Goal: Task Accomplishment & Management: Use online tool/utility

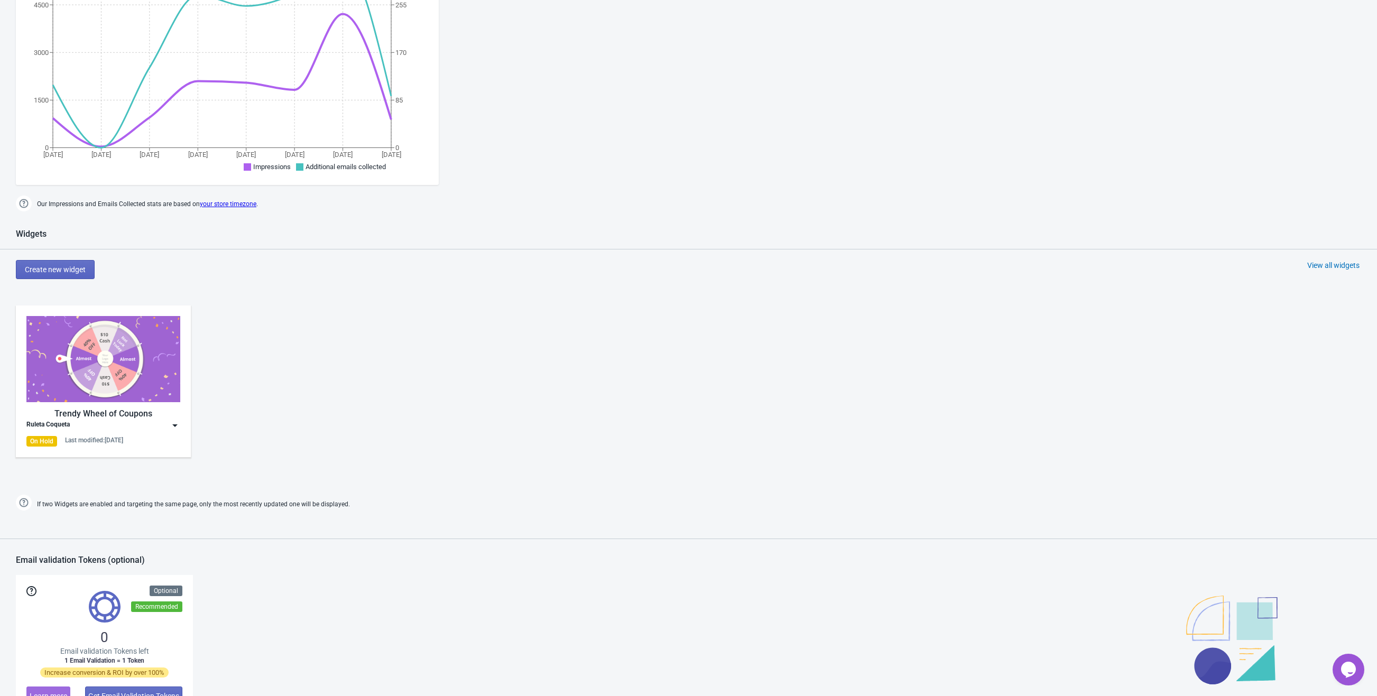
scroll to position [248, 0]
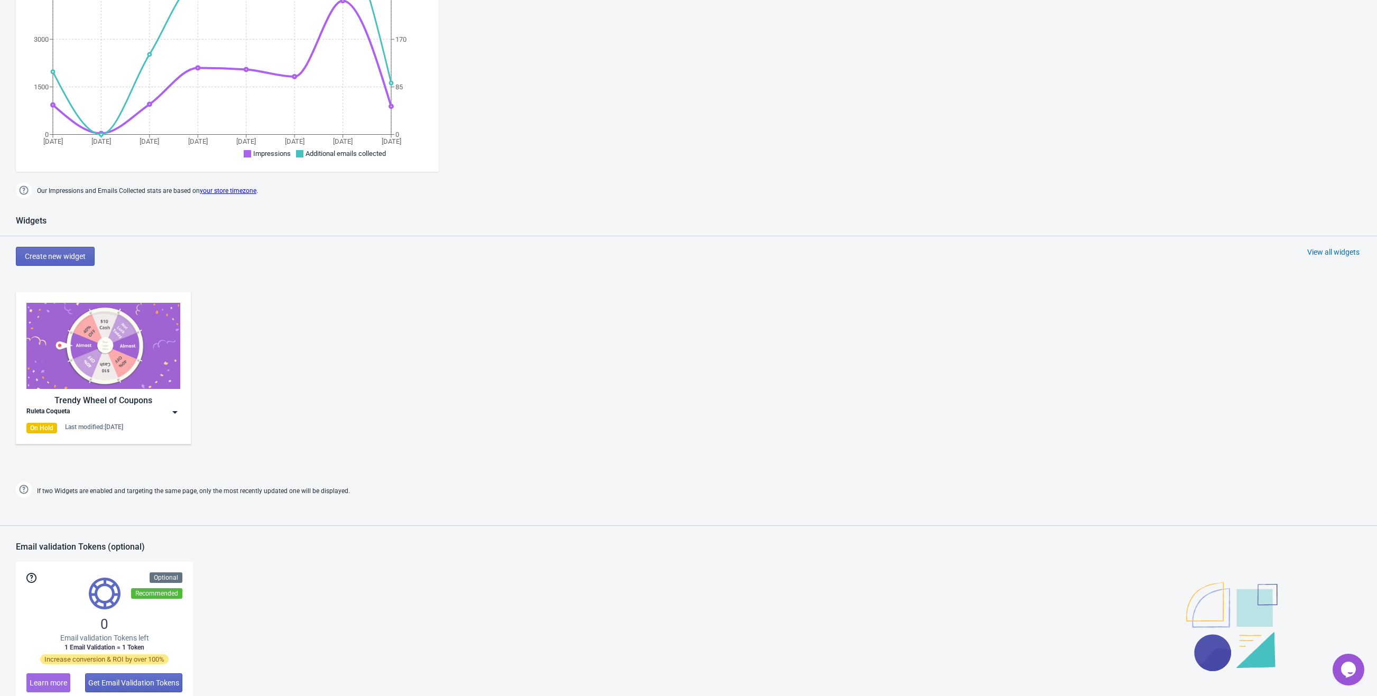
click at [165, 415] on div "Ruleta Coqueta" at bounding box center [103, 412] width 154 height 11
click at [81, 440] on div "Edit" at bounding box center [113, 436] width 118 height 11
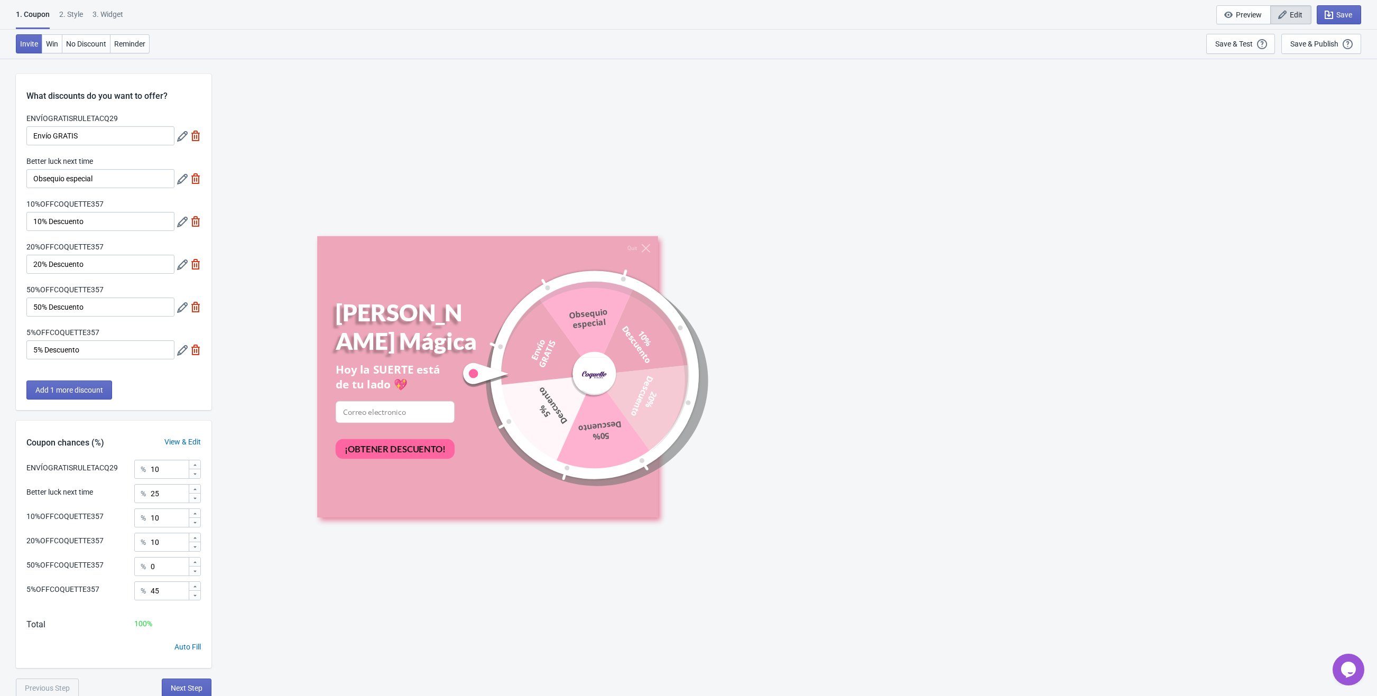
click at [198, 136] on img at bounding box center [195, 136] width 11 height 11
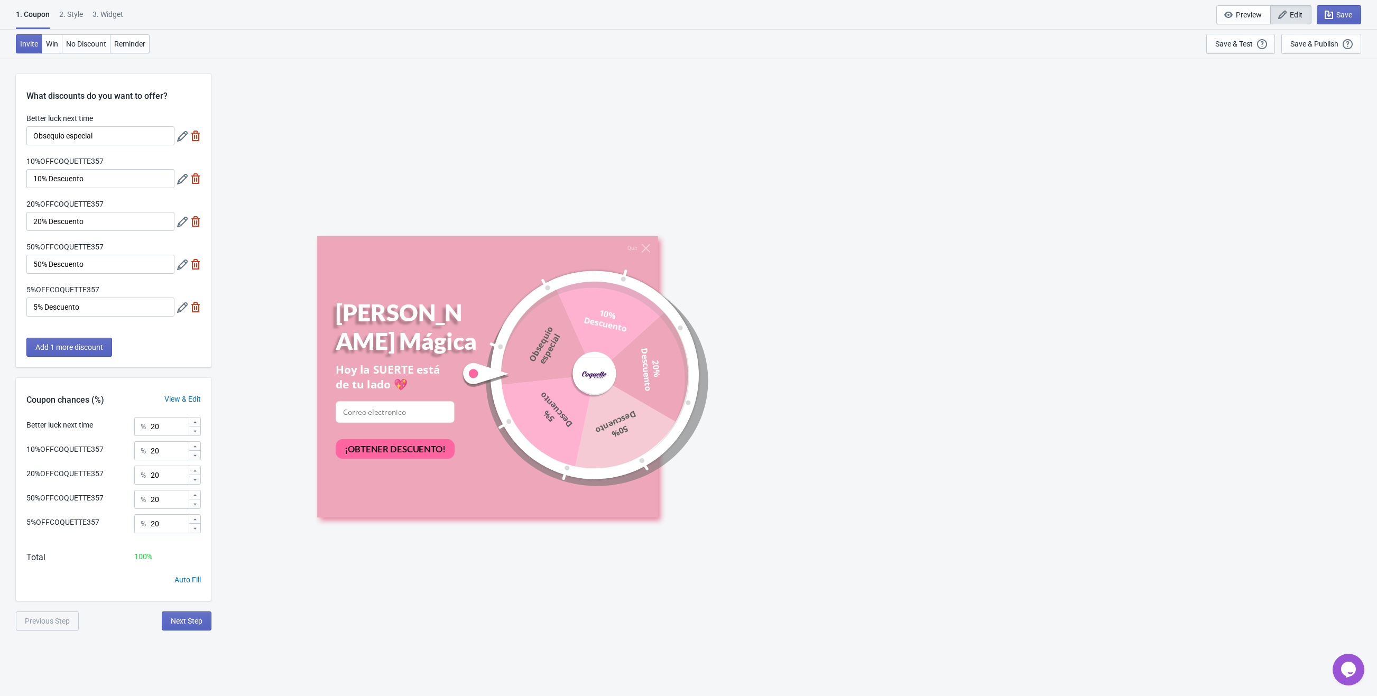
type input "20"
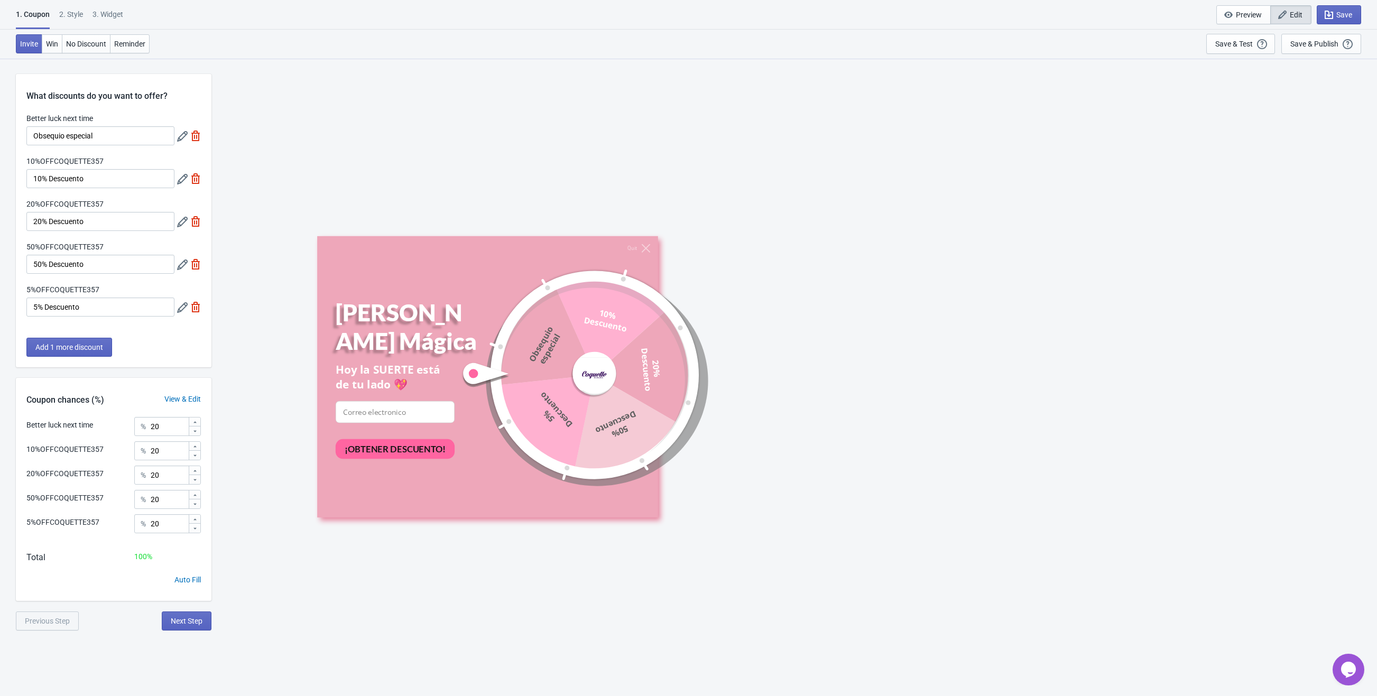
click at [198, 136] on img at bounding box center [195, 136] width 11 height 11
type input "25"
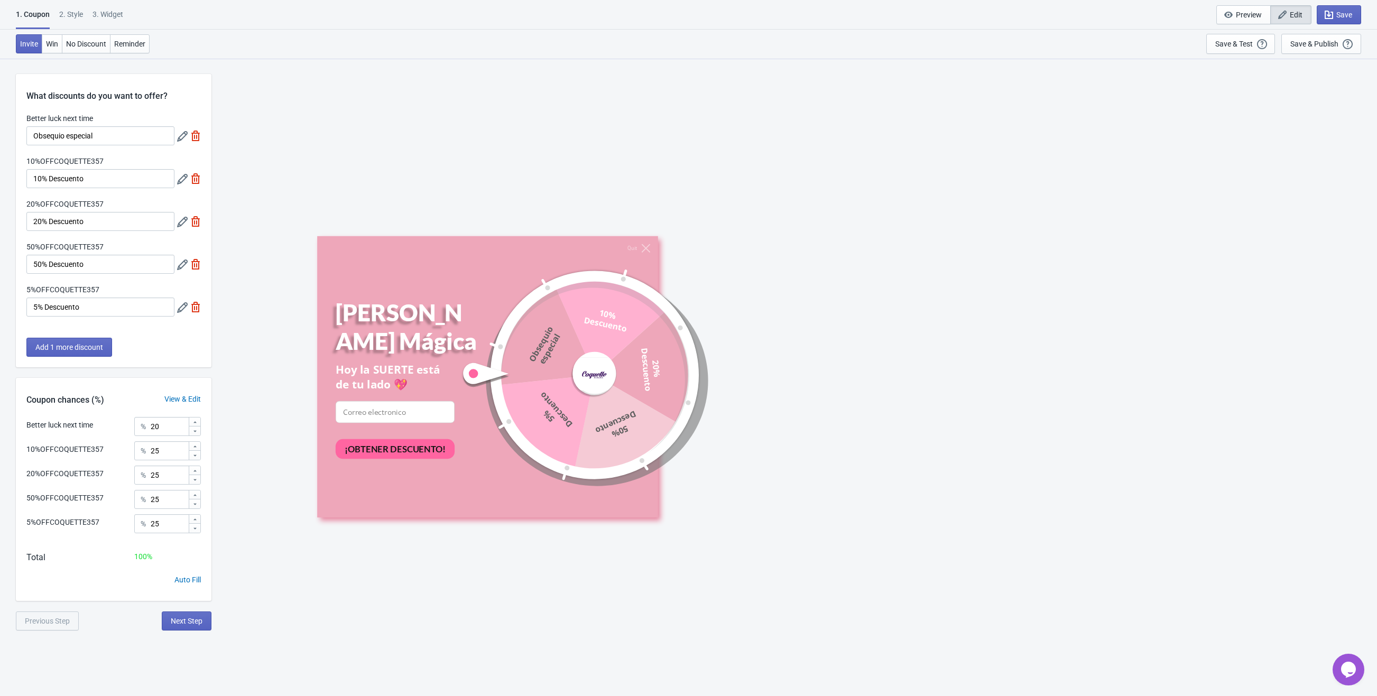
click at [198, 173] on img at bounding box center [195, 178] width 11 height 11
type input "33"
type input "34"
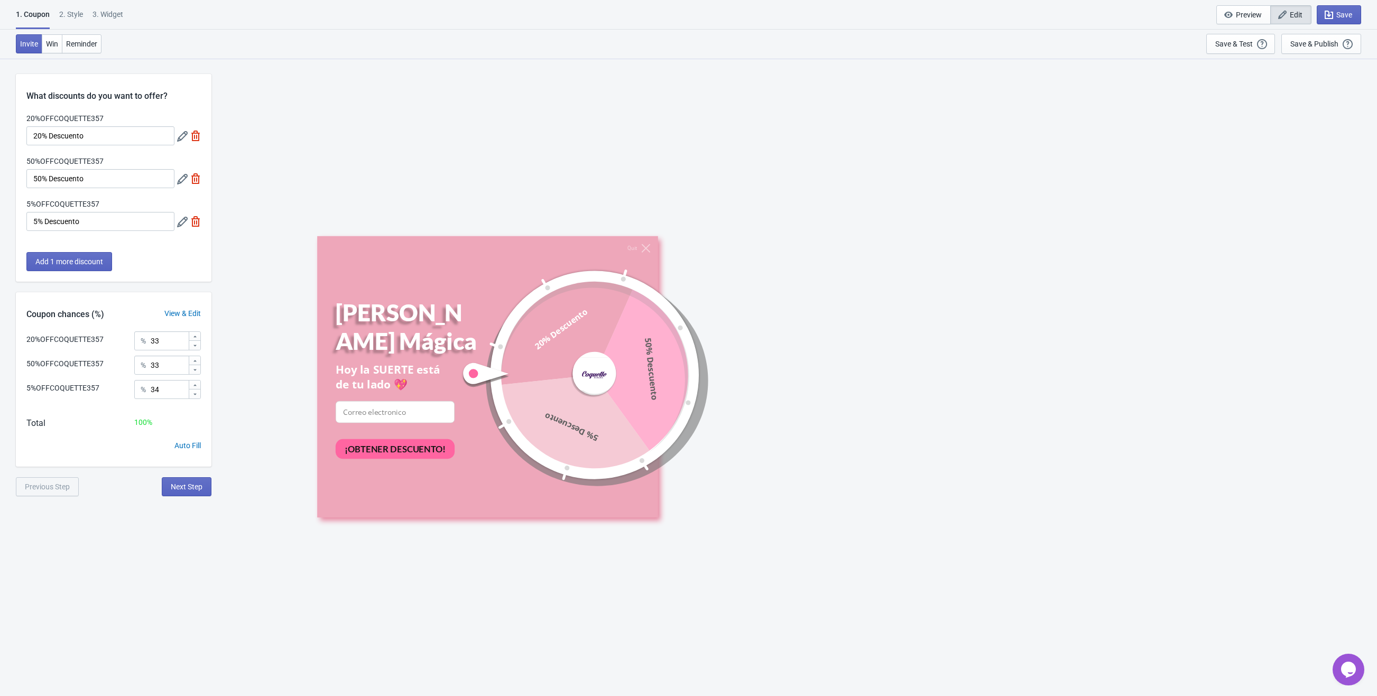
click at [198, 136] on img at bounding box center [195, 136] width 11 height 11
type input "50"
click at [198, 173] on img at bounding box center [195, 178] width 11 height 11
type input "100"
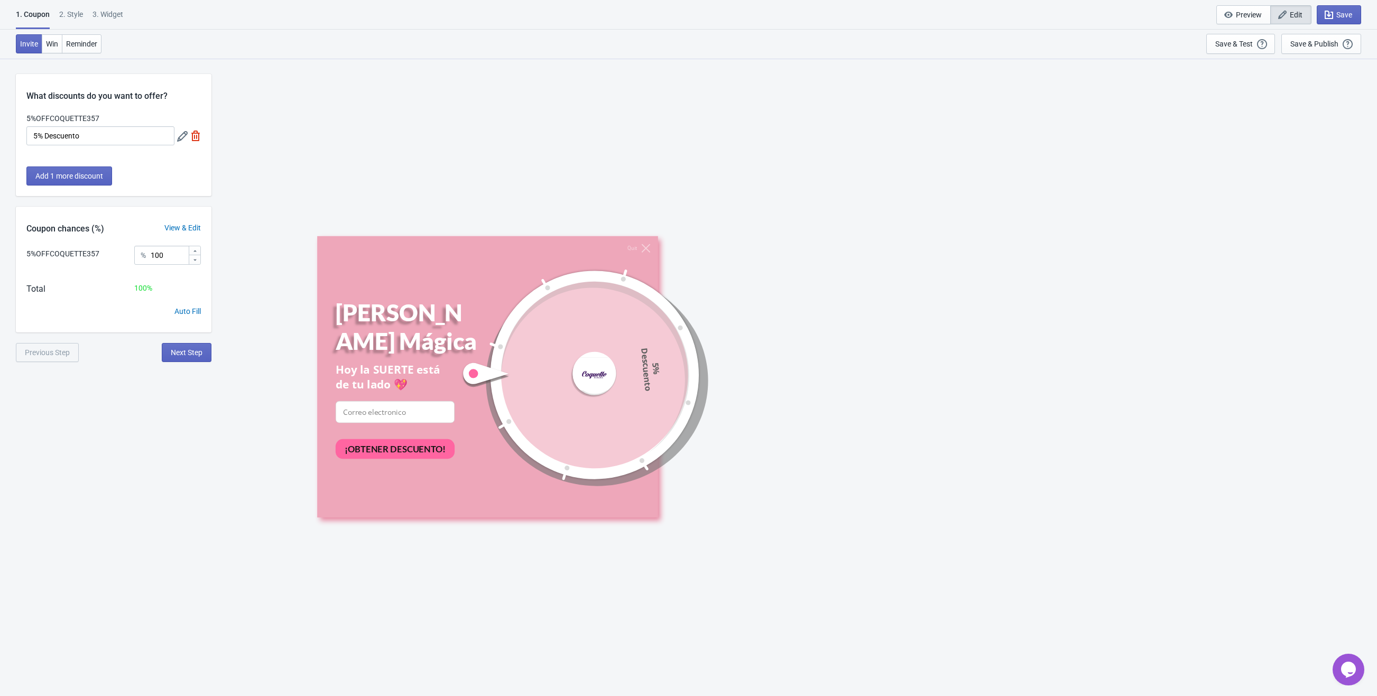
click at [198, 136] on img at bounding box center [195, 136] width 11 height 11
click at [198, 166] on div "Add 1 more discount" at bounding box center [114, 181] width 196 height 30
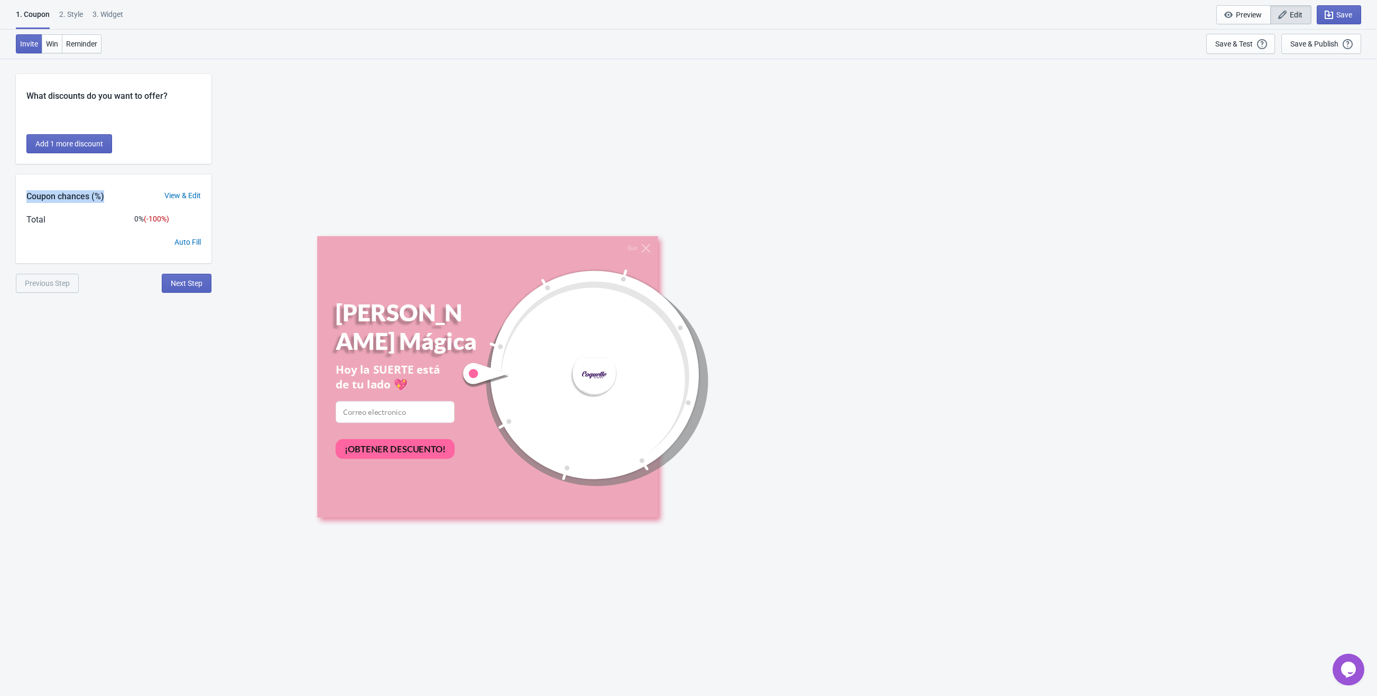
click at [198, 136] on div "Add 1 more discount" at bounding box center [114, 149] width 196 height 30
click at [154, 136] on div "Add 1 more discount" at bounding box center [114, 149] width 196 height 30
click at [70, 147] on span "Add 1 more discount" at bounding box center [69, 144] width 68 height 8
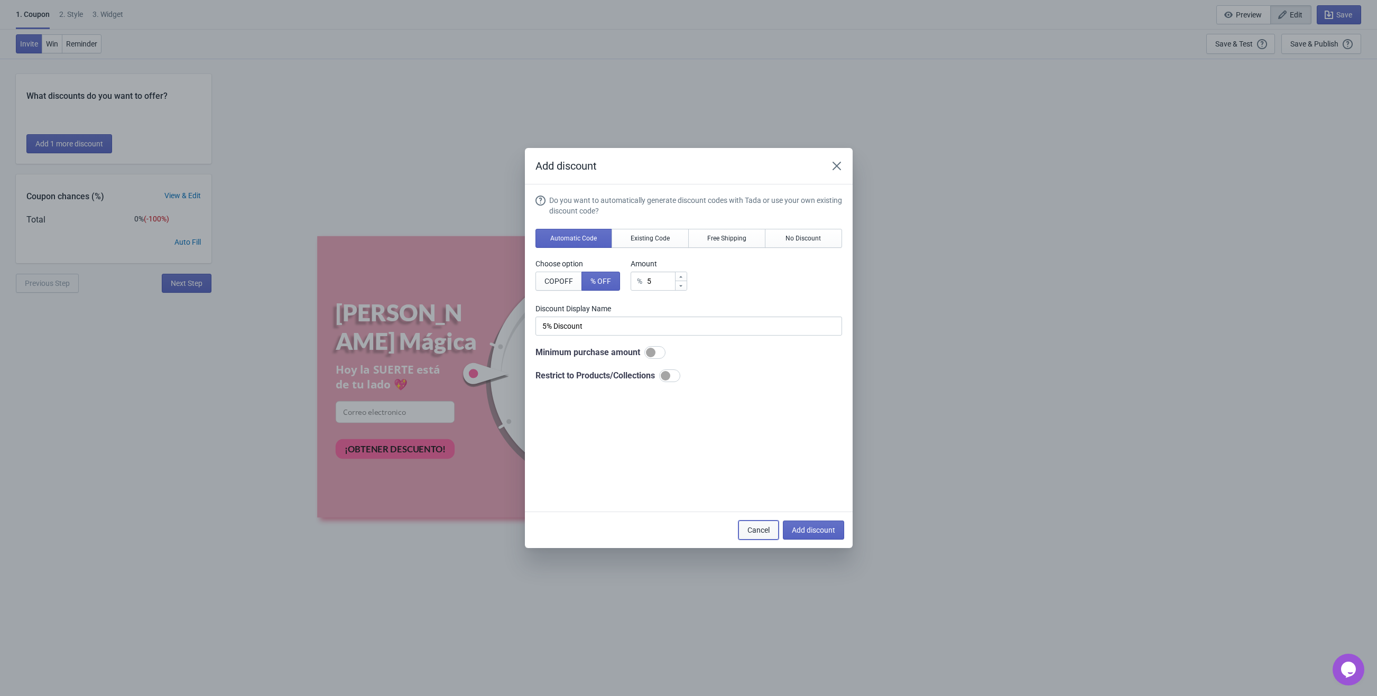
click at [756, 532] on span "Cancel" at bounding box center [758, 530] width 22 height 8
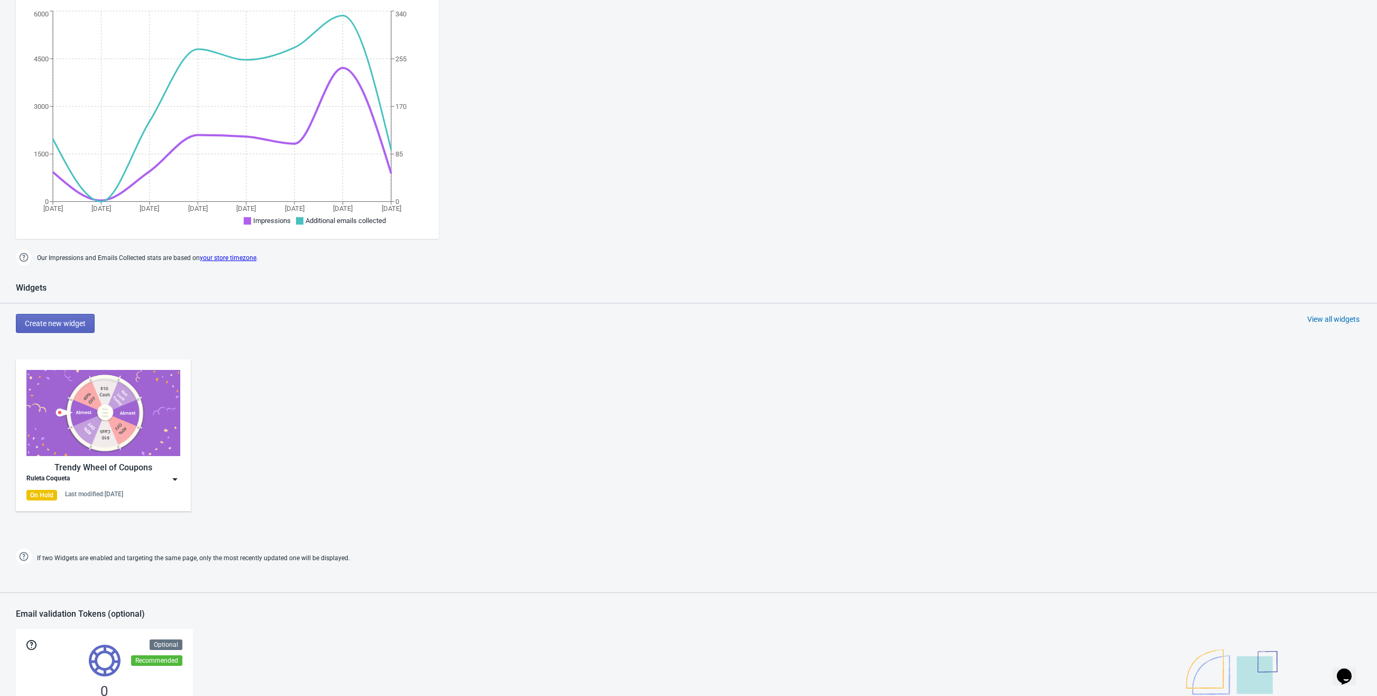
scroll to position [181, 0]
click at [168, 474] on div "Ruleta Coqueta" at bounding box center [103, 479] width 154 height 11
click at [71, 499] on div "Edit" at bounding box center [113, 502] width 118 height 11
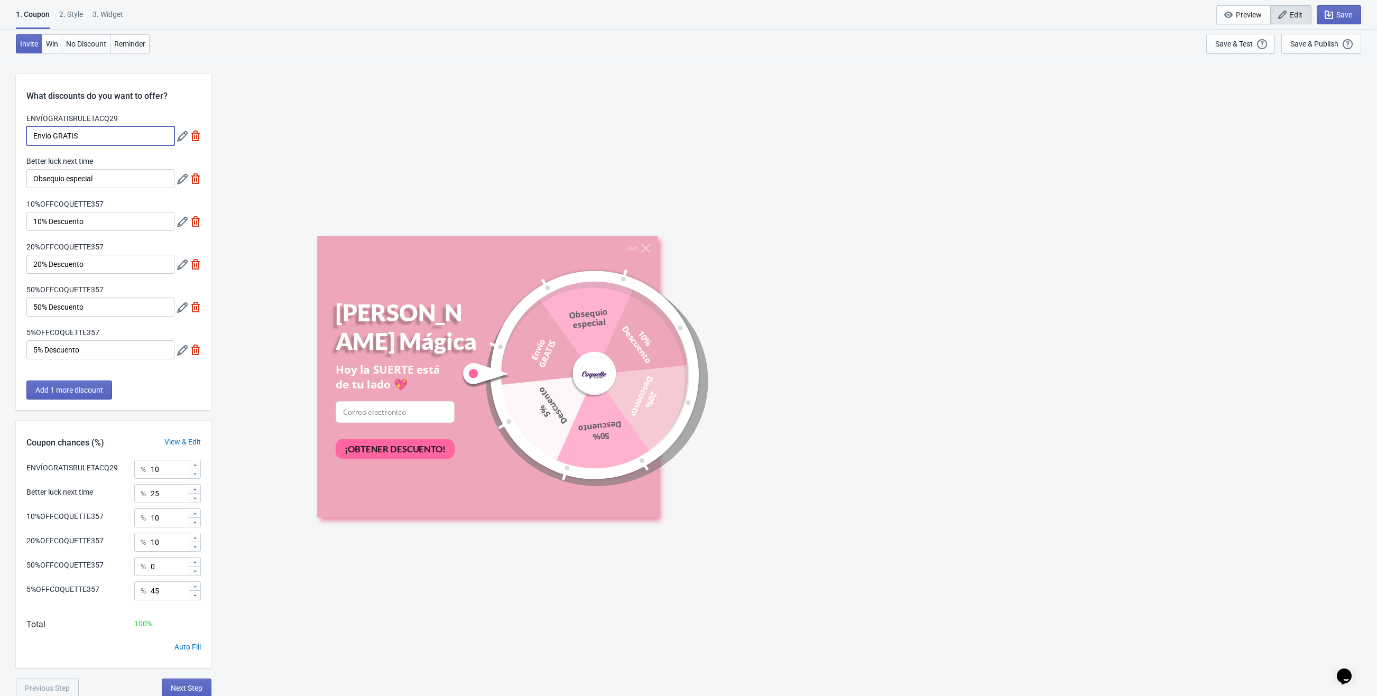
click at [111, 136] on input "Envío GRATIS" at bounding box center [100, 135] width 148 height 19
click at [181, 133] on icon at bounding box center [182, 136] width 11 height 11
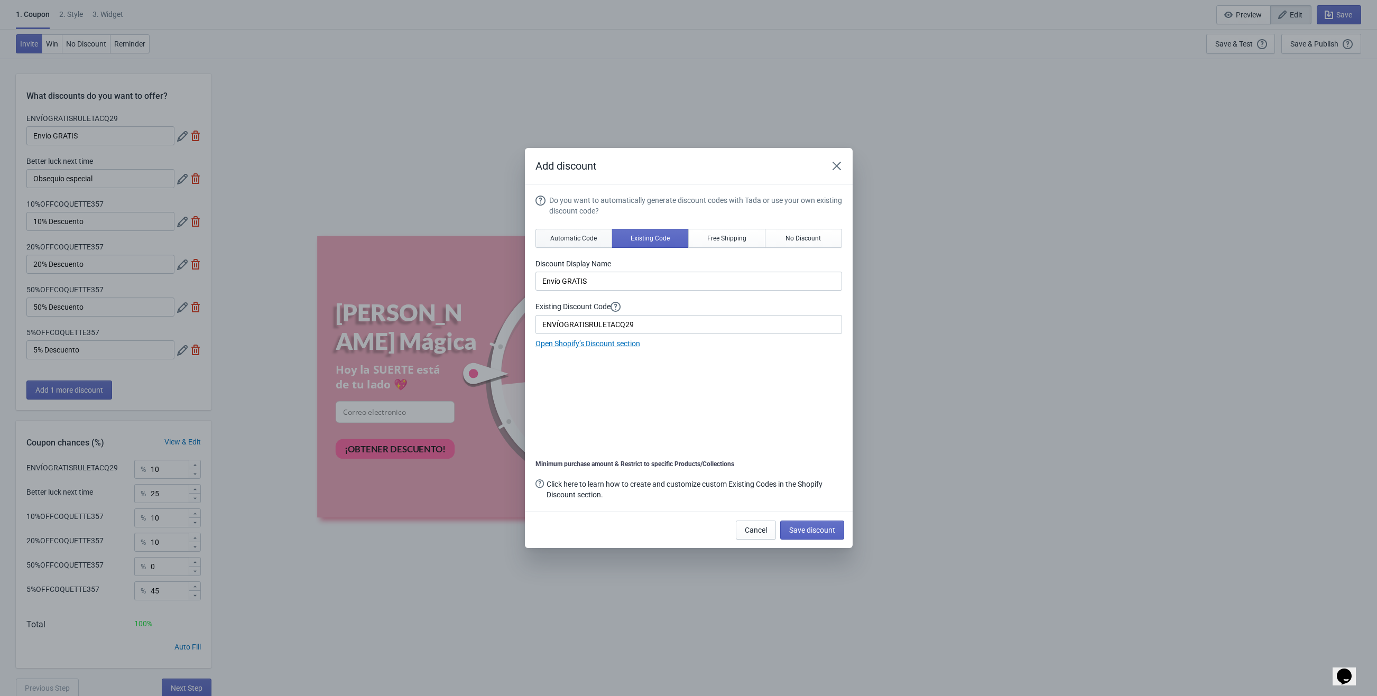
click at [582, 235] on span "Automatic Code" at bounding box center [573, 238] width 47 height 8
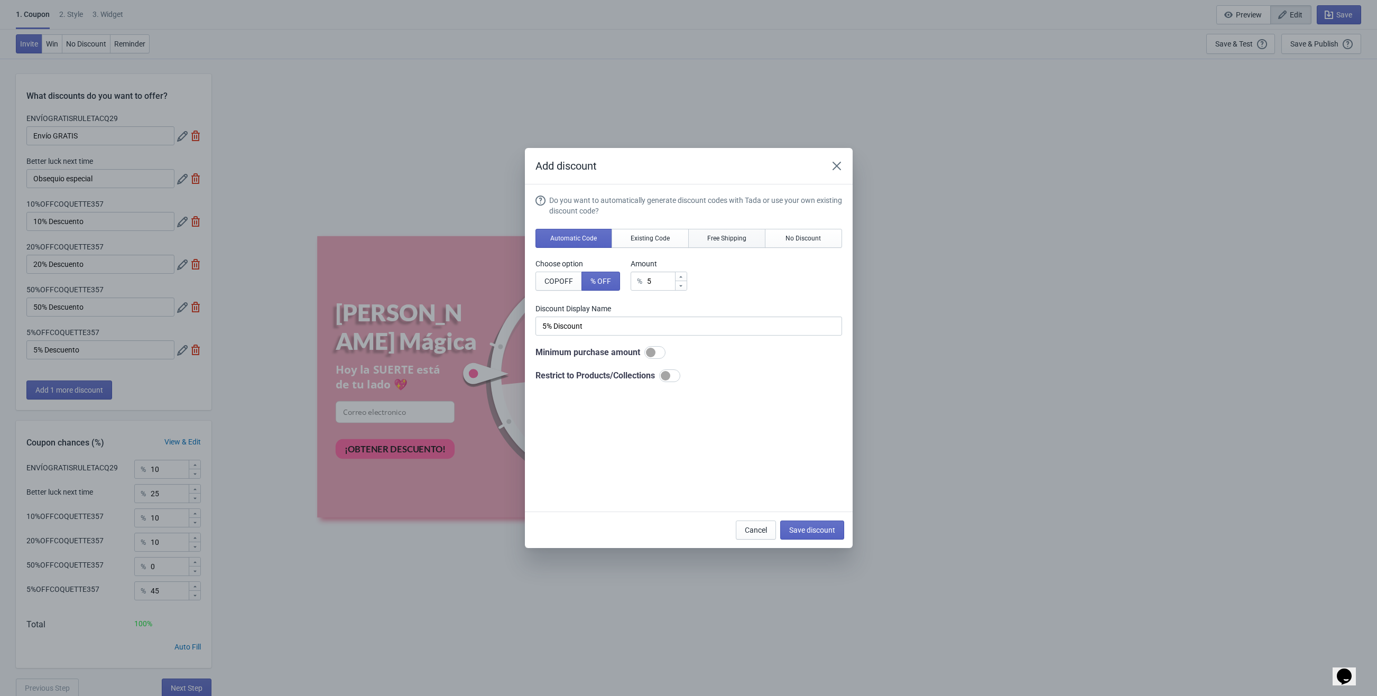
click at [725, 246] on button "Free Shipping" at bounding box center [726, 238] width 77 height 19
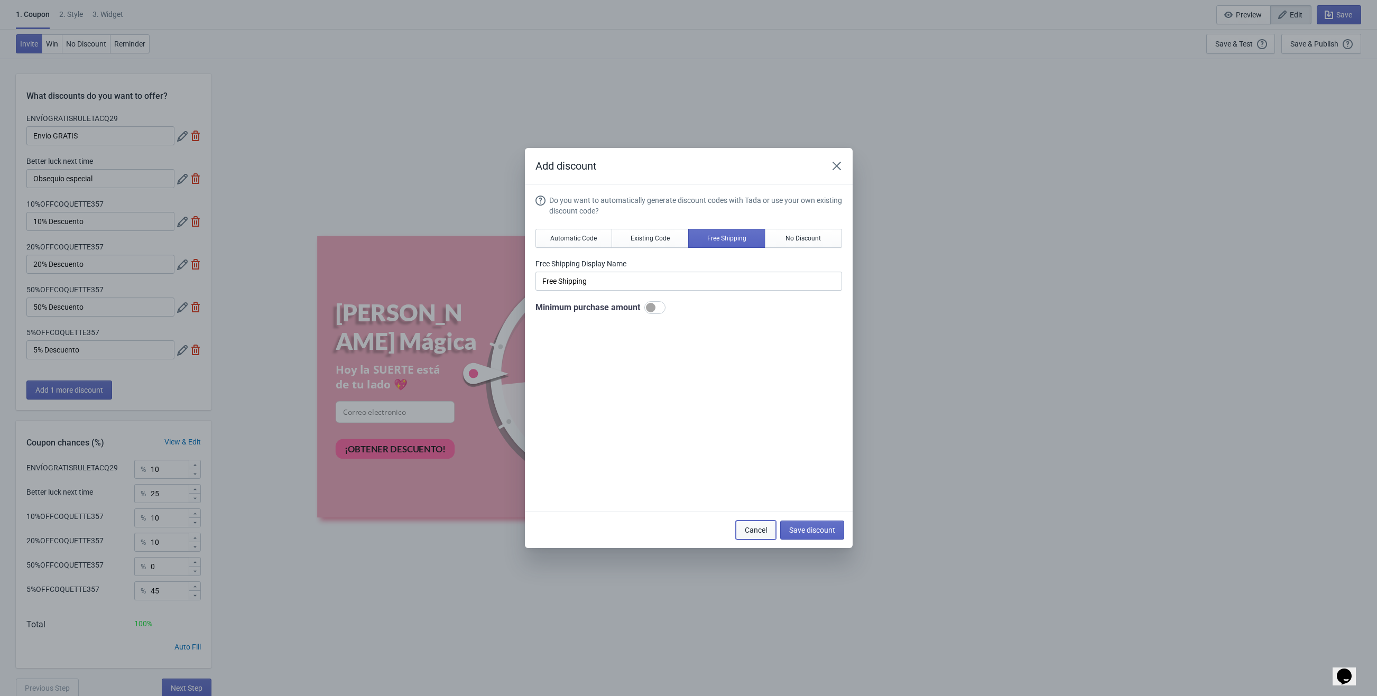
click at [764, 526] on span "Cancel" at bounding box center [756, 530] width 22 height 8
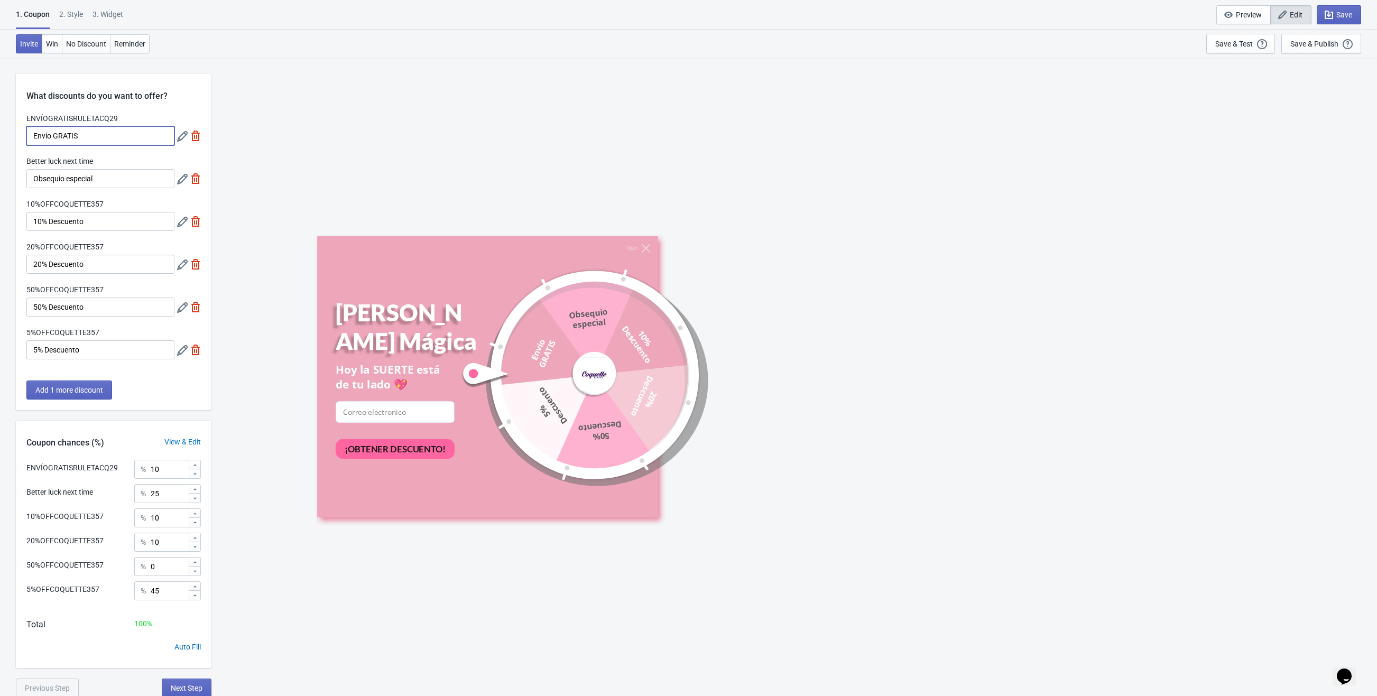
drag, startPoint x: 108, startPoint y: 133, endPoint x: 13, endPoint y: 130, distance: 95.2
click at [13, 130] on div "What discounts do you want to offer? ENVÍOGRATISRULETACQ29 Envío GRATIS Better …" at bounding box center [688, 377] width 1377 height 639
click at [177, 137] on icon at bounding box center [182, 136] width 11 height 11
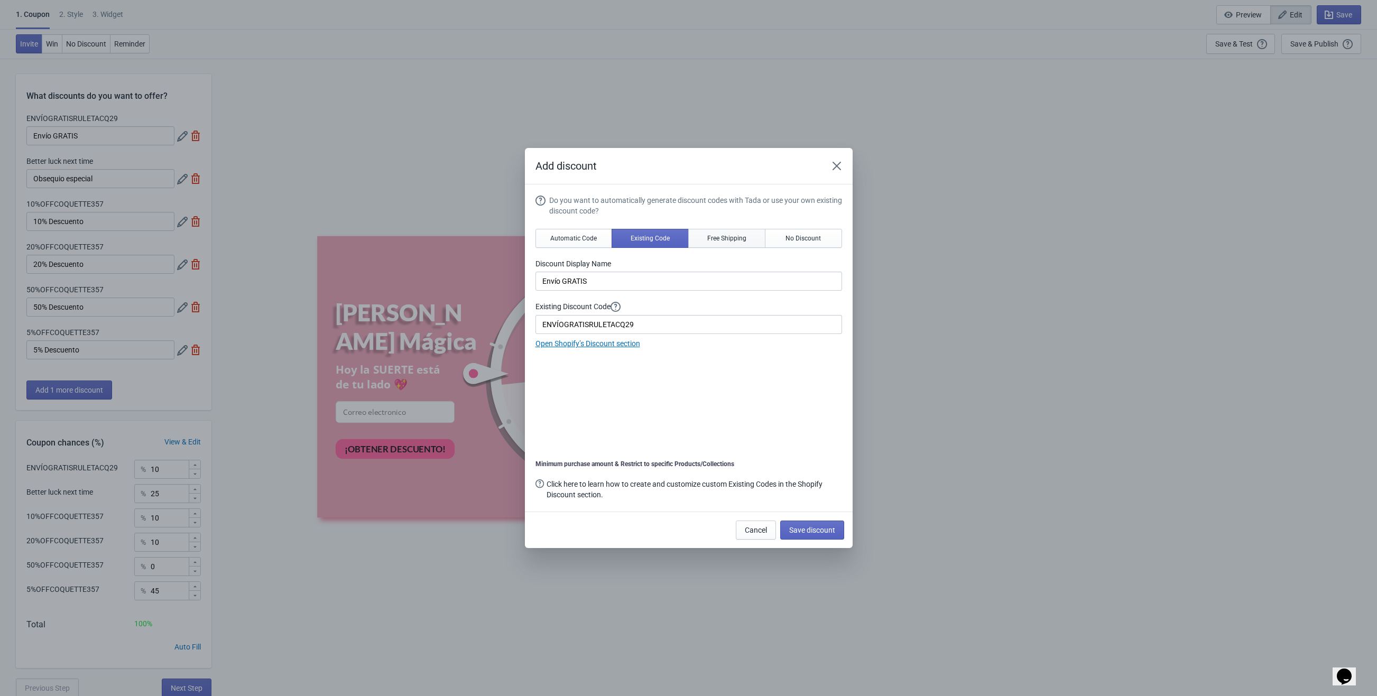
click at [739, 239] on span "Free Shipping" at bounding box center [726, 238] width 39 height 8
type input "Free Shipping"
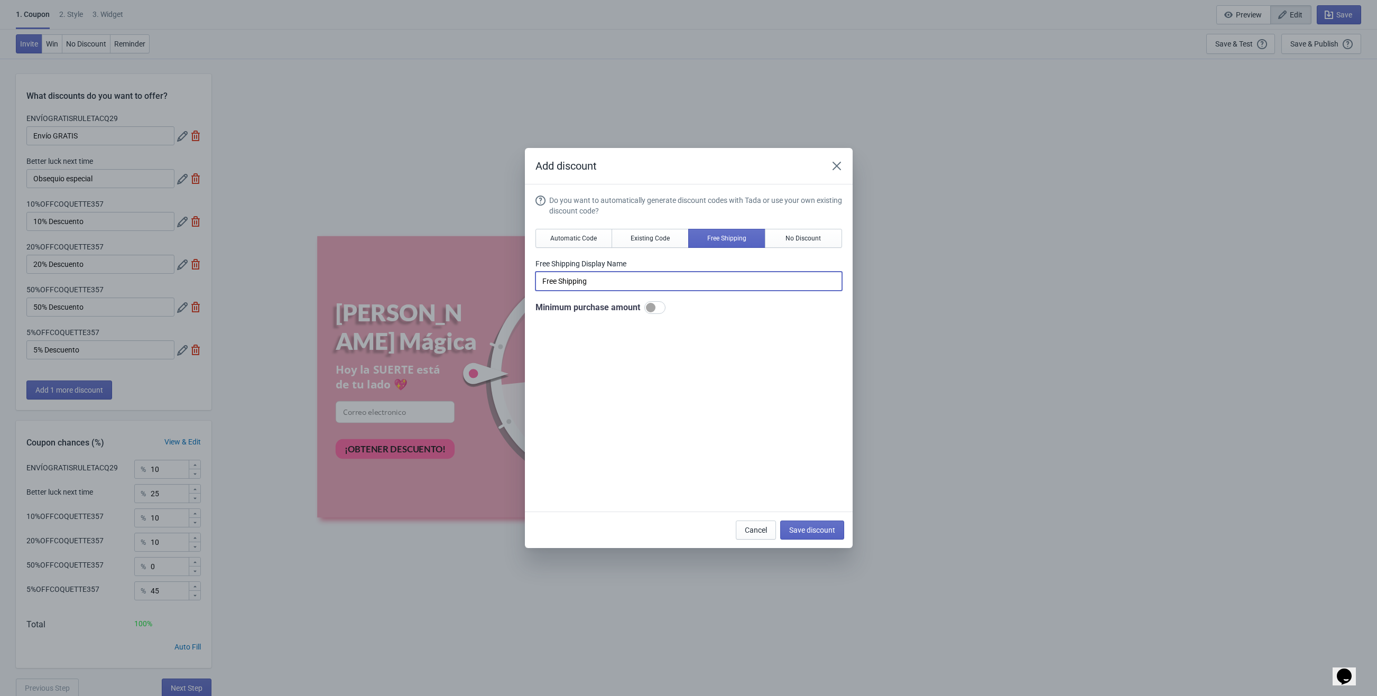
drag, startPoint x: 634, startPoint y: 281, endPoint x: 512, endPoint y: 285, distance: 122.1
click at [512, 284] on div "Add discount Do you want to automatically generate discount codes with Tada or …" at bounding box center [688, 348] width 1377 height 400
paste input "Envío GRATIS"
type input "Envío GRATIS"
click at [806, 539] on button "Save discount" at bounding box center [812, 530] width 64 height 19
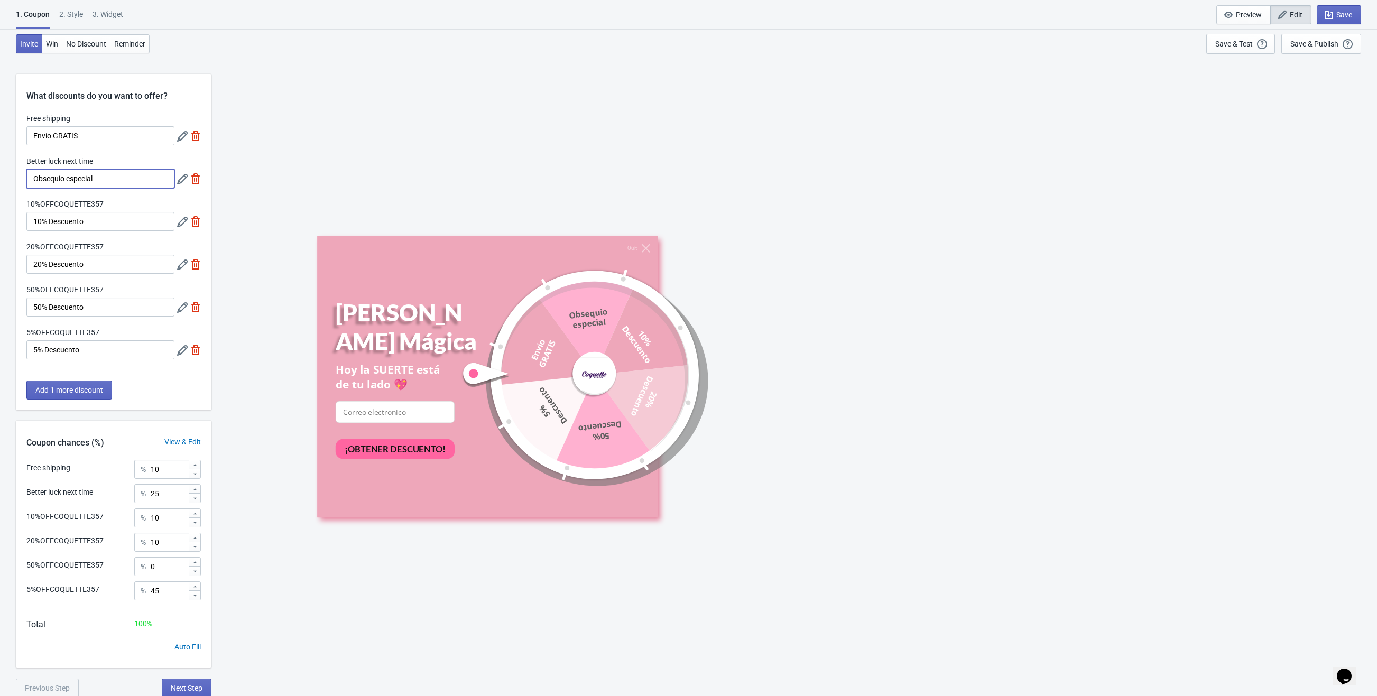
drag, startPoint x: 143, startPoint y: 180, endPoint x: -14, endPoint y: 173, distance: 157.6
click at [0, 173] on html "1. Coupon 2 . Style 3. Widget 1. Coupon 2 . Style 3. Widget Save and Exit Previ…" at bounding box center [688, 348] width 1377 height 696
click at [178, 182] on icon at bounding box center [182, 179] width 11 height 11
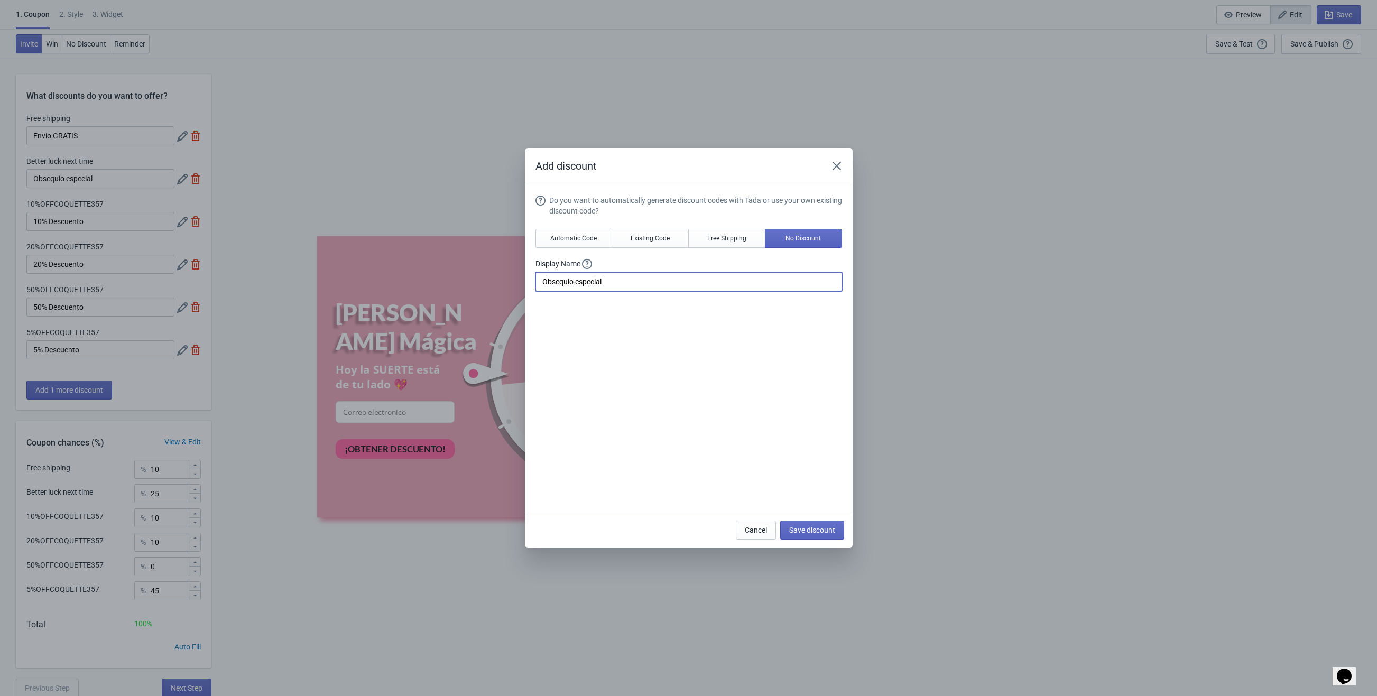
drag, startPoint x: 674, startPoint y: 279, endPoint x: 628, endPoint y: 282, distance: 46.1
click at [628, 282] on input "Obsequio especial" at bounding box center [688, 281] width 307 height 19
click at [828, 532] on span "Save discount" at bounding box center [812, 530] width 46 height 8
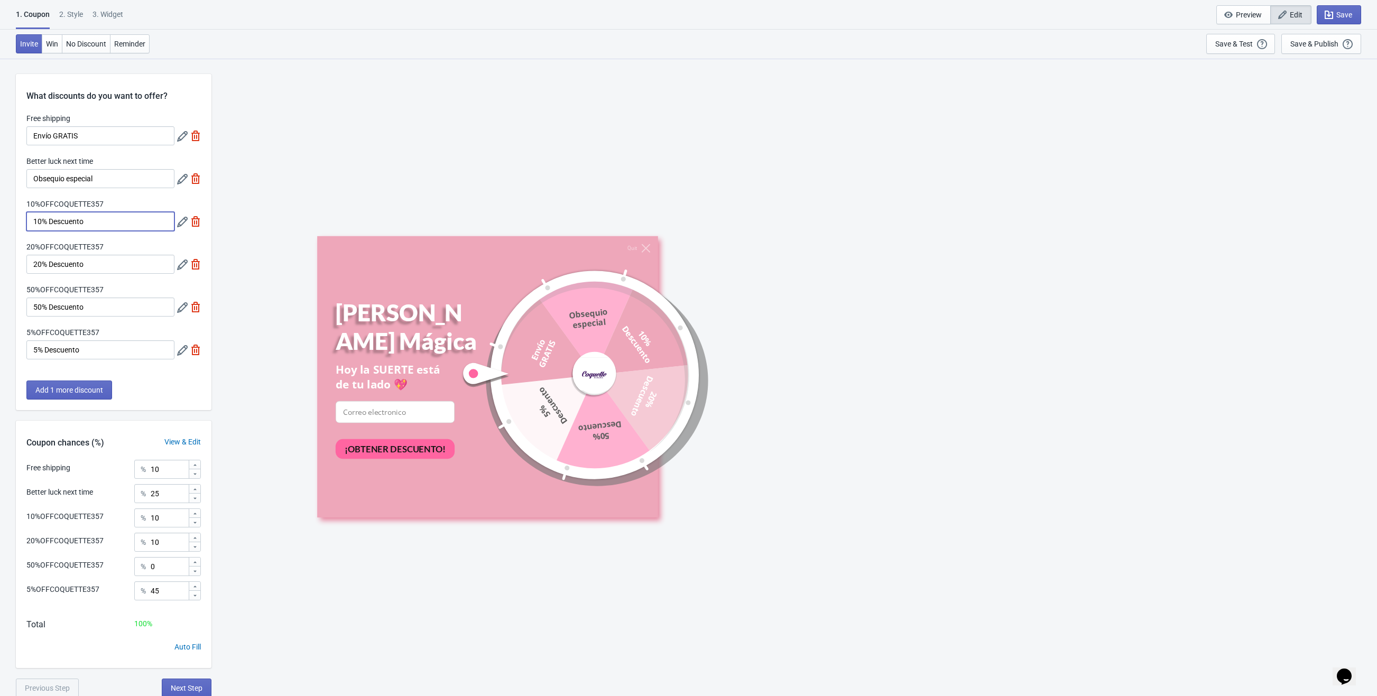
drag, startPoint x: 146, startPoint y: 225, endPoint x: -34, endPoint y: 222, distance: 180.2
click at [0, 222] on html "1. Coupon 2 . Style 3. Widget 1. Coupon 2 . Style 3. Widget Save and Exit Previ…" at bounding box center [688, 348] width 1377 height 696
click at [183, 225] on icon at bounding box center [182, 222] width 11 height 11
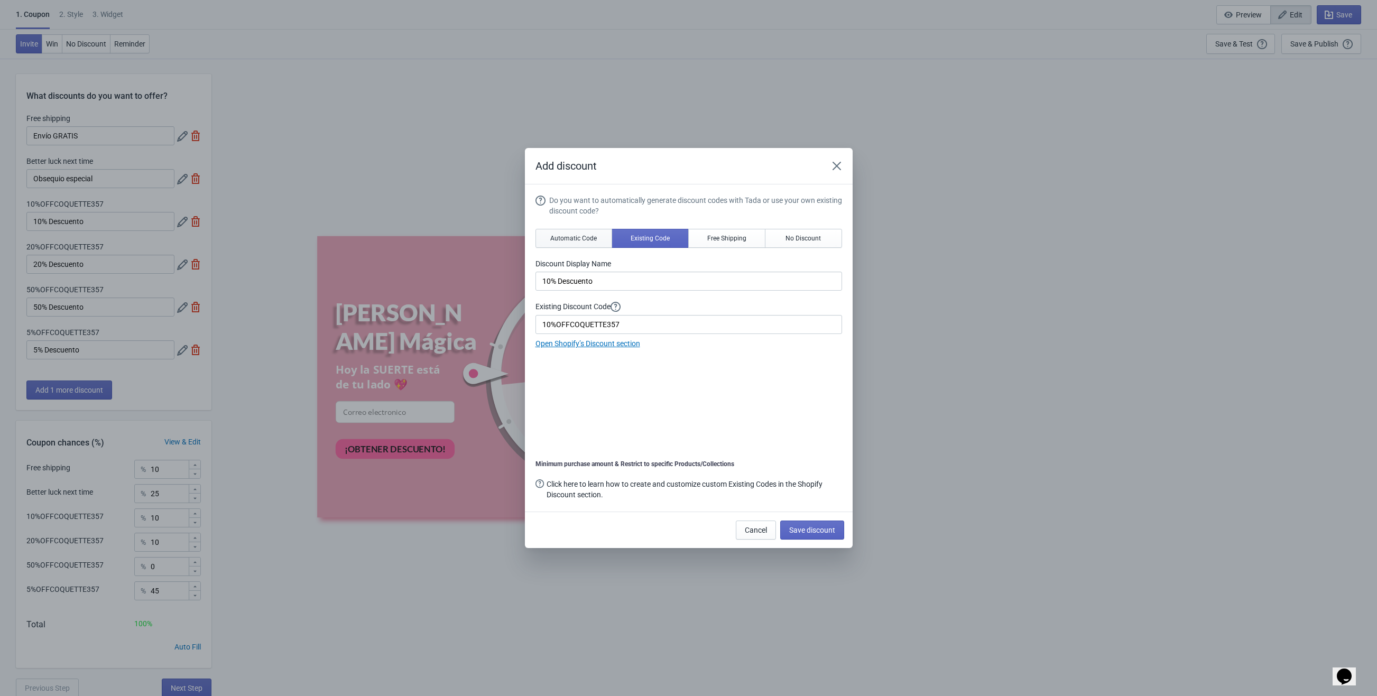
click at [585, 231] on button "Automatic Code" at bounding box center [573, 238] width 77 height 19
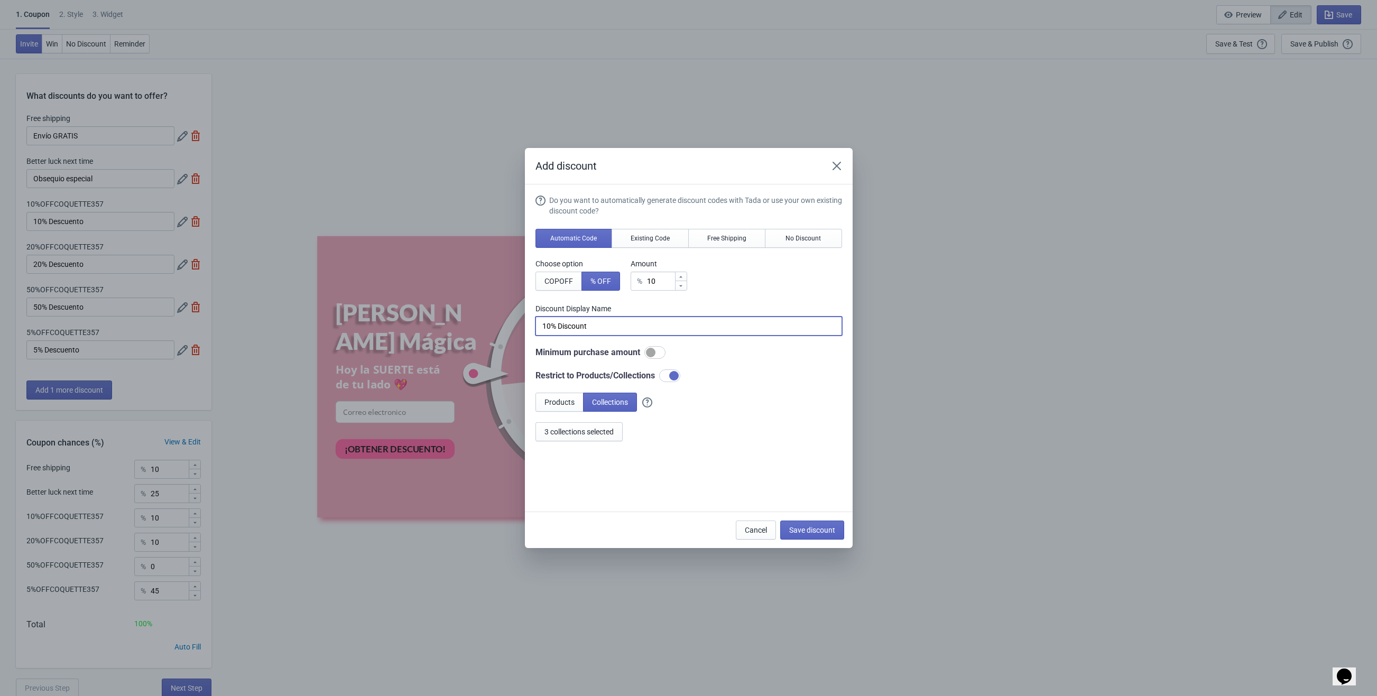
drag, startPoint x: 627, startPoint y: 329, endPoint x: 456, endPoint y: 318, distance: 171.6
click at [456, 318] on div "Add discount Do you want to automatically generate discount codes with Tada or …" at bounding box center [688, 348] width 1377 height 400
paste input "10% Descuento"
type input "10% Descuento"
click at [576, 434] on span "3 collections selected" at bounding box center [578, 432] width 69 height 8
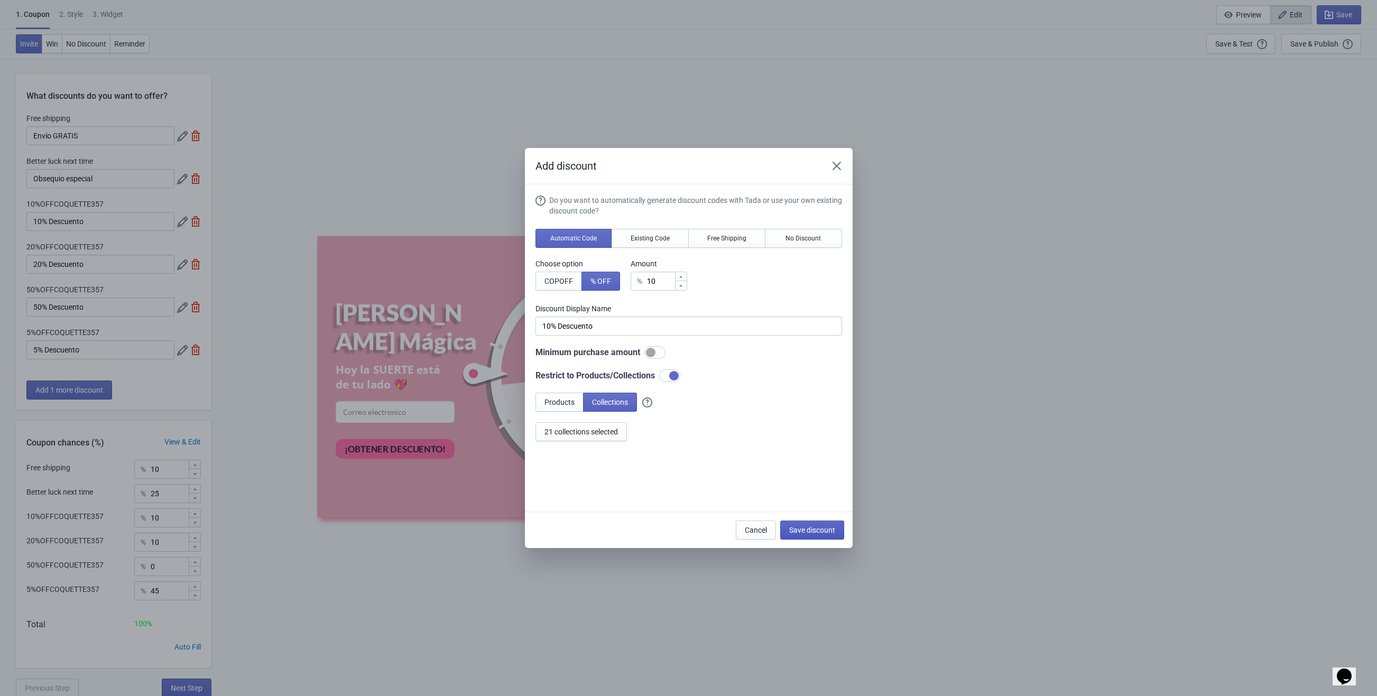
click at [814, 531] on span "Save discount" at bounding box center [812, 530] width 46 height 8
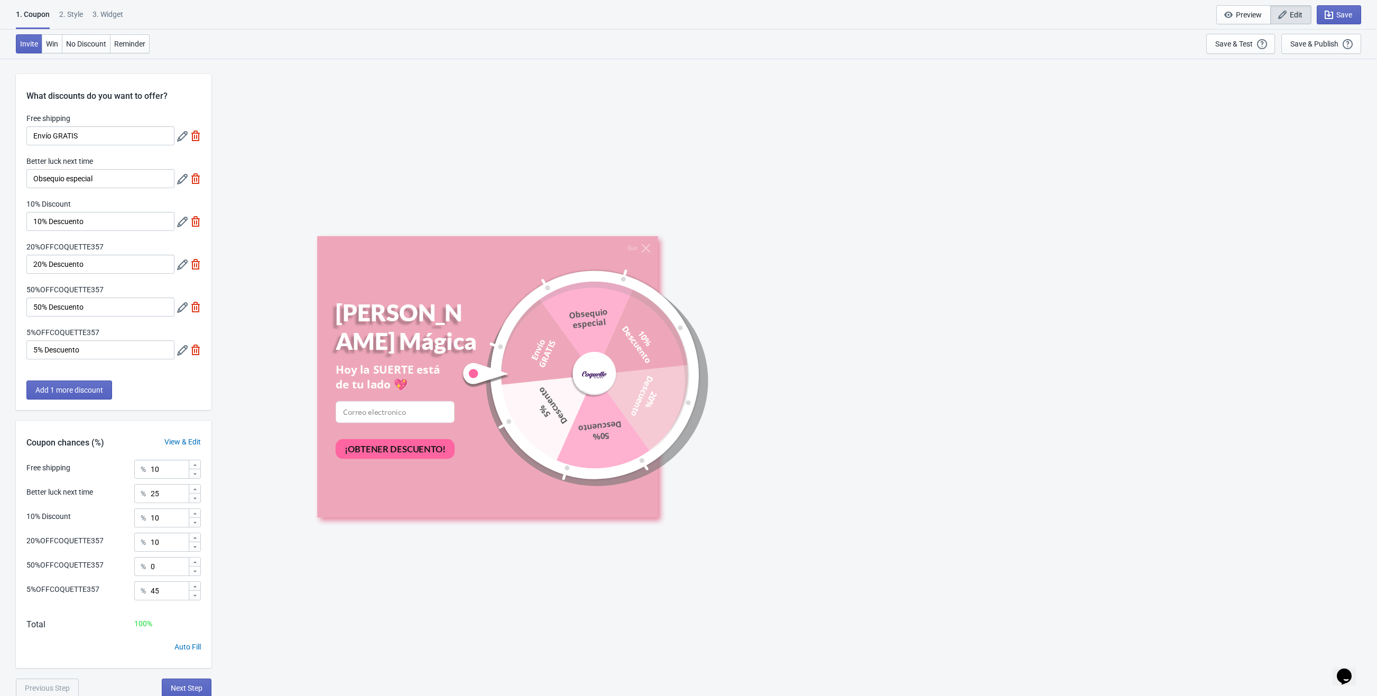
click at [182, 266] on icon at bounding box center [182, 264] width 11 height 11
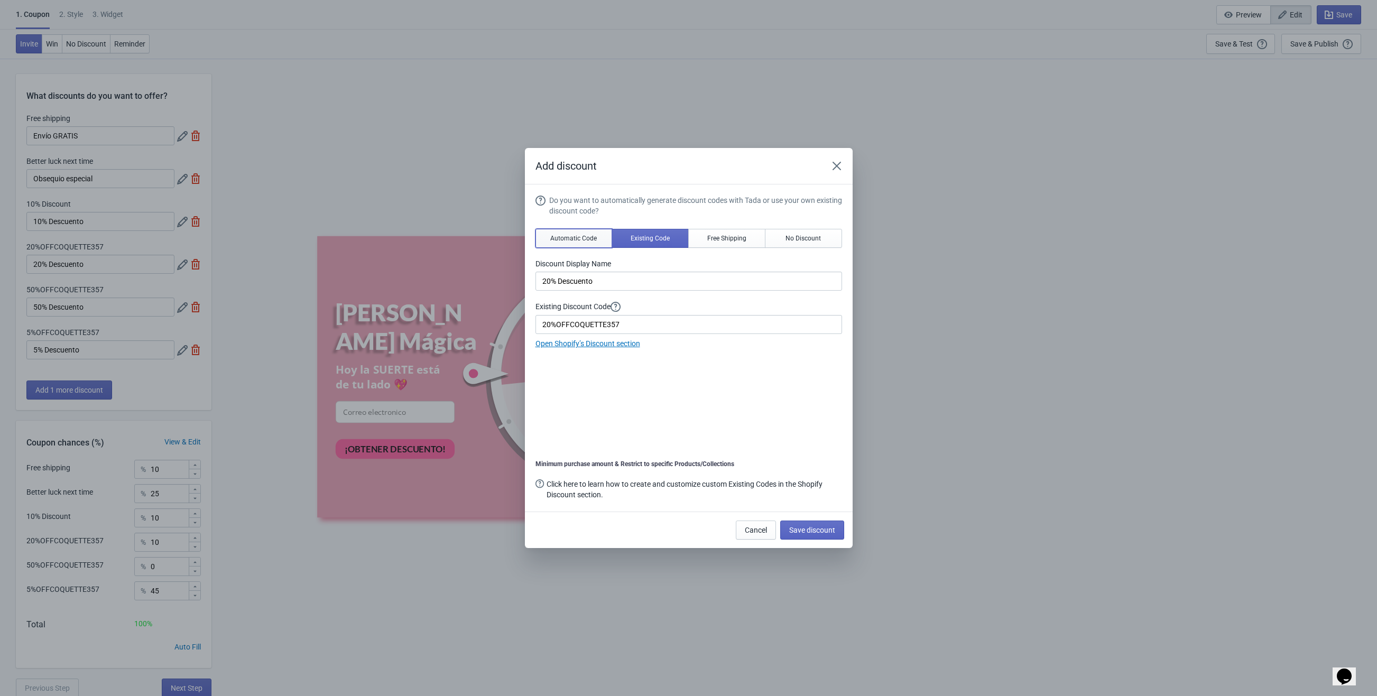
click at [578, 239] on span "Automatic Code" at bounding box center [573, 238] width 47 height 8
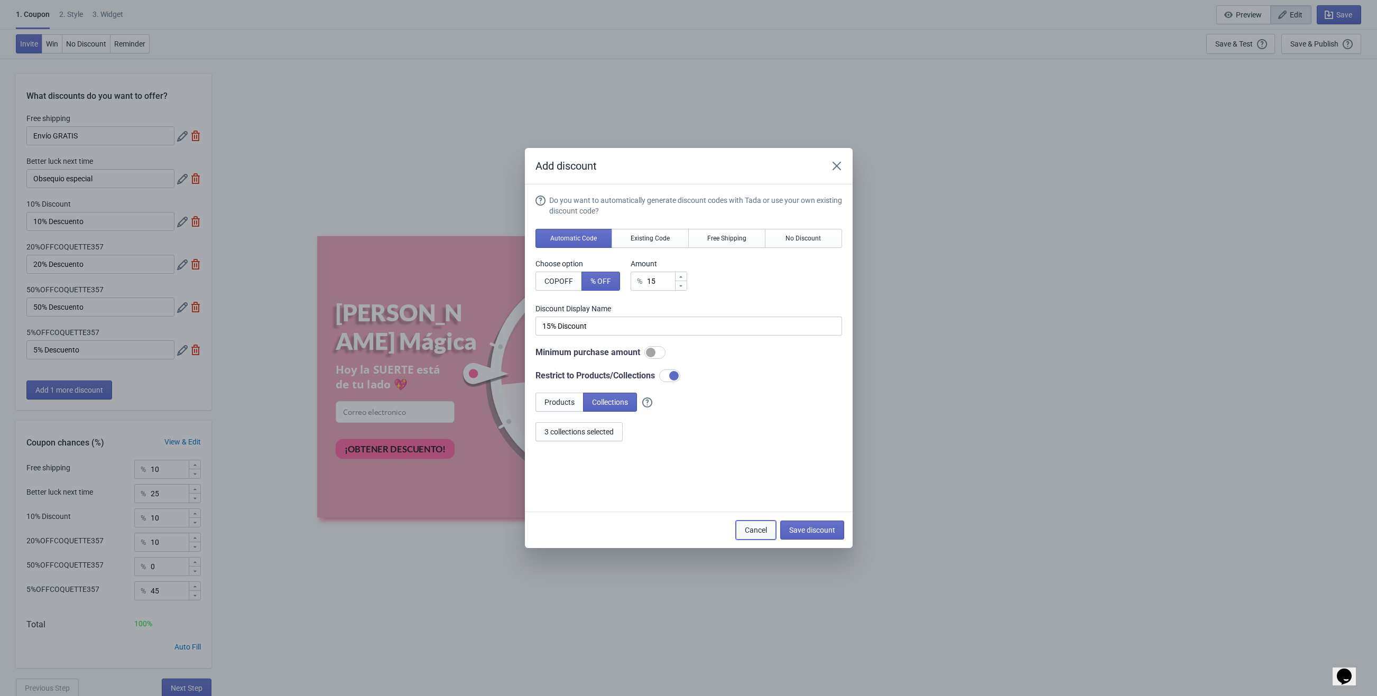
click at [756, 531] on span "Cancel" at bounding box center [756, 530] width 22 height 8
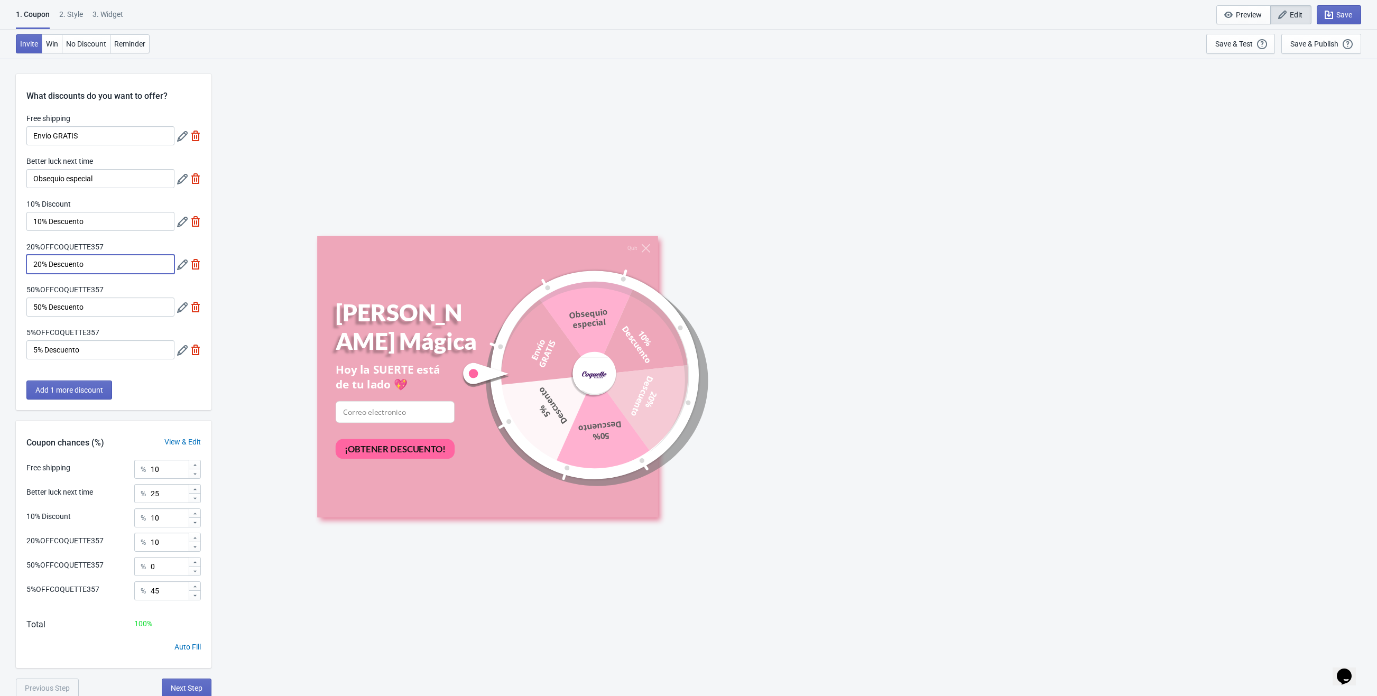
drag, startPoint x: 138, startPoint y: 261, endPoint x: -49, endPoint y: 249, distance: 187.5
click at [0, 249] on html "1. Coupon 2 . Style 3. Widget 1. Coupon 2 . Style 3. Widget Save and Exit Previ…" at bounding box center [688, 348] width 1377 height 696
click at [178, 266] on icon at bounding box center [182, 264] width 11 height 11
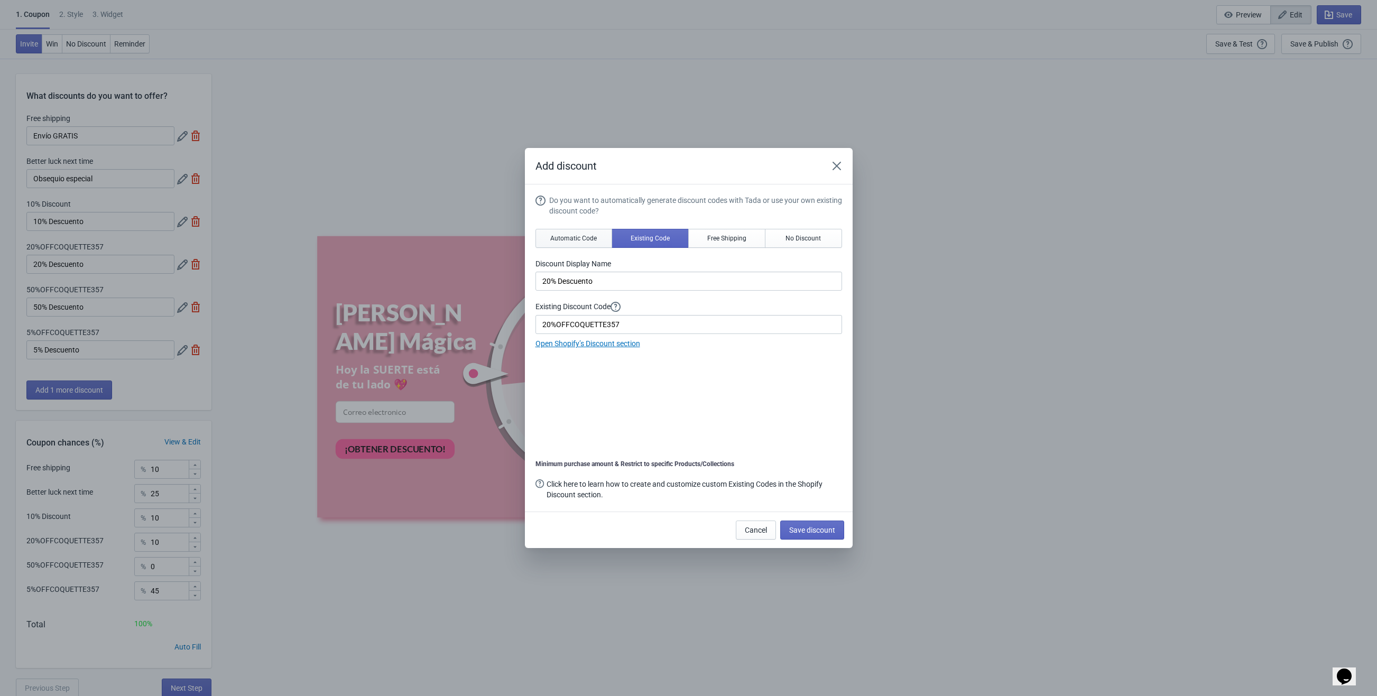
click at [582, 238] on span "Automatic Code" at bounding box center [573, 238] width 47 height 8
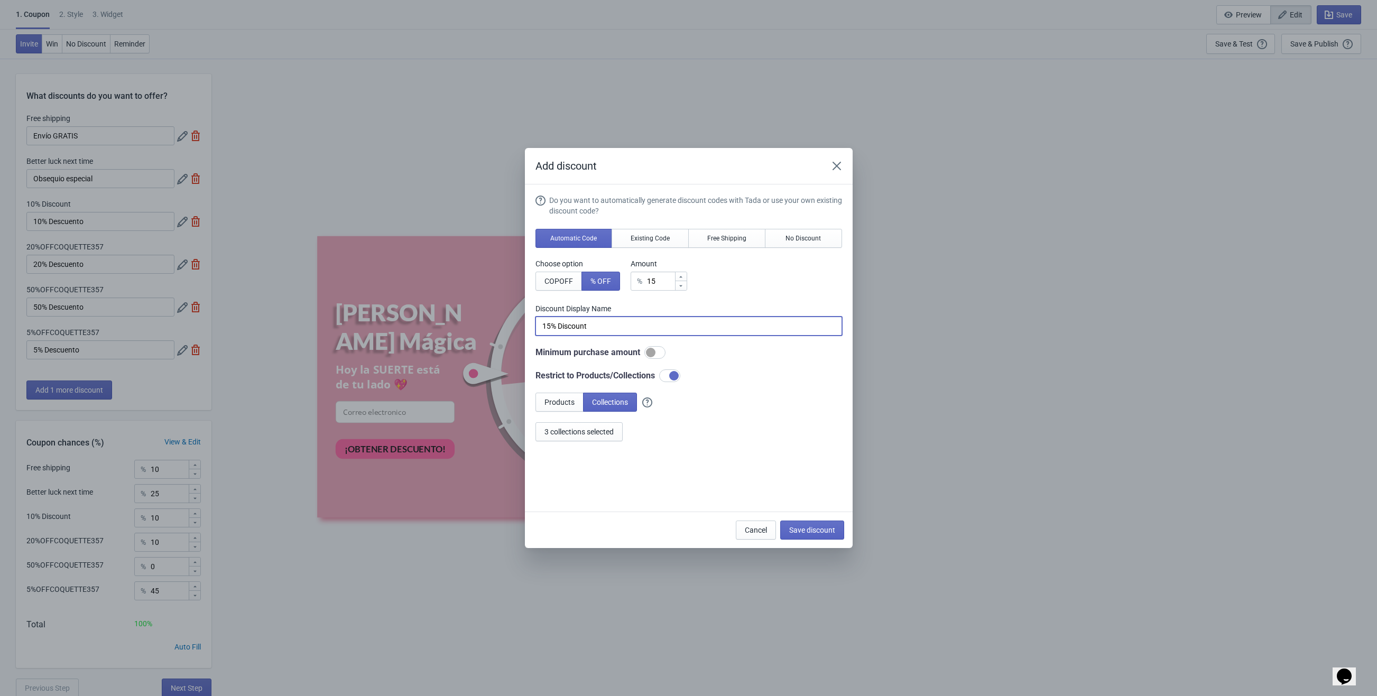
drag, startPoint x: 633, startPoint y: 328, endPoint x: 393, endPoint y: 336, distance: 240.0
click at [393, 335] on div "Add discount Do you want to automatically generate discount codes with Tada or …" at bounding box center [688, 348] width 1377 height 400
paste input "20% Descuento"
type input "20% Descuento"
click at [603, 431] on span "3 collections selected" at bounding box center [578, 432] width 69 height 8
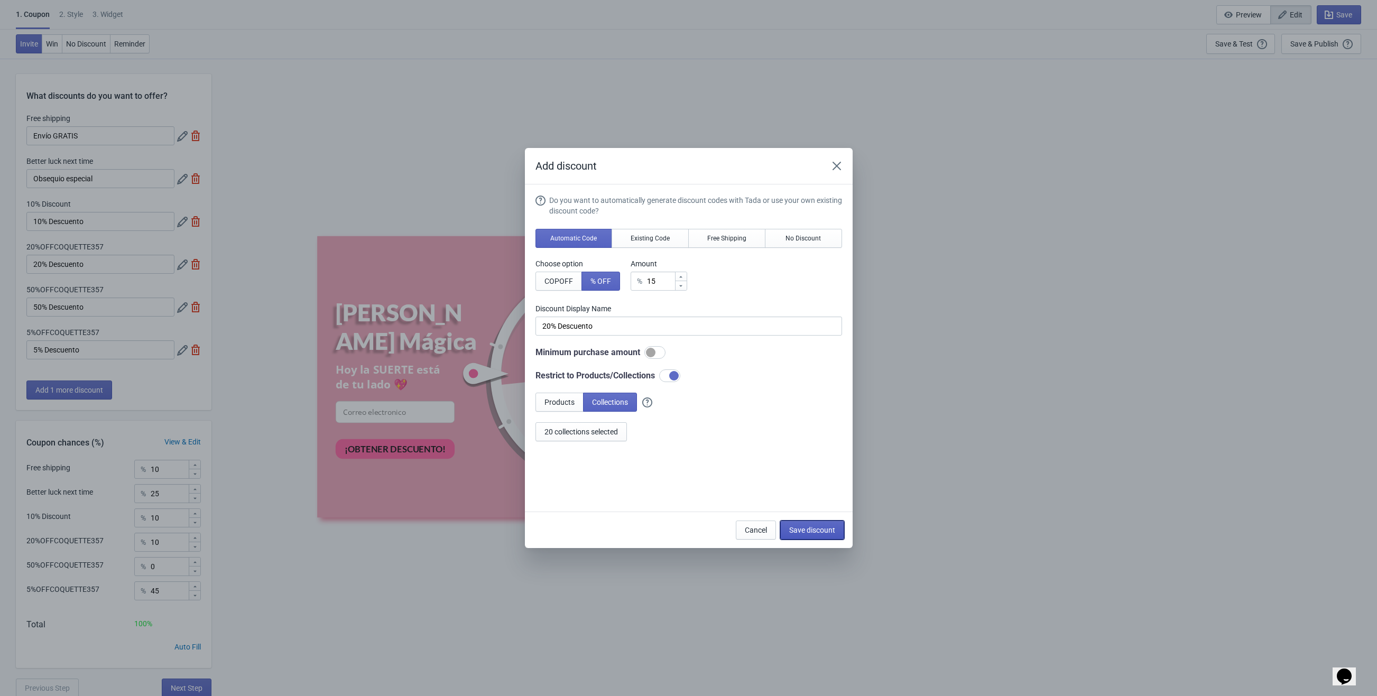
click at [802, 527] on span "Save discount" at bounding box center [812, 530] width 46 height 8
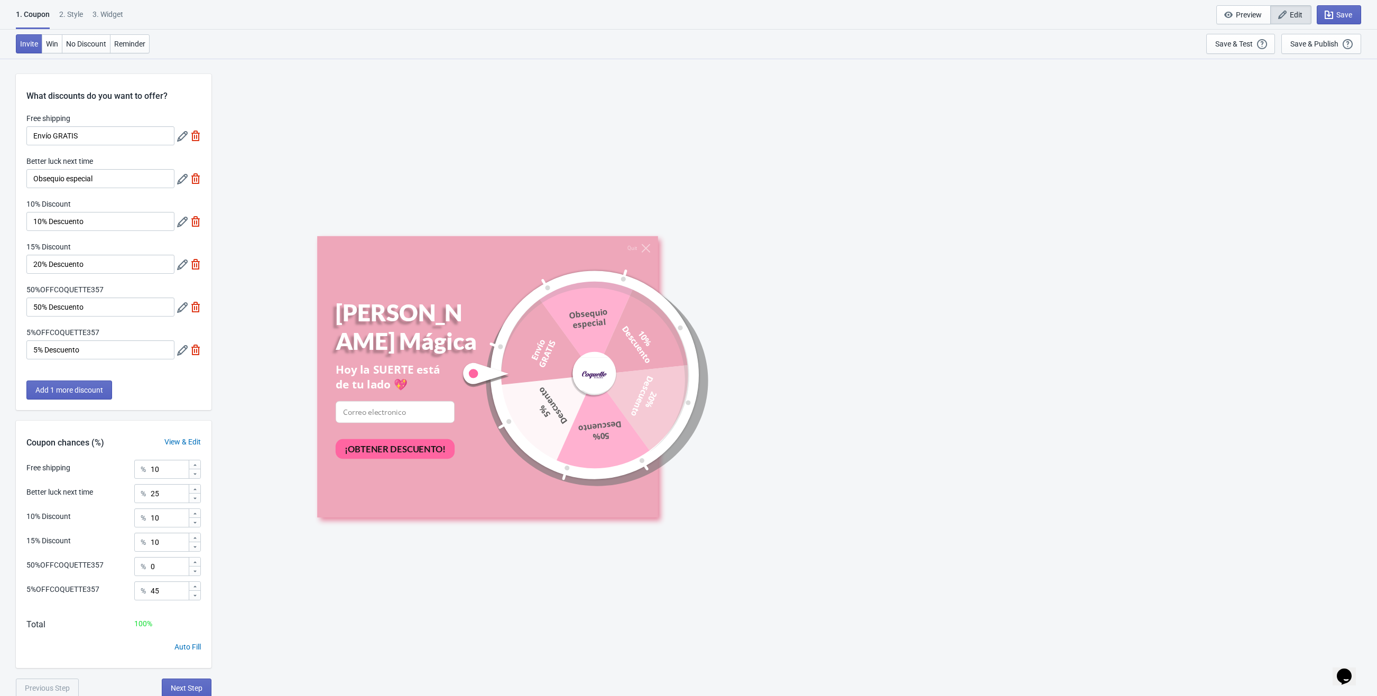
click at [181, 267] on icon at bounding box center [182, 264] width 11 height 11
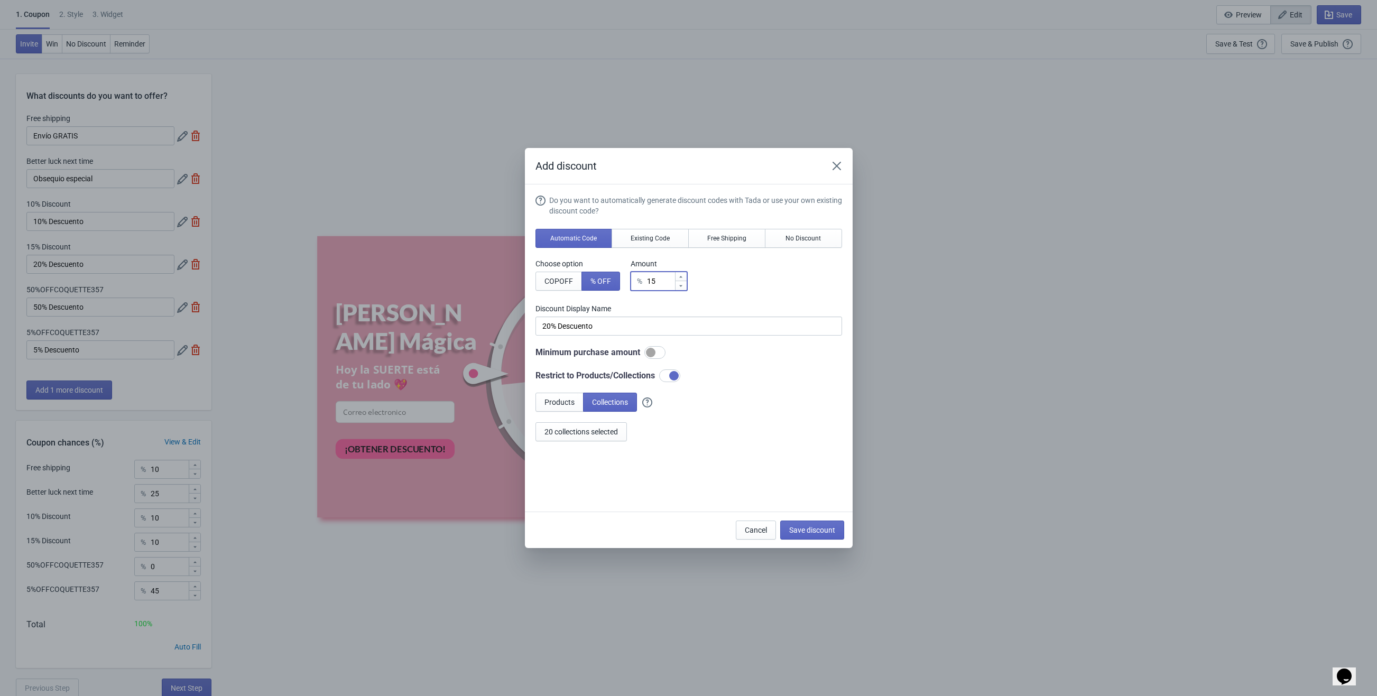
click at [683, 274] on icon at bounding box center [680, 277] width 6 height 6
type input "16"
type input "16% Discount"
click at [683, 274] on icon at bounding box center [680, 277] width 6 height 6
type input "17"
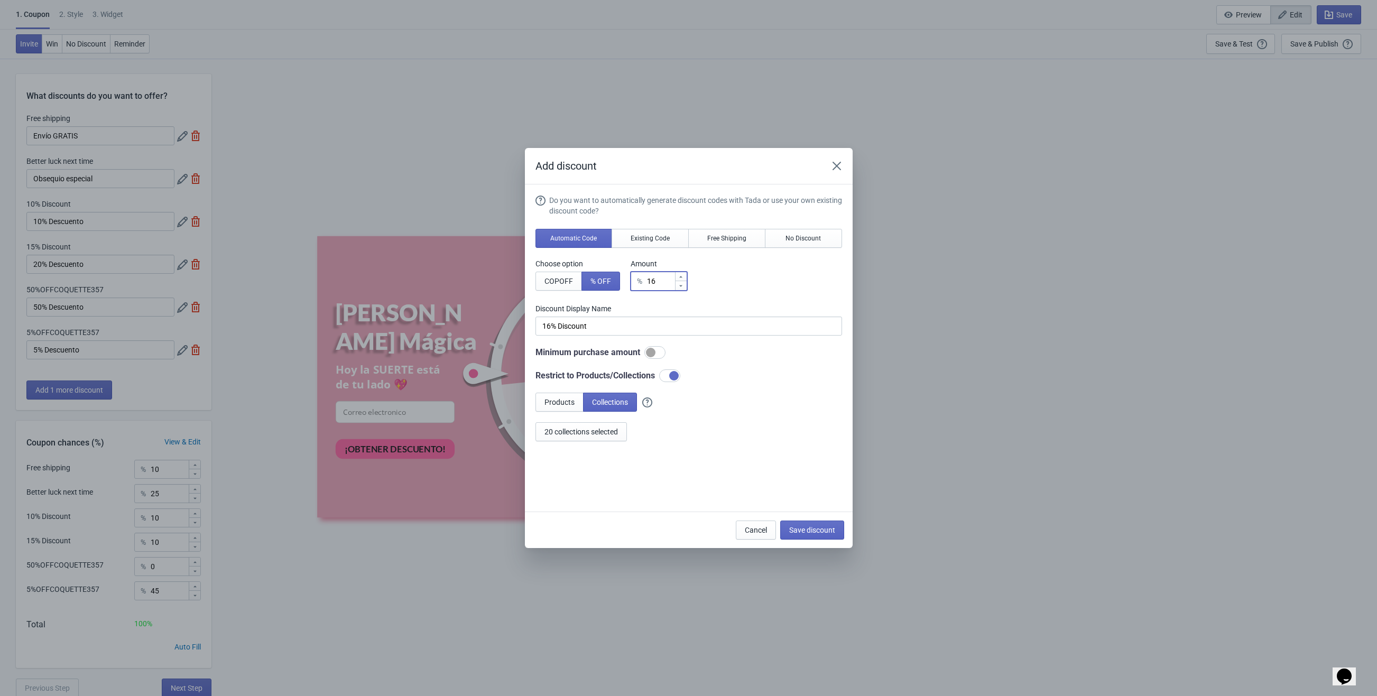
type input "17% Discount"
click at [683, 274] on icon at bounding box center [680, 277] width 6 height 6
type input "18"
type input "18% Discount"
type input "19"
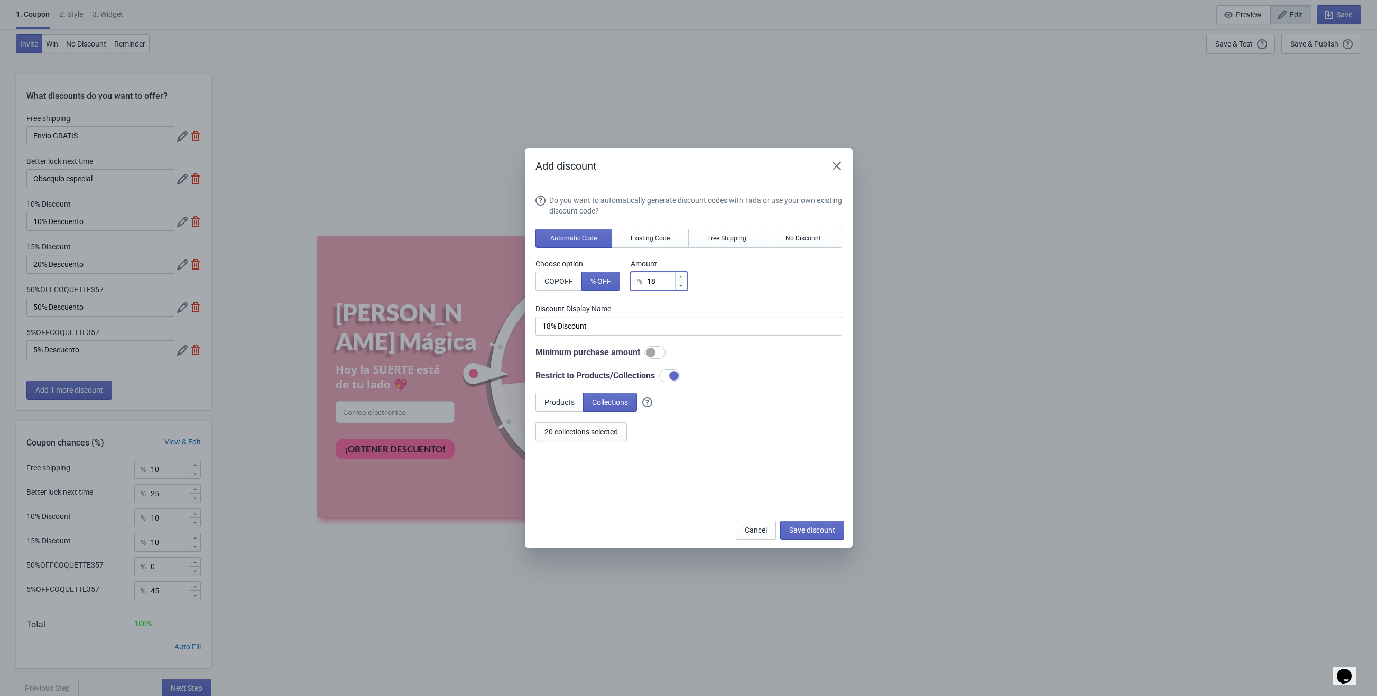
type input "19% Discount"
click at [683, 274] on icon at bounding box center [680, 277] width 6 height 6
type input "20"
type input "20% Discount"
drag, startPoint x: 631, startPoint y: 322, endPoint x: 484, endPoint y: 313, distance: 147.2
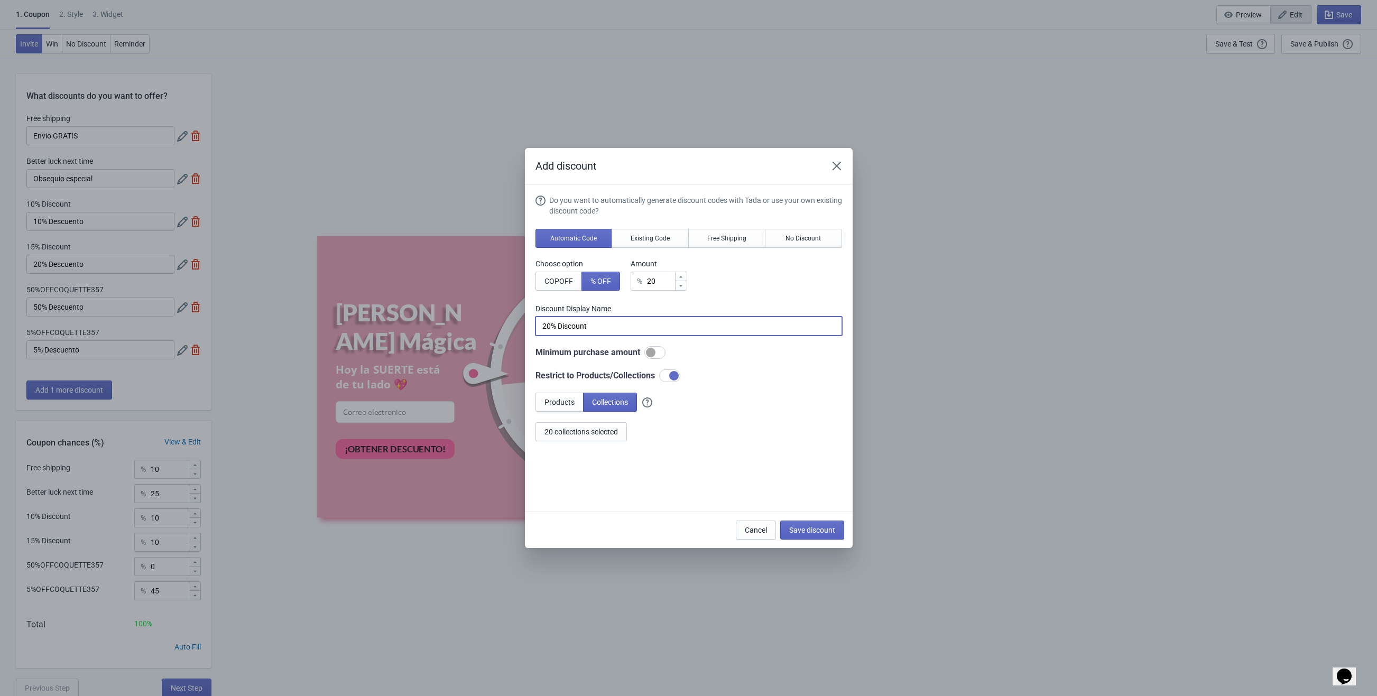
click at [484, 313] on div "Add discount Do you want to automatically generate discount codes with Tada or …" at bounding box center [688, 348] width 1377 height 400
paste input "20% Descuento"
type input "20% Descuento"
click at [832, 529] on span "Save discount" at bounding box center [812, 530] width 46 height 8
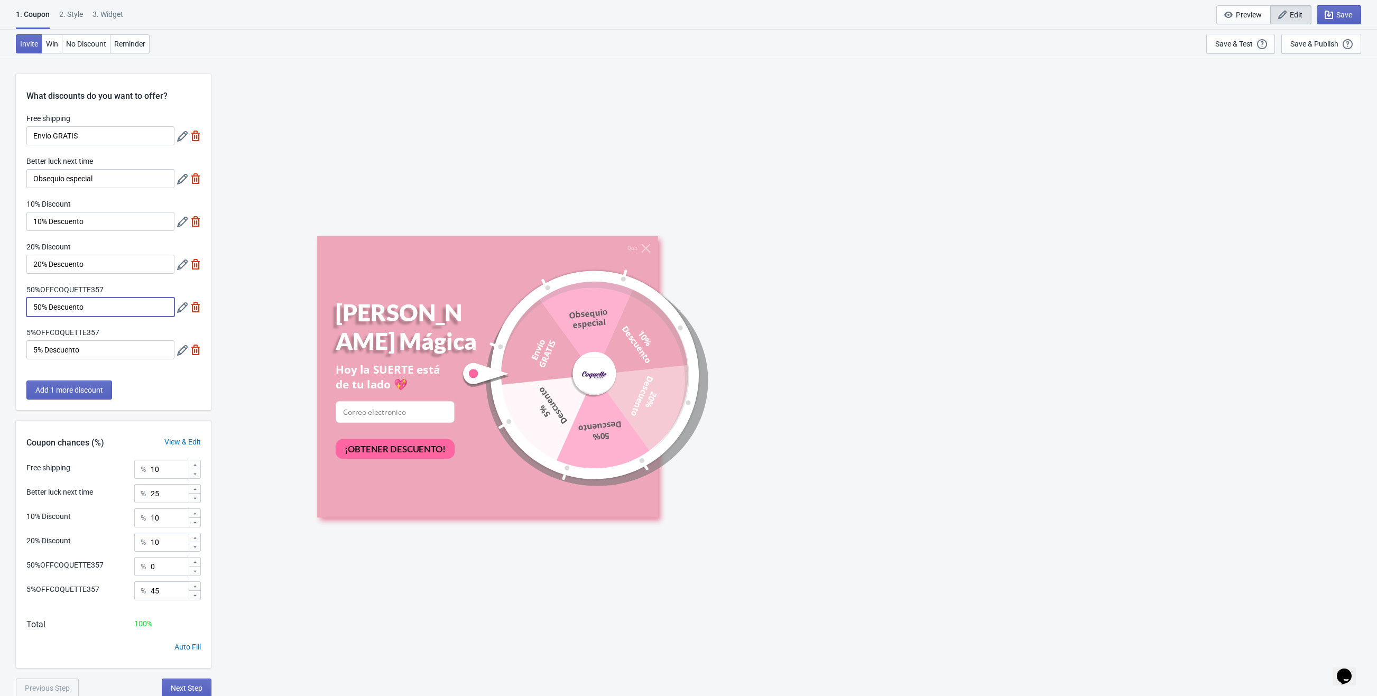
drag, startPoint x: 157, startPoint y: 309, endPoint x: -33, endPoint y: 315, distance: 190.4
click at [0, 315] on html "1. Coupon 2 . Style 3. Widget 1. Coupon 2 . Style 3. Widget Save and Exit Previ…" at bounding box center [688, 348] width 1377 height 696
click at [179, 312] on icon at bounding box center [182, 307] width 11 height 11
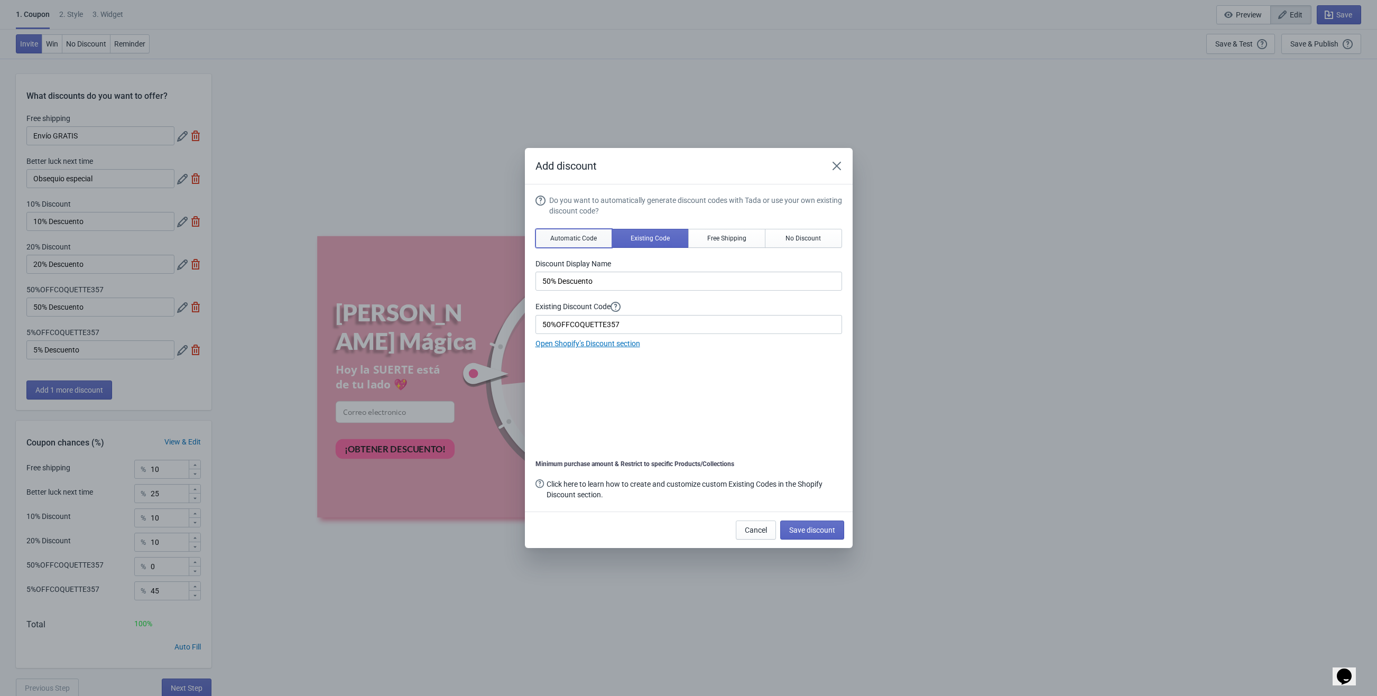
click at [579, 239] on span "Automatic Code" at bounding box center [573, 238] width 47 height 8
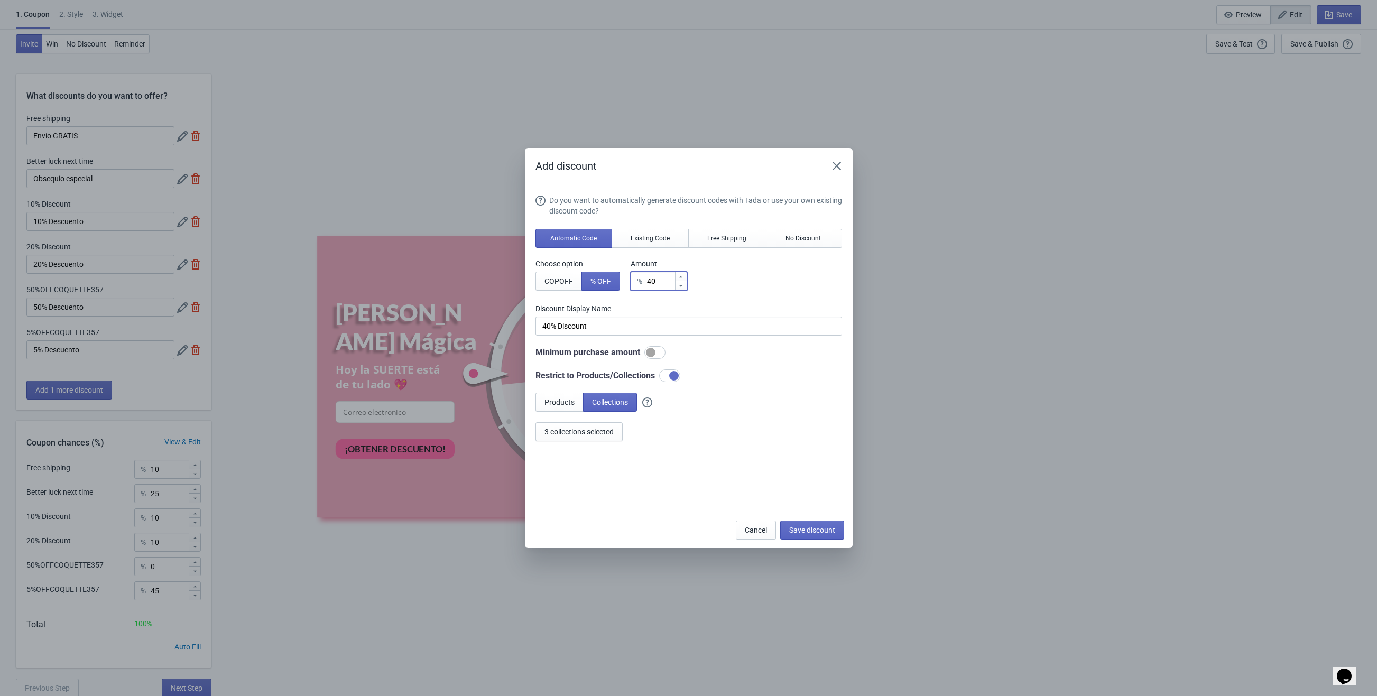
click at [681, 277] on icon at bounding box center [680, 277] width 6 height 6
type input "41"
type input "41% Discount"
click at [681, 277] on icon at bounding box center [680, 277] width 6 height 6
type input "42"
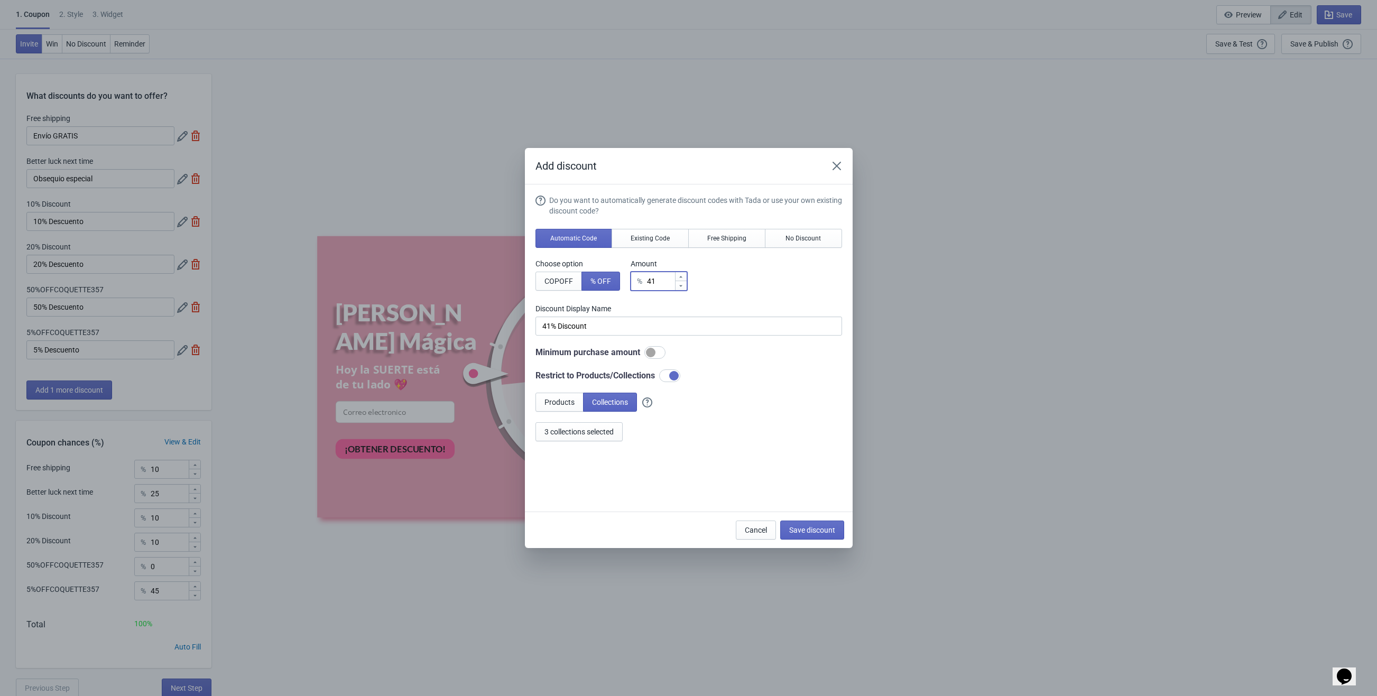
type input "42% Discount"
click at [681, 277] on icon at bounding box center [680, 277] width 6 height 6
type input "43"
type input "43% Discount"
click at [681, 277] on icon at bounding box center [680, 277] width 6 height 6
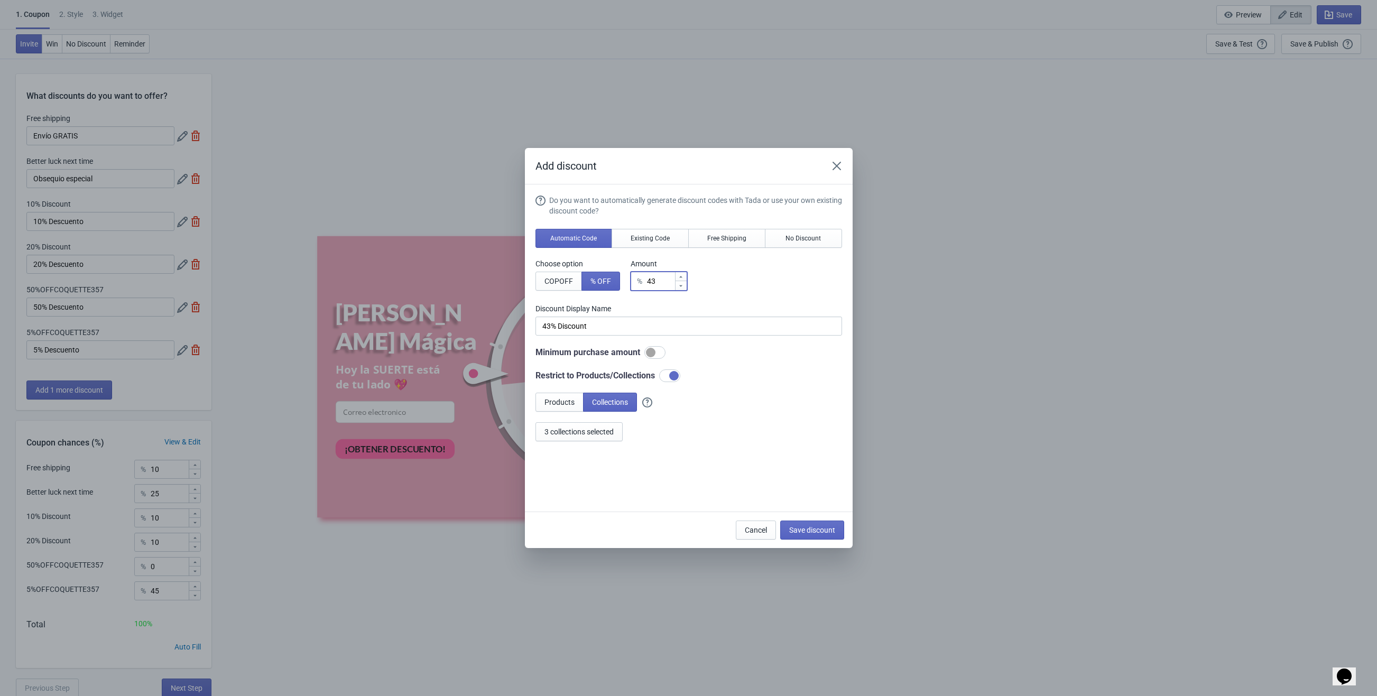
type input "44"
type input "44% Discount"
type input "45"
type input "45% Discount"
click at [681, 277] on icon at bounding box center [680, 277] width 6 height 6
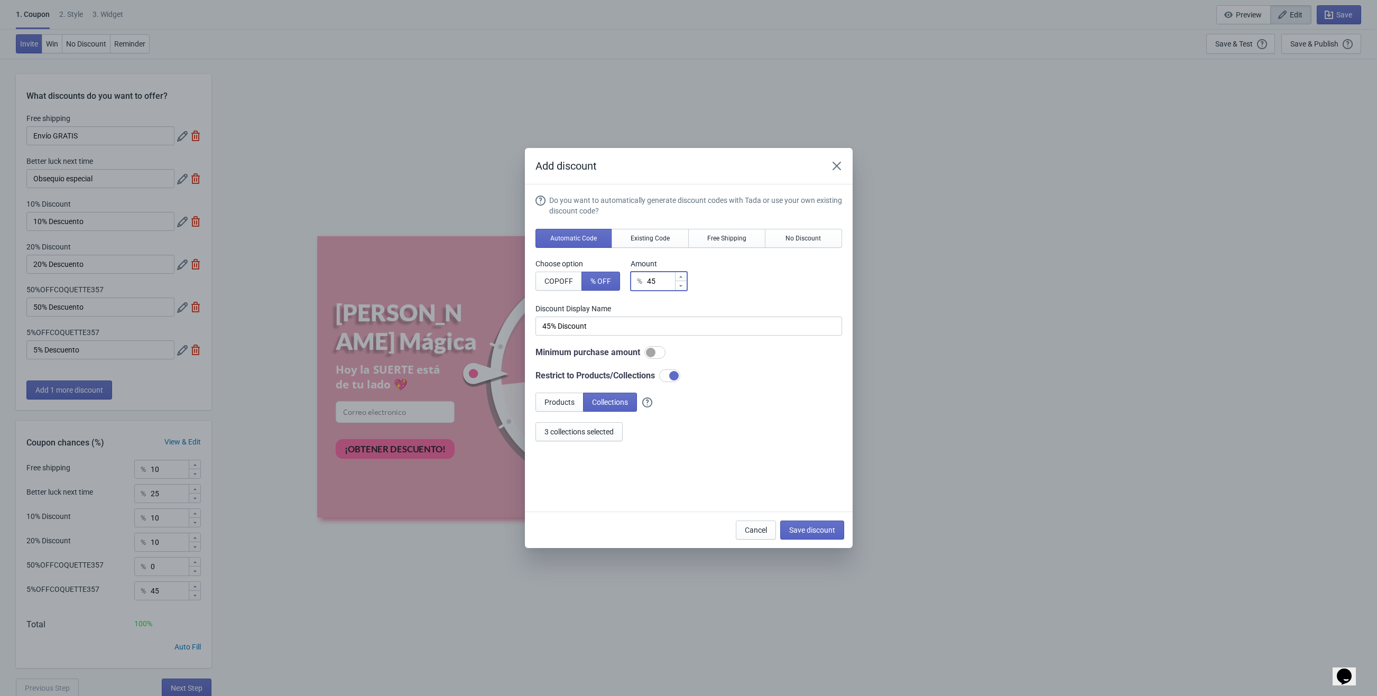
type input "46"
type input "46% Discount"
click at [681, 277] on icon at bounding box center [680, 277] width 6 height 6
type input "47"
type input "47% Discount"
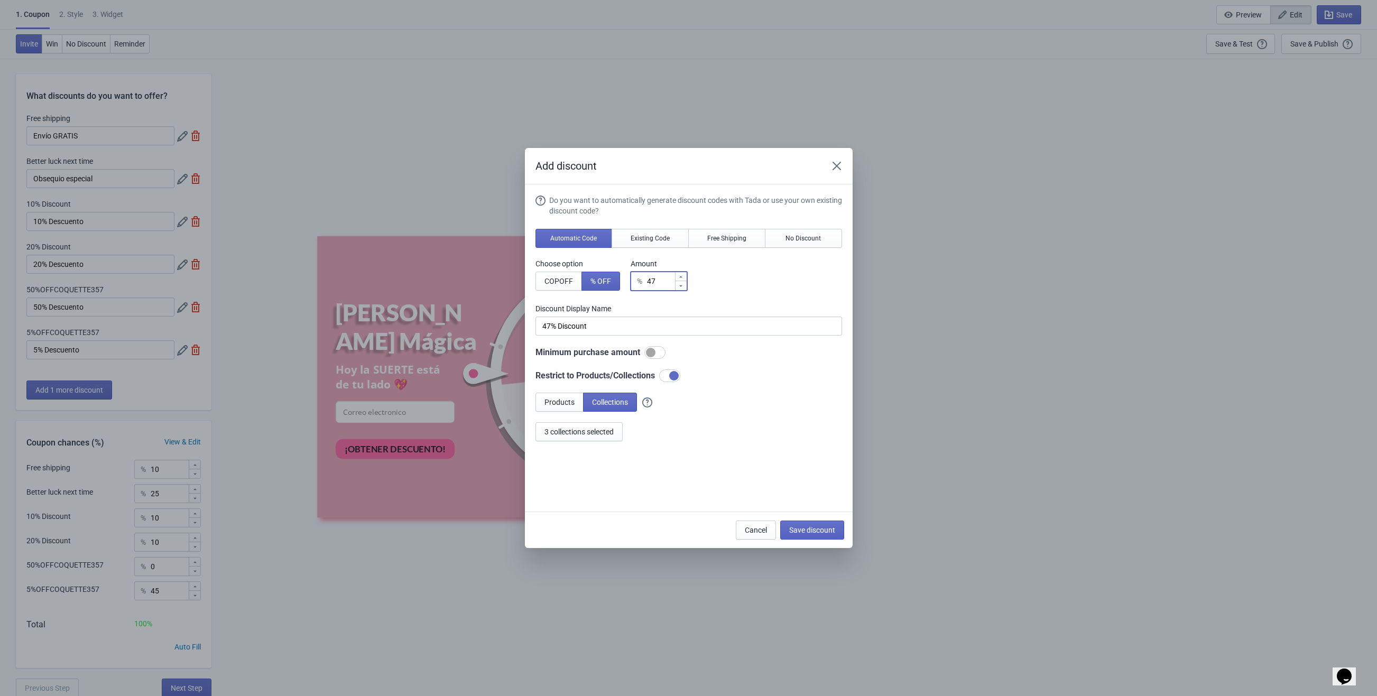
click at [681, 277] on icon at bounding box center [680, 277] width 6 height 6
type input "48"
type input "48% Discount"
type input "49"
type input "49% Discount"
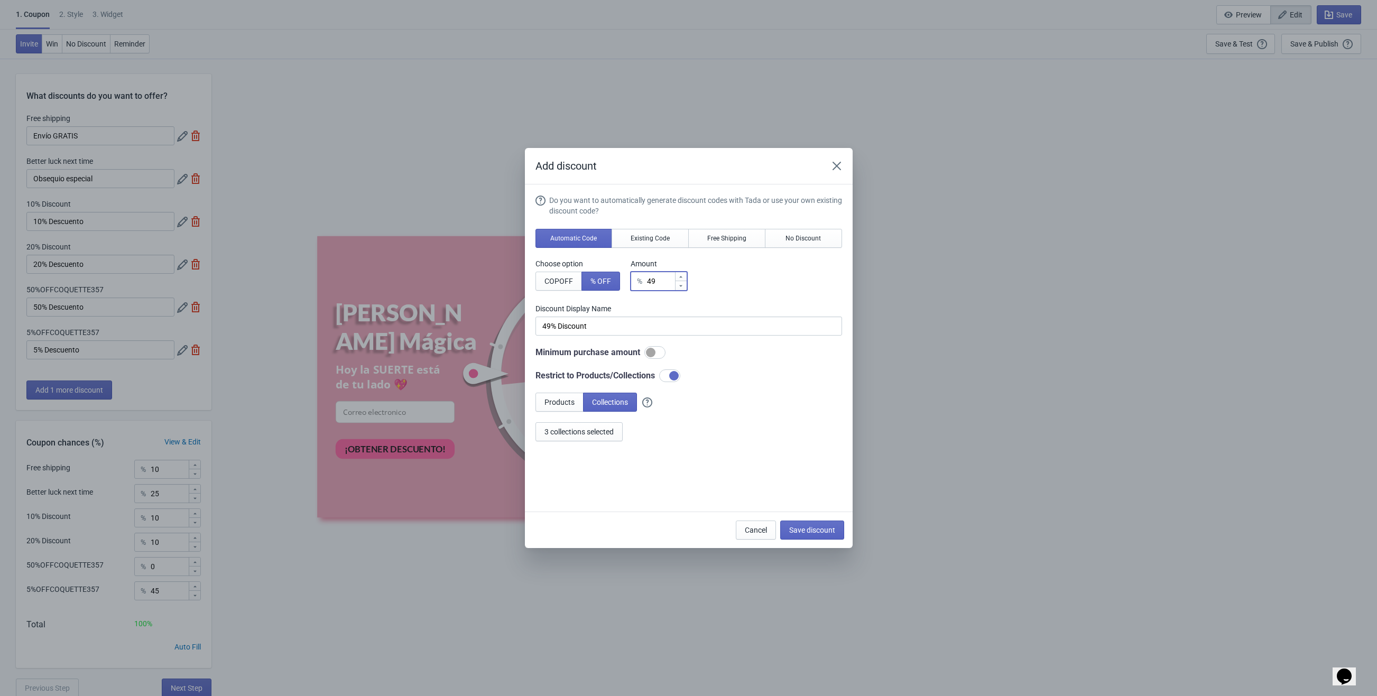
click at [681, 277] on icon at bounding box center [680, 277] width 6 height 6
type input "50"
type input "50% Discount"
type input "51"
type input "51% Discount"
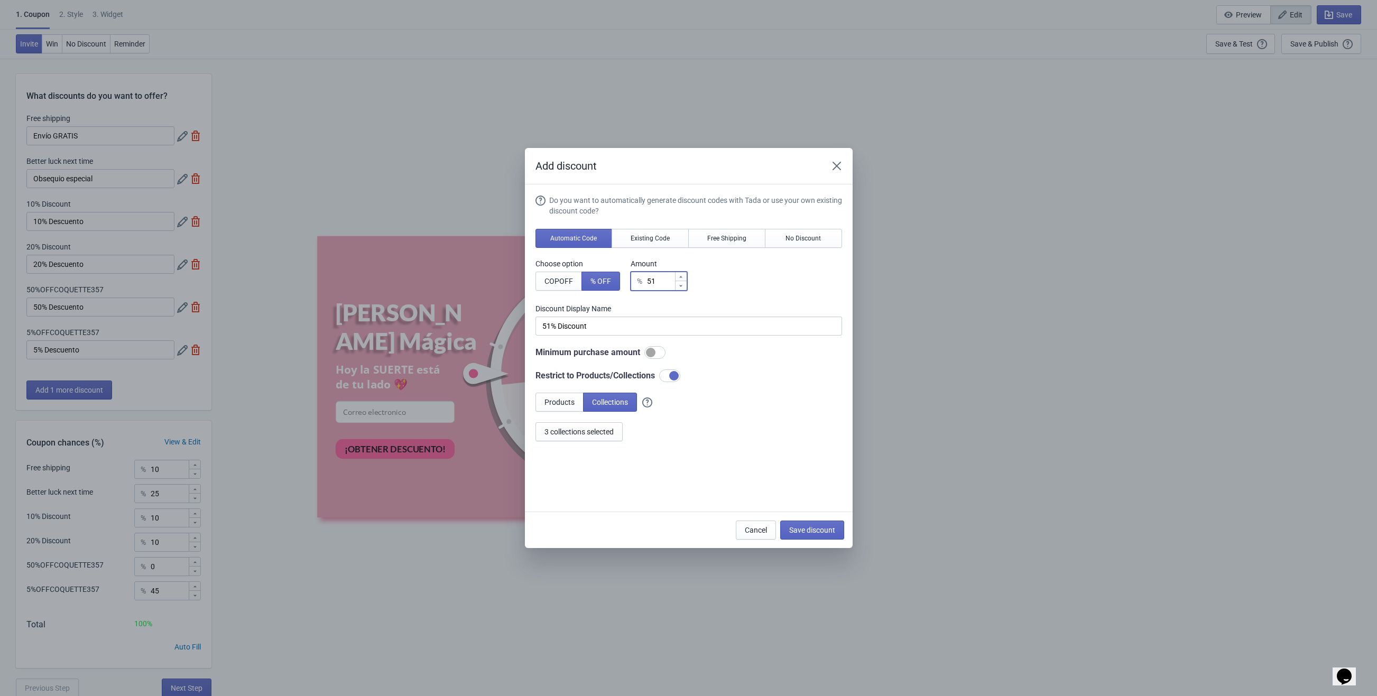
click at [681, 277] on icon at bounding box center [680, 277] width 6 height 6
type input "52"
type input "52% Discount"
type input "51"
type input "51% Discount"
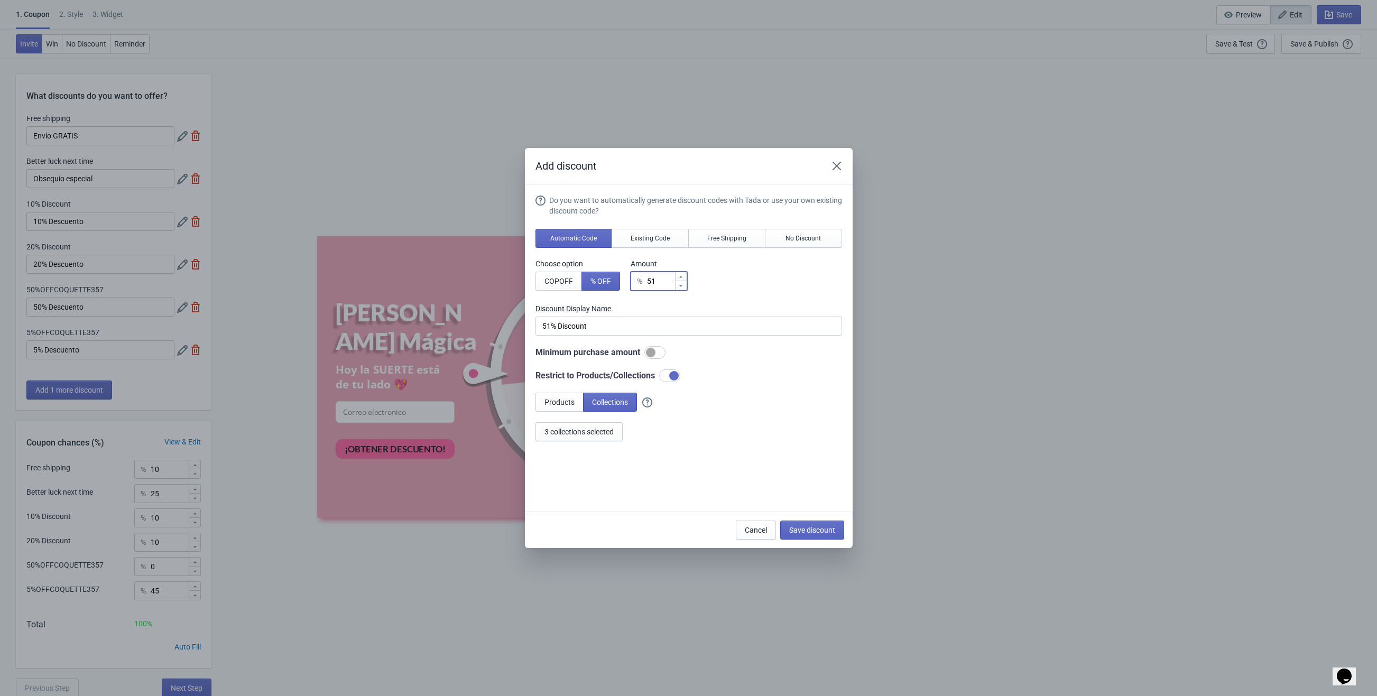
click at [681, 282] on div at bounding box center [681, 286] width 12 height 10
type input "50"
type input "50% Discount"
type input "49"
type input "49% Discount"
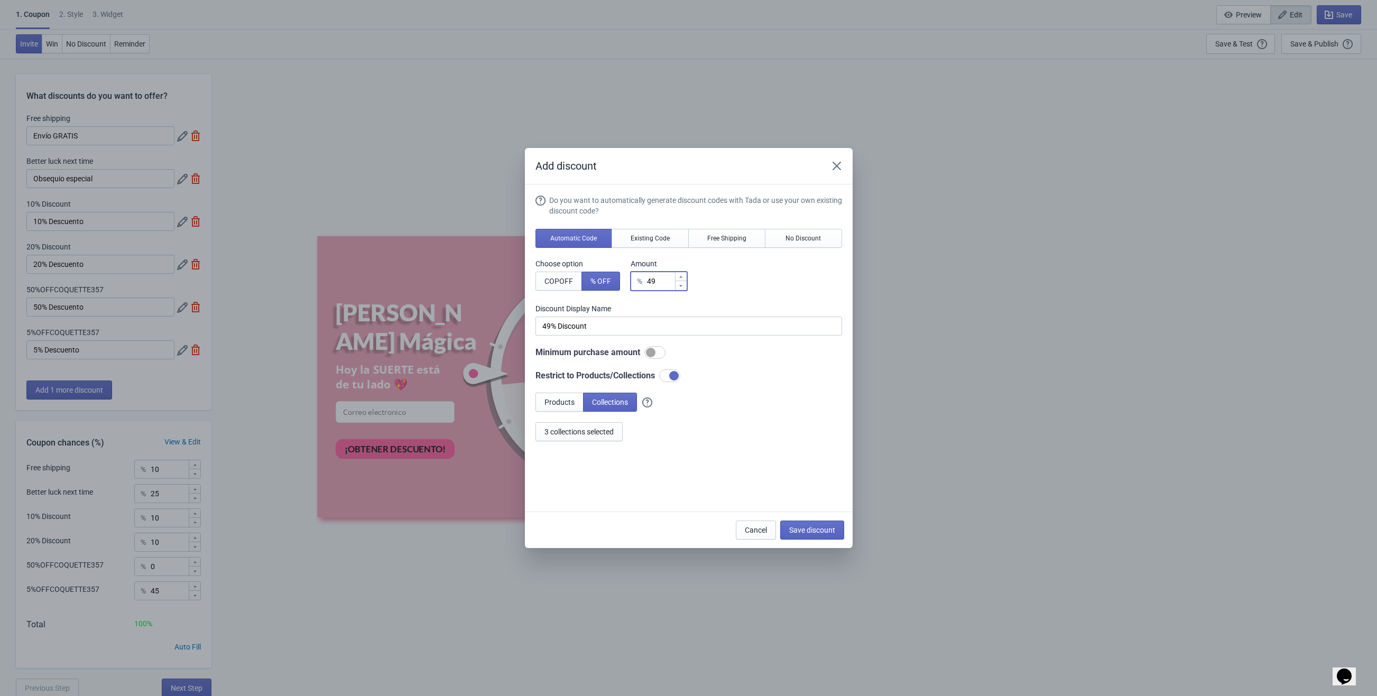
click at [681, 282] on div at bounding box center [681, 286] width 12 height 10
type input "48"
type input "48% Discount"
type input "49"
type input "49% Discount"
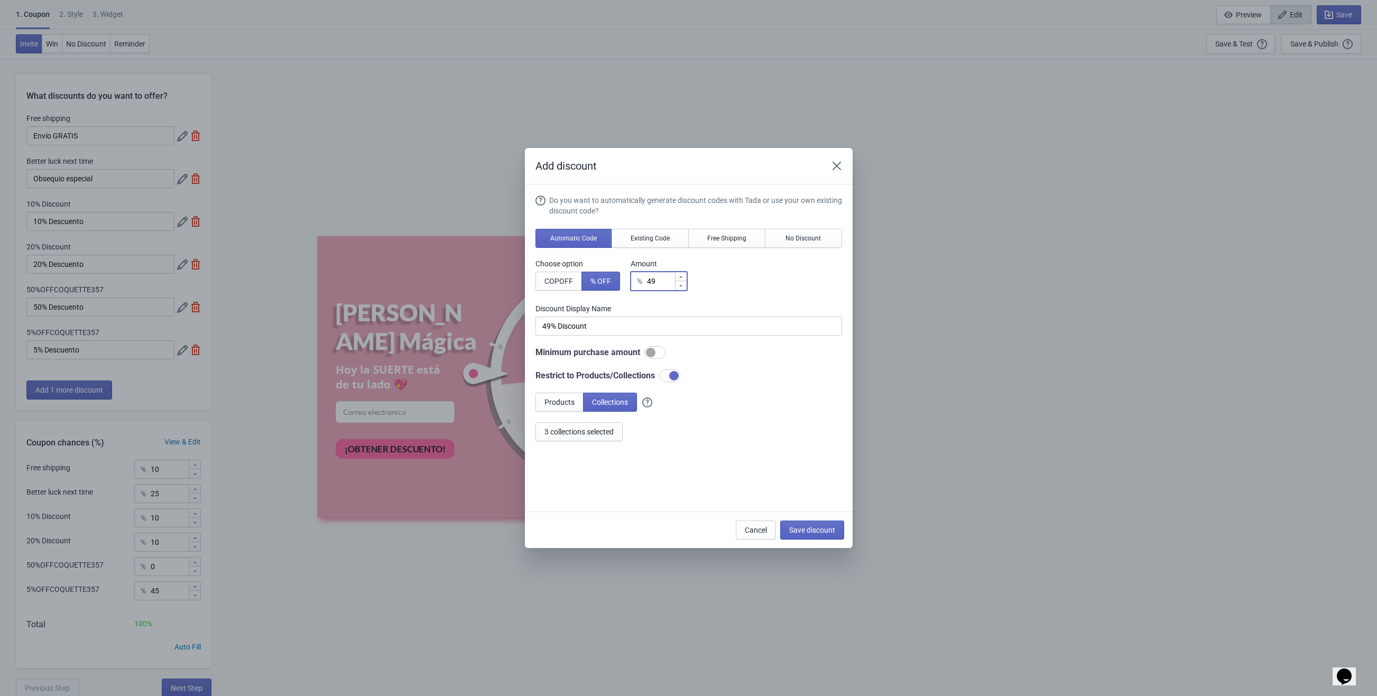
click at [682, 272] on div at bounding box center [681, 276] width 12 height 9
type input "50"
type input "50% Discount"
drag, startPoint x: 628, startPoint y: 330, endPoint x: 499, endPoint y: 335, distance: 129.0
click at [499, 335] on div "Add discount Do you want to automatically generate discount codes with Tada or …" at bounding box center [688, 348] width 1377 height 400
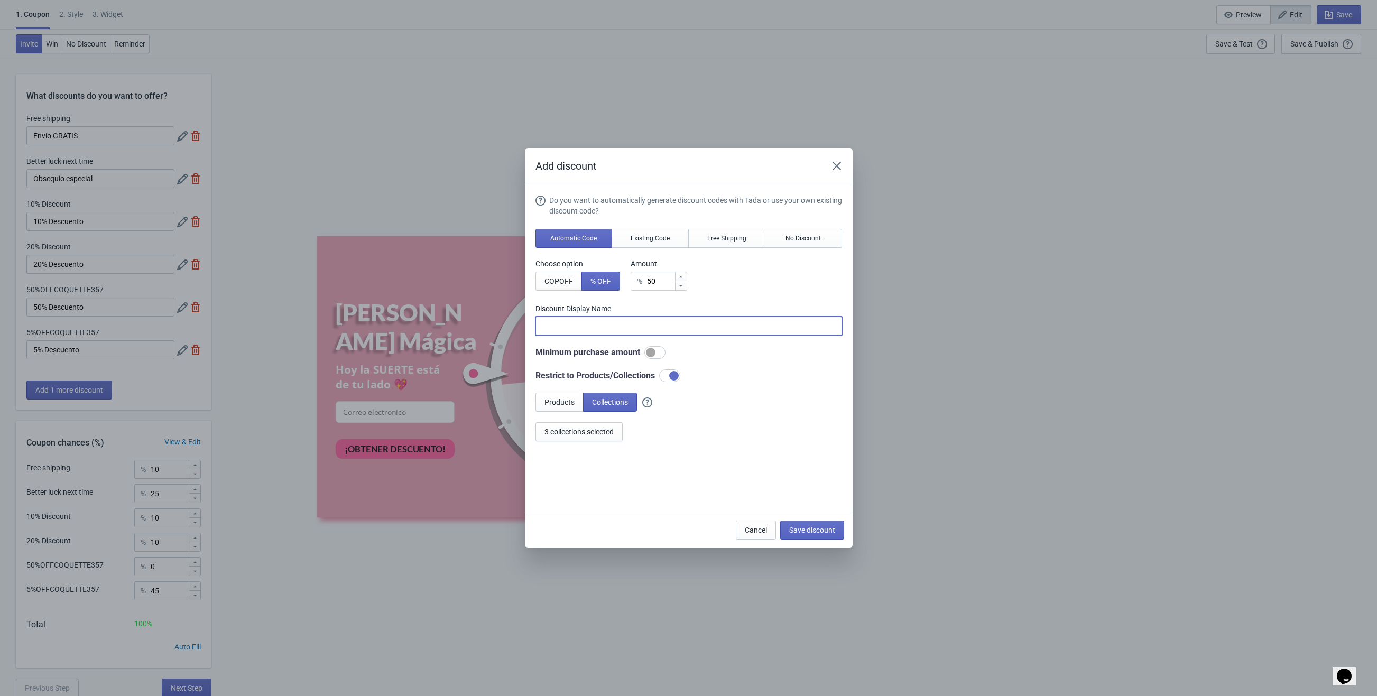
paste input "50% Descuento"
type input "50% Descuento"
click at [609, 432] on span "3 collections selected" at bounding box center [578, 432] width 69 height 8
click at [810, 533] on span "Save discount" at bounding box center [812, 530] width 46 height 8
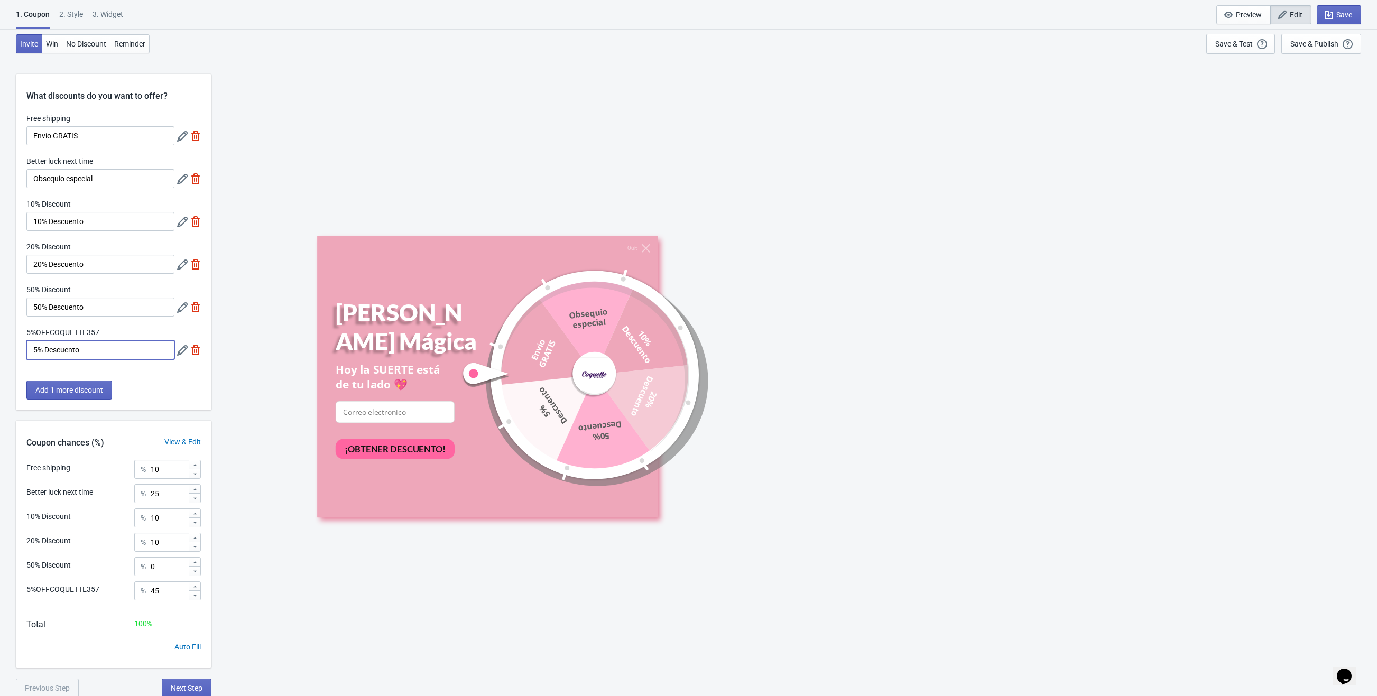
drag, startPoint x: 129, startPoint y: 351, endPoint x: 5, endPoint y: 345, distance: 123.8
click at [5, 345] on div "What discounts do you want to offer? Free shipping Envío GRATIS Better luck nex…" at bounding box center [688, 377] width 1377 height 639
click at [183, 350] on icon at bounding box center [182, 350] width 11 height 11
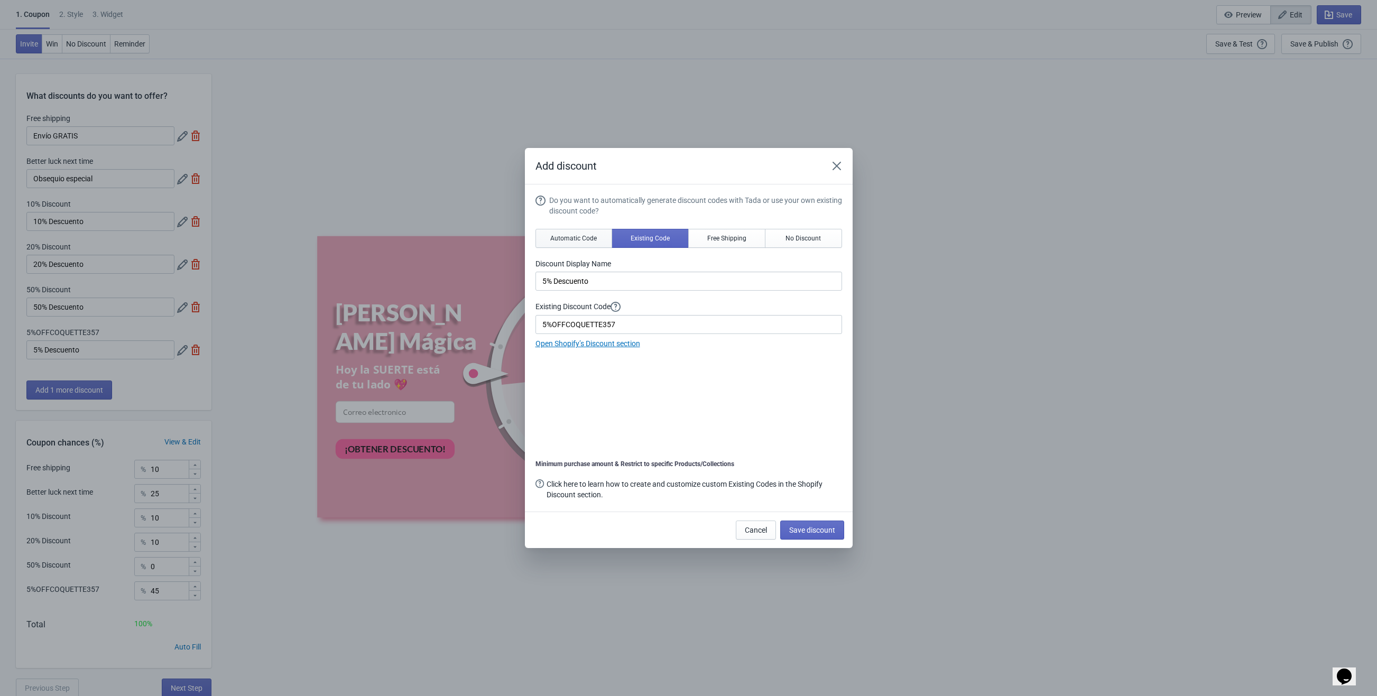
click at [568, 243] on button "Automatic Code" at bounding box center [573, 238] width 77 height 19
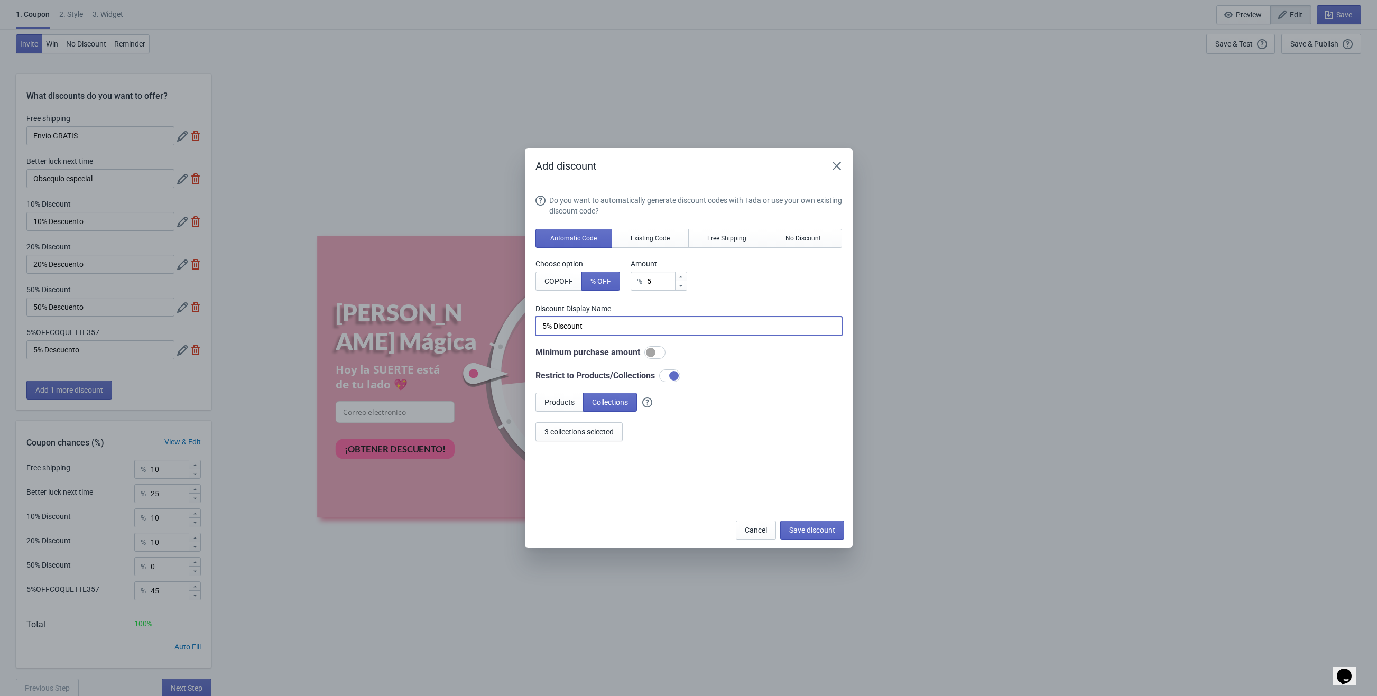
drag, startPoint x: 606, startPoint y: 330, endPoint x: 561, endPoint y: 328, distance: 44.9
click at [561, 328] on input "5% Discount" at bounding box center [688, 326] width 307 height 19
type input "5"
paste input "5% Descuento"
type input "5% Descuento"
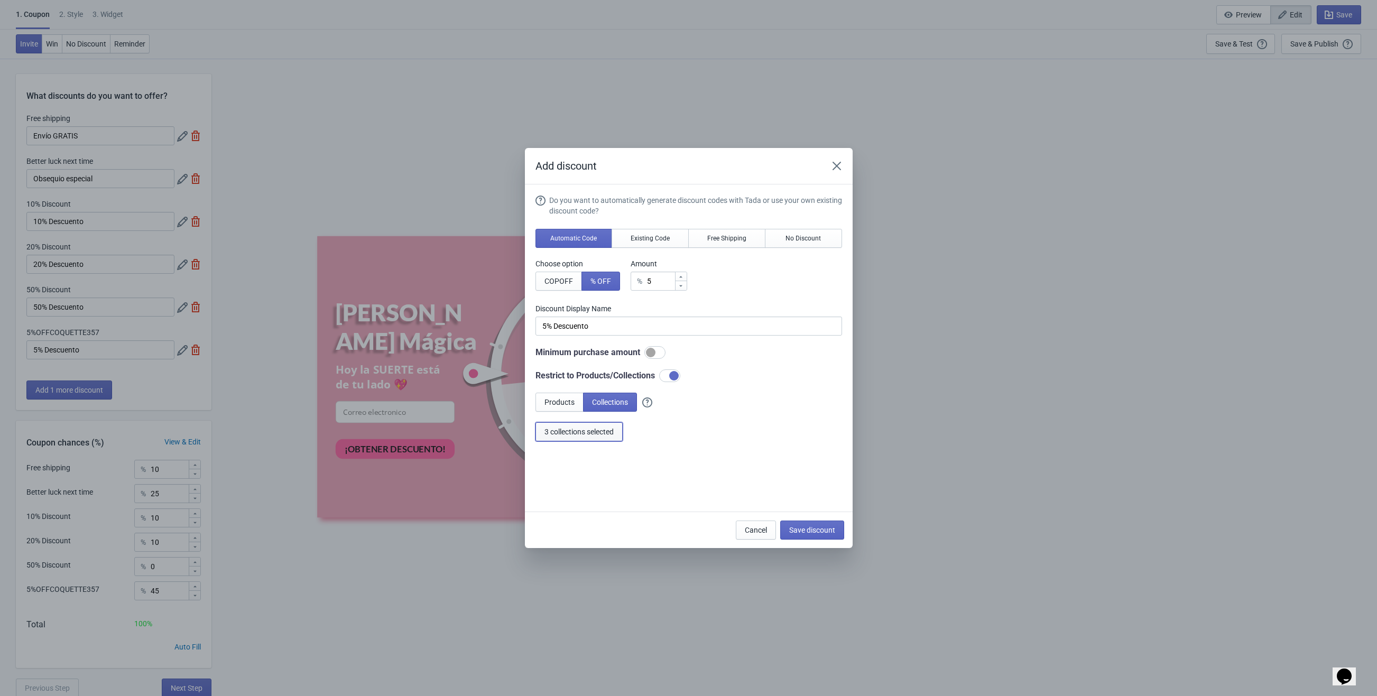
click at [600, 430] on span "3 collections selected" at bounding box center [578, 432] width 69 height 8
click at [809, 528] on span "Save discount" at bounding box center [812, 530] width 46 height 8
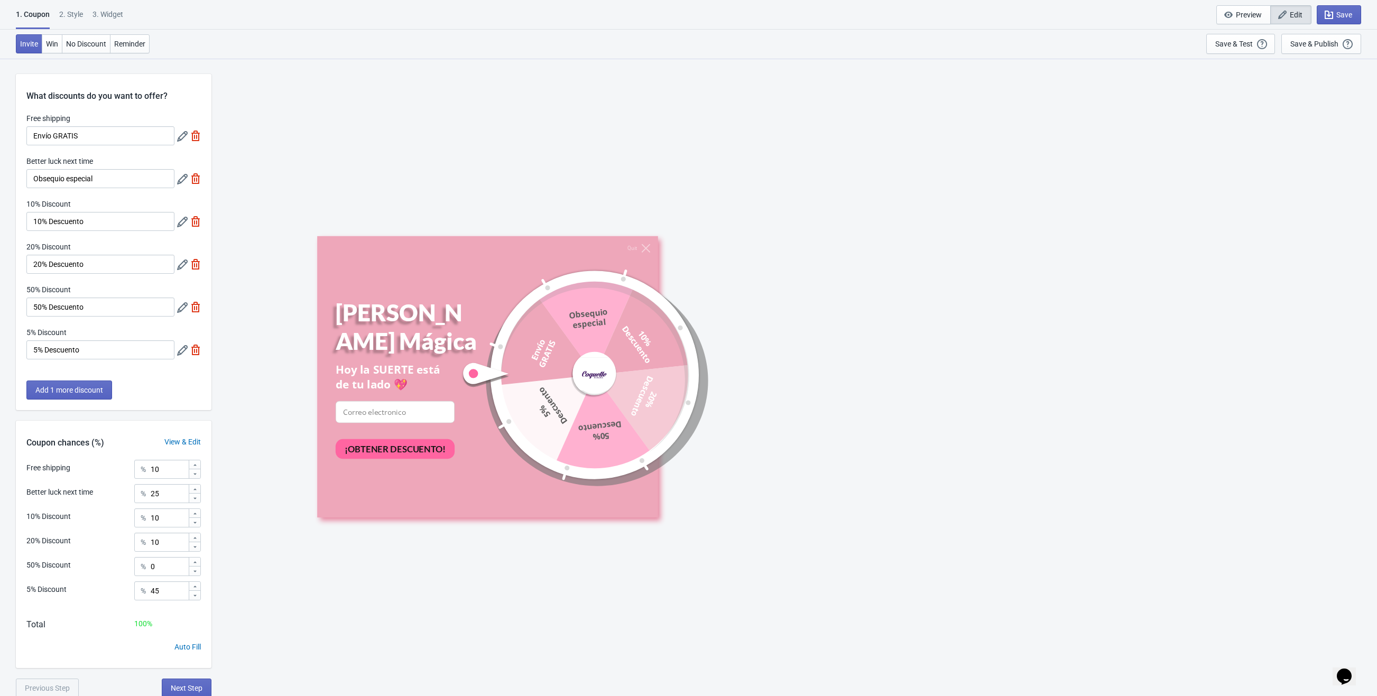
scroll to position [58, 0]
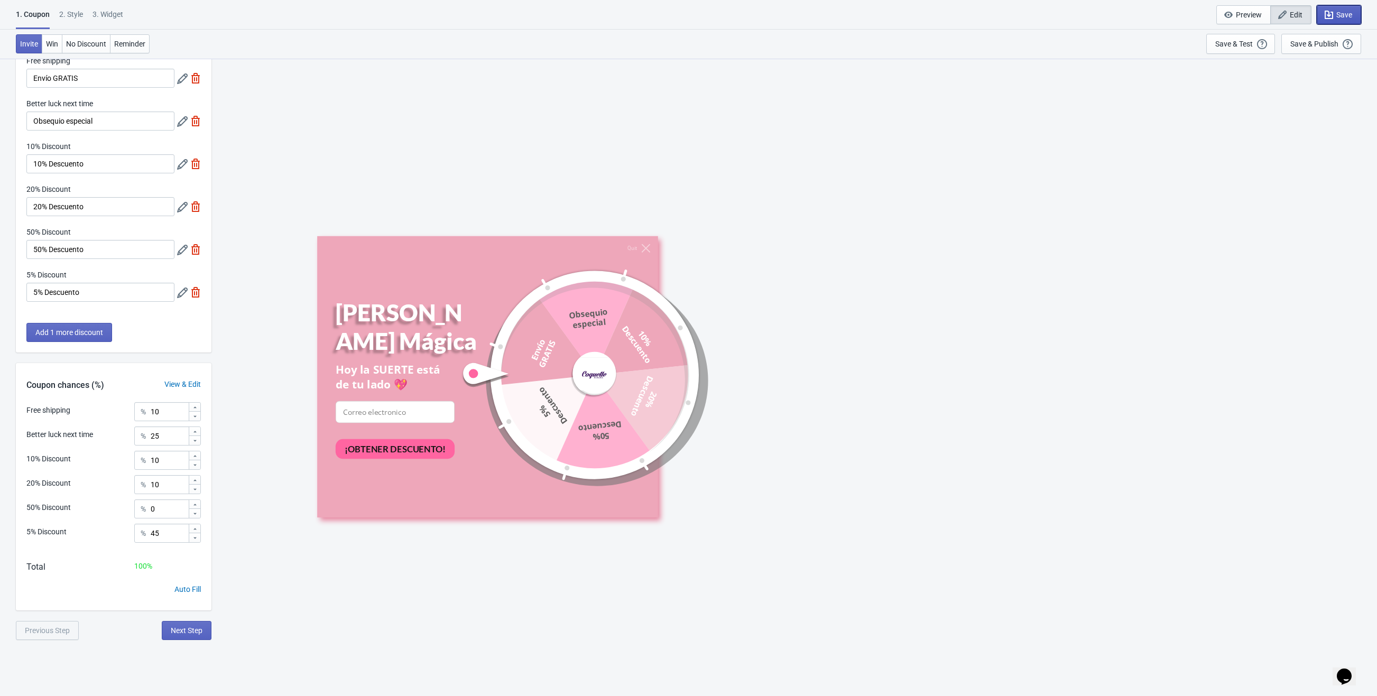
click at [1339, 23] on button "Save" at bounding box center [1338, 14] width 44 height 19
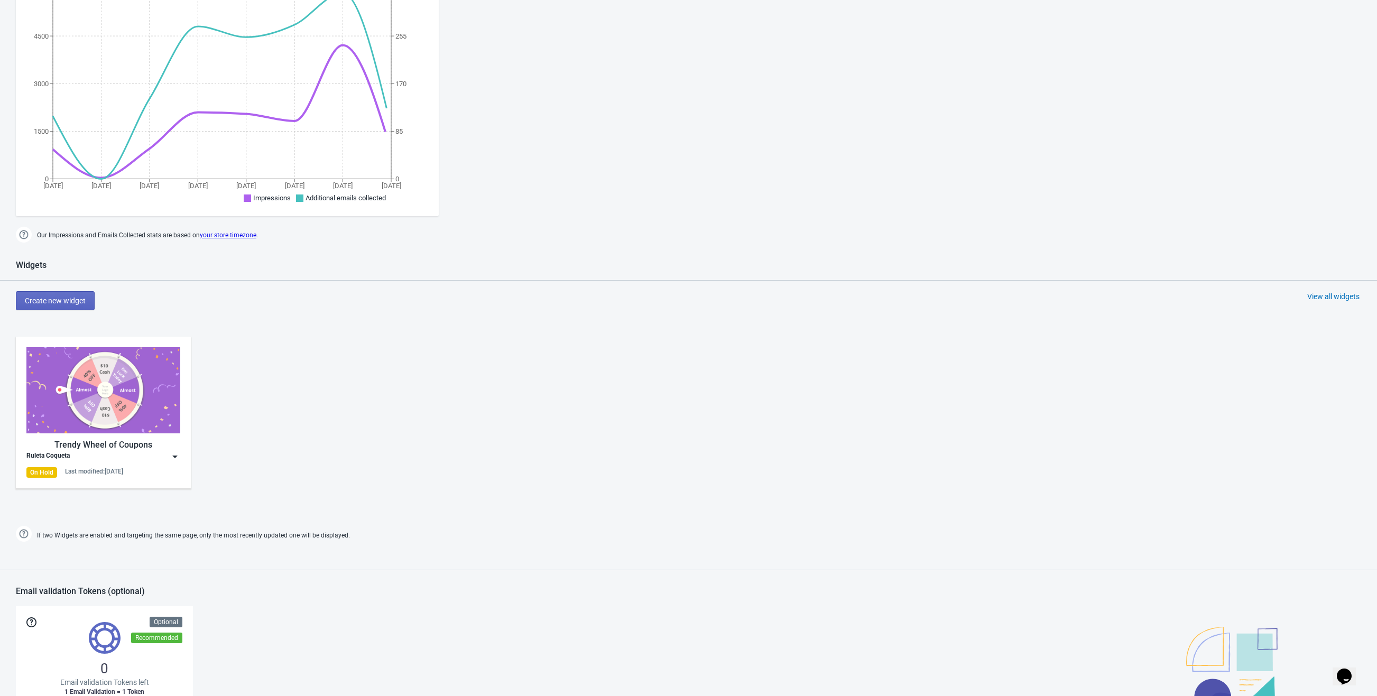
scroll to position [216, 0]
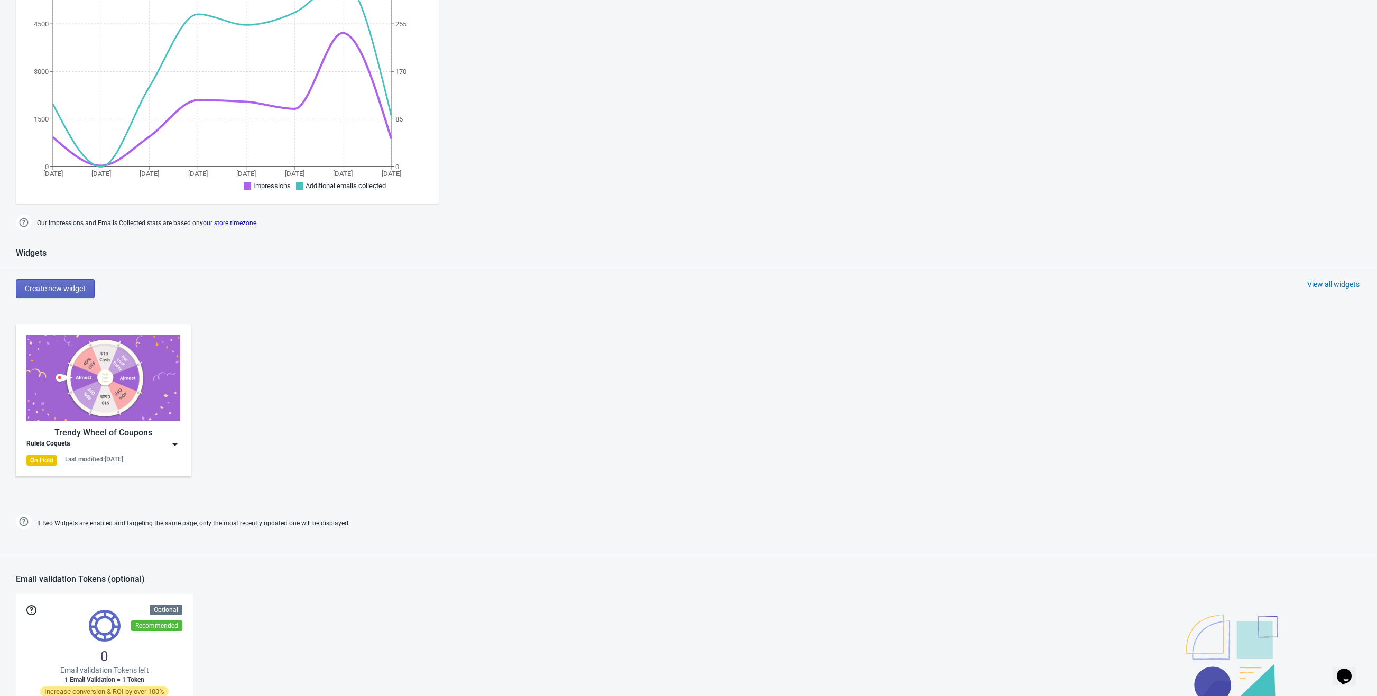
click at [146, 458] on div "On Hold Last modified: 9.9.2025" at bounding box center [103, 460] width 154 height 11
click at [59, 474] on button "Edit" at bounding box center [103, 469] width 154 height 22
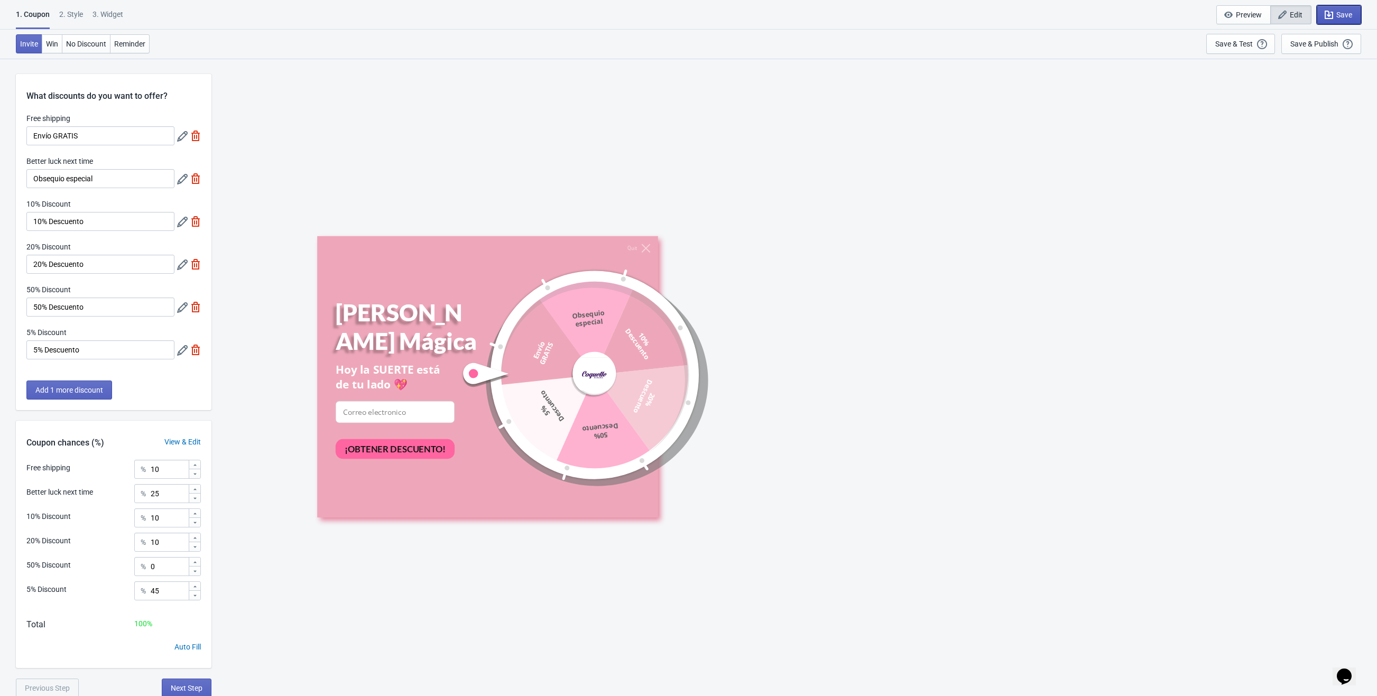
click at [1334, 17] on span "Save" at bounding box center [1338, 15] width 26 height 11
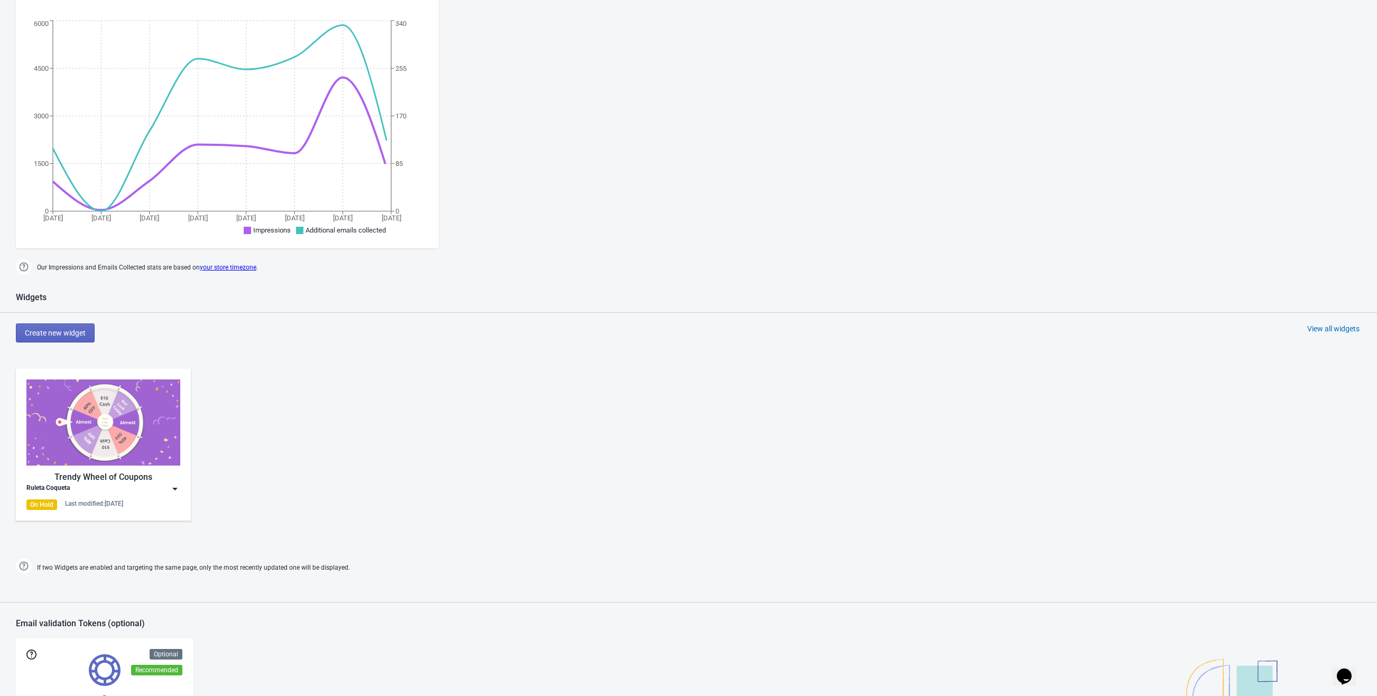
scroll to position [172, 0]
click at [176, 493] on img at bounding box center [175, 488] width 11 height 11
click at [78, 553] on div "Resume" at bounding box center [113, 555] width 118 height 11
click at [486, 397] on div "Trendy Wheel of Coupons Ruleta Coqueta Active Last modified: 9.9.2025" at bounding box center [688, 453] width 1377 height 190
click at [166, 495] on div "Trendy Wheel of Coupons Ruleta Coqueta Active Last modified: 9.9.2025" at bounding box center [103, 444] width 154 height 131
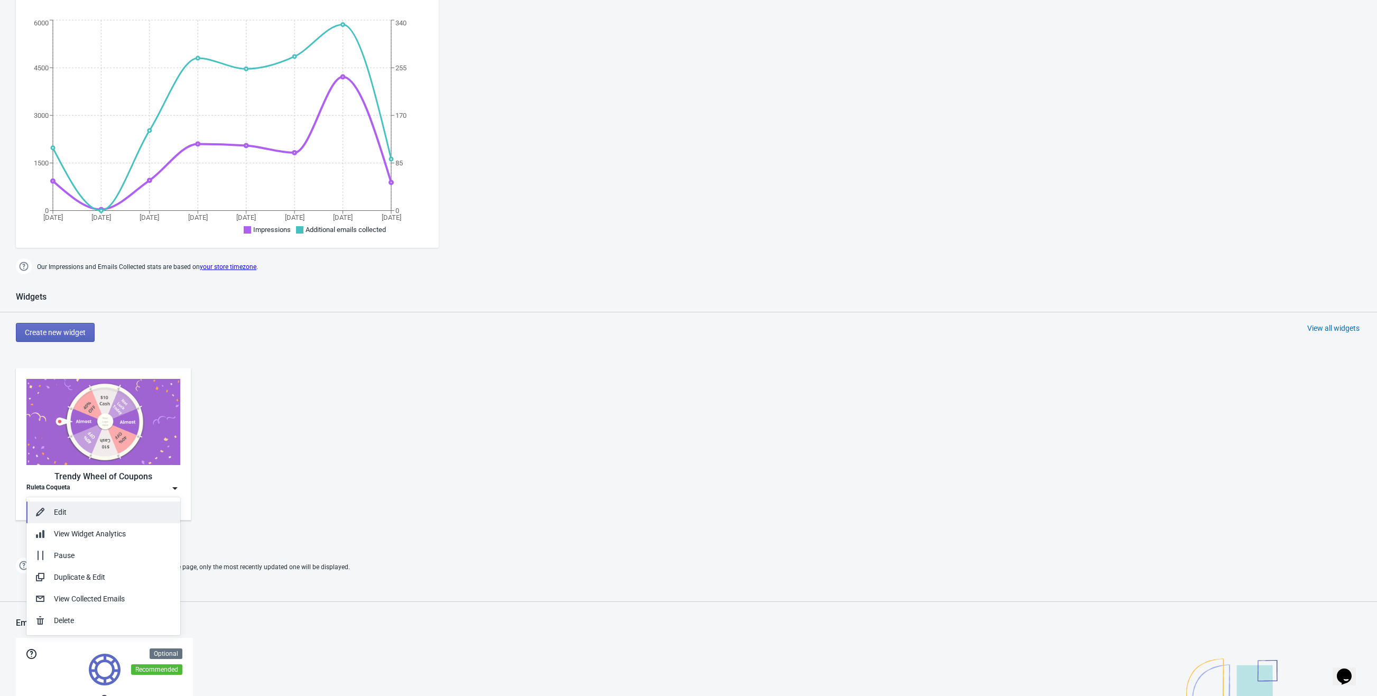
click at [120, 516] on div "Edit" at bounding box center [113, 512] width 118 height 11
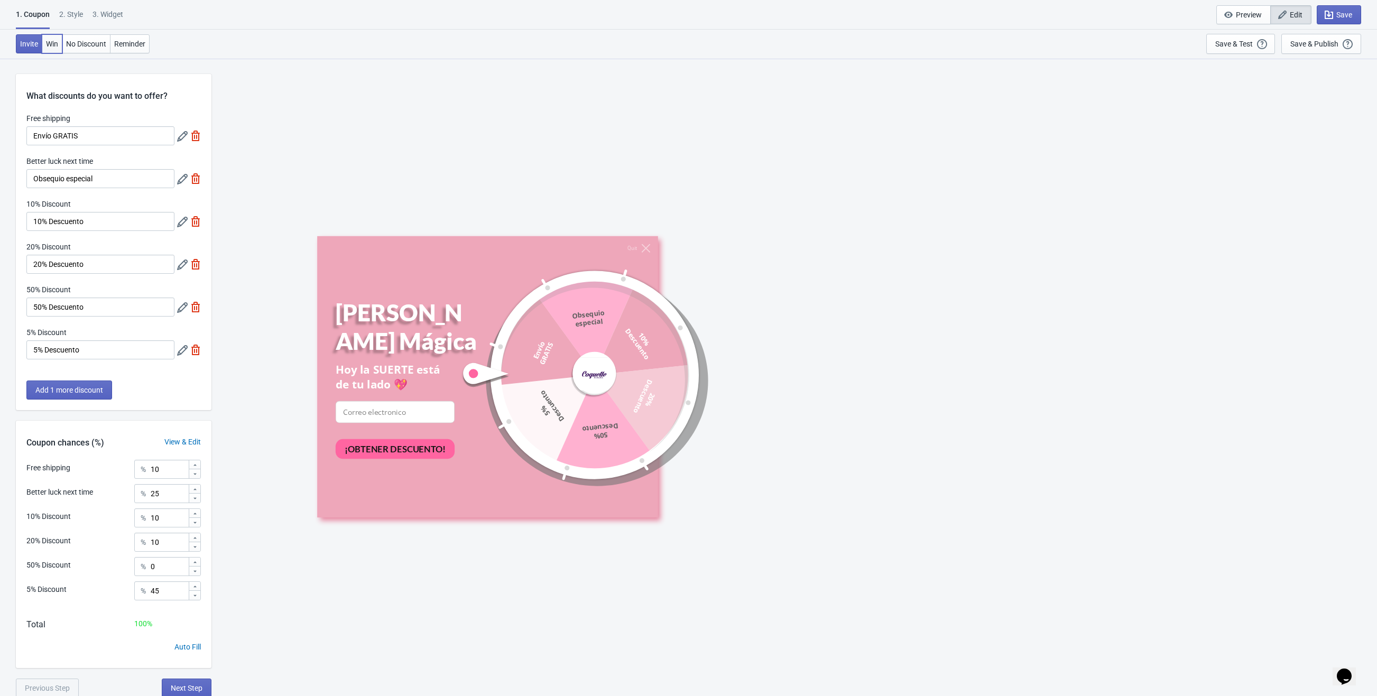
click at [52, 43] on span "Win" at bounding box center [52, 44] width 12 height 8
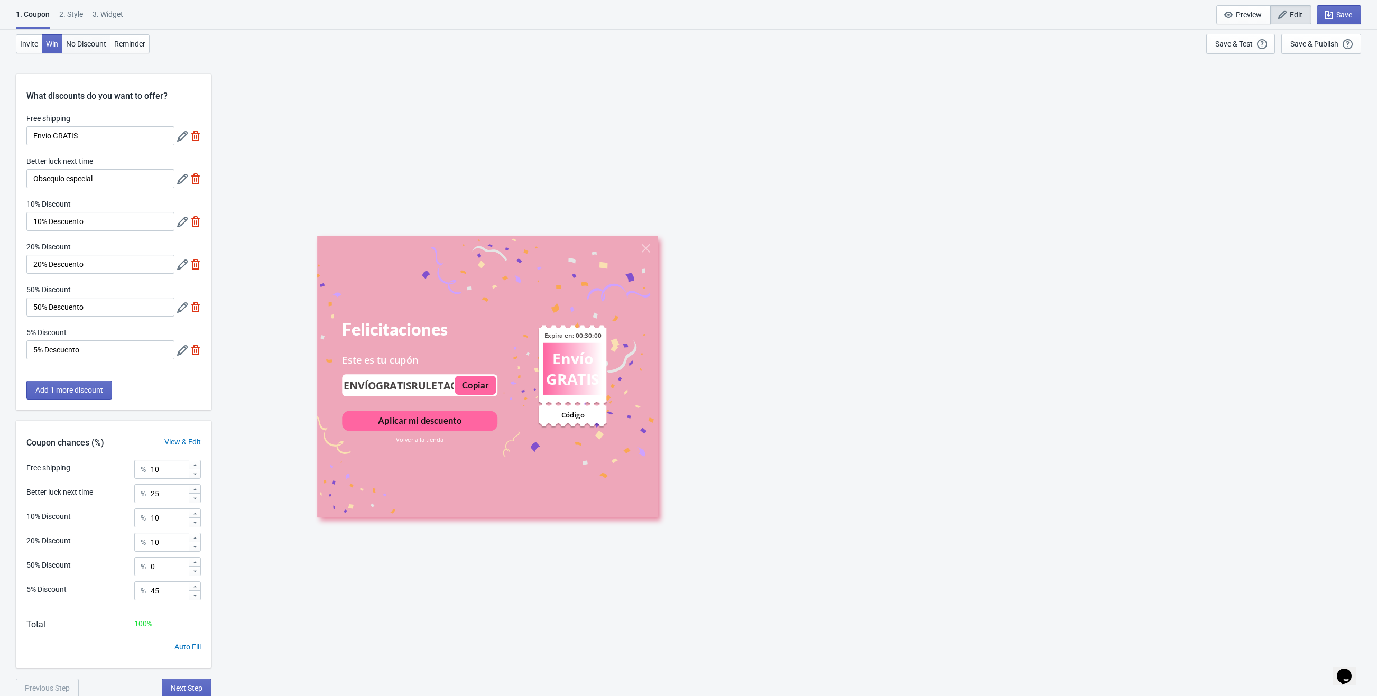
click at [83, 46] on span "No Discount" at bounding box center [86, 44] width 40 height 8
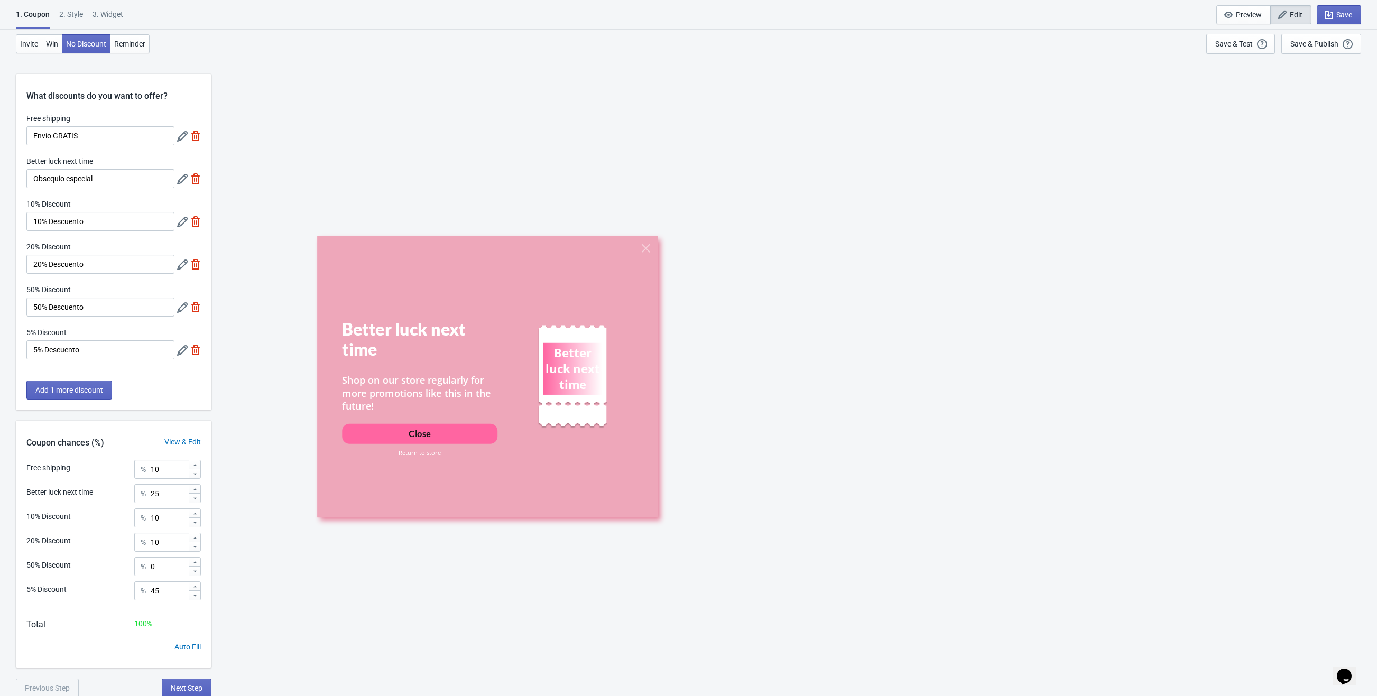
click at [434, 128] on div "Better luck next time Shop on our store regularly for more promotions like this…" at bounding box center [794, 376] width 1155 height 637
click at [420, 393] on div "Shop on our store regularly for more promotions like this in the future!" at bounding box center [419, 393] width 155 height 39
click at [132, 49] on button "Reminder" at bounding box center [130, 43] width 40 height 19
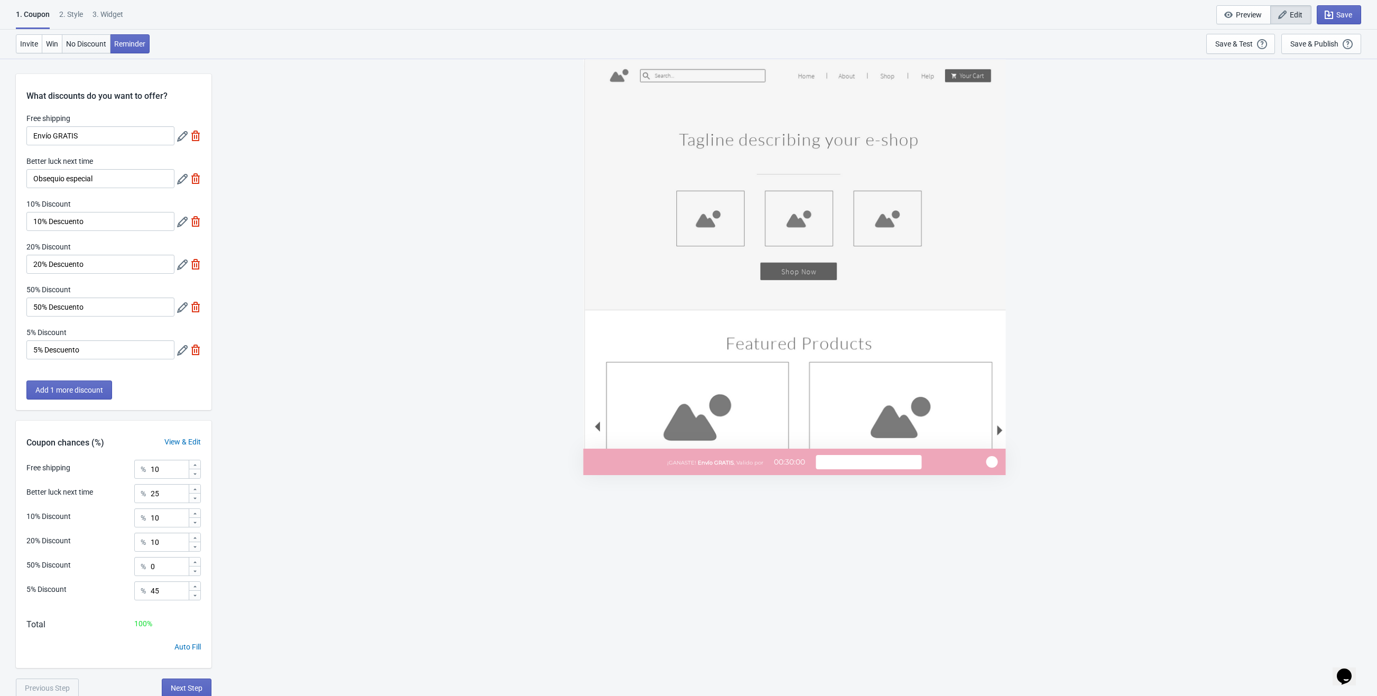
click at [81, 53] on button "No Discount" at bounding box center [86, 43] width 49 height 19
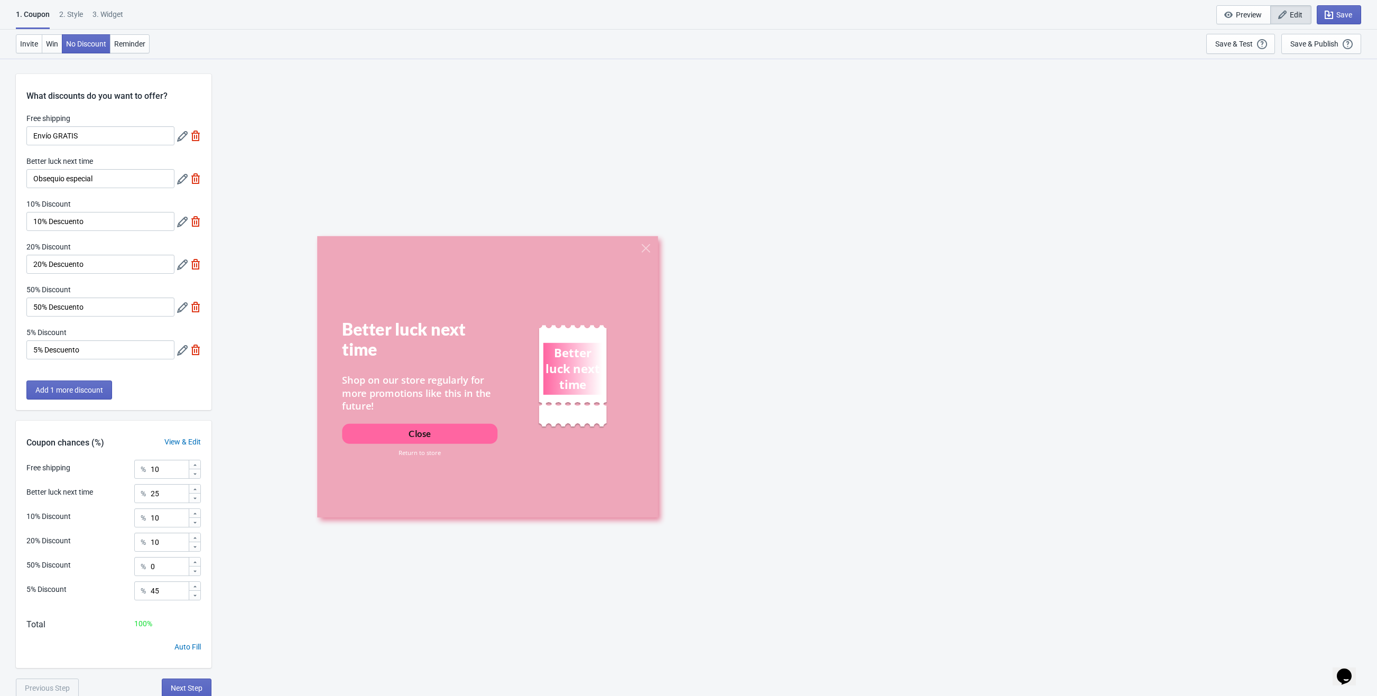
click at [405, 346] on div "Better luck next time" at bounding box center [419, 339] width 155 height 41
click at [75, 16] on div "2 . Style" at bounding box center [71, 18] width 24 height 18
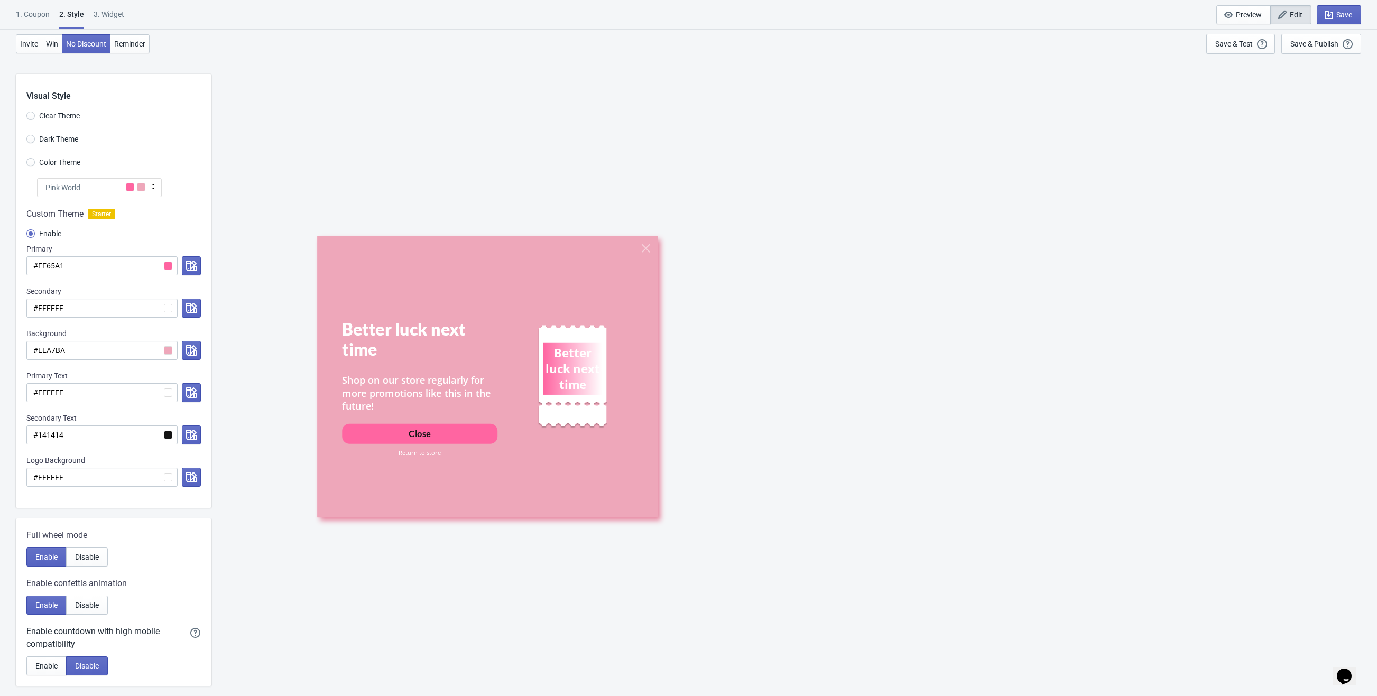
scroll to position [1, 0]
click at [140, 50] on button "Reminder" at bounding box center [130, 43] width 40 height 19
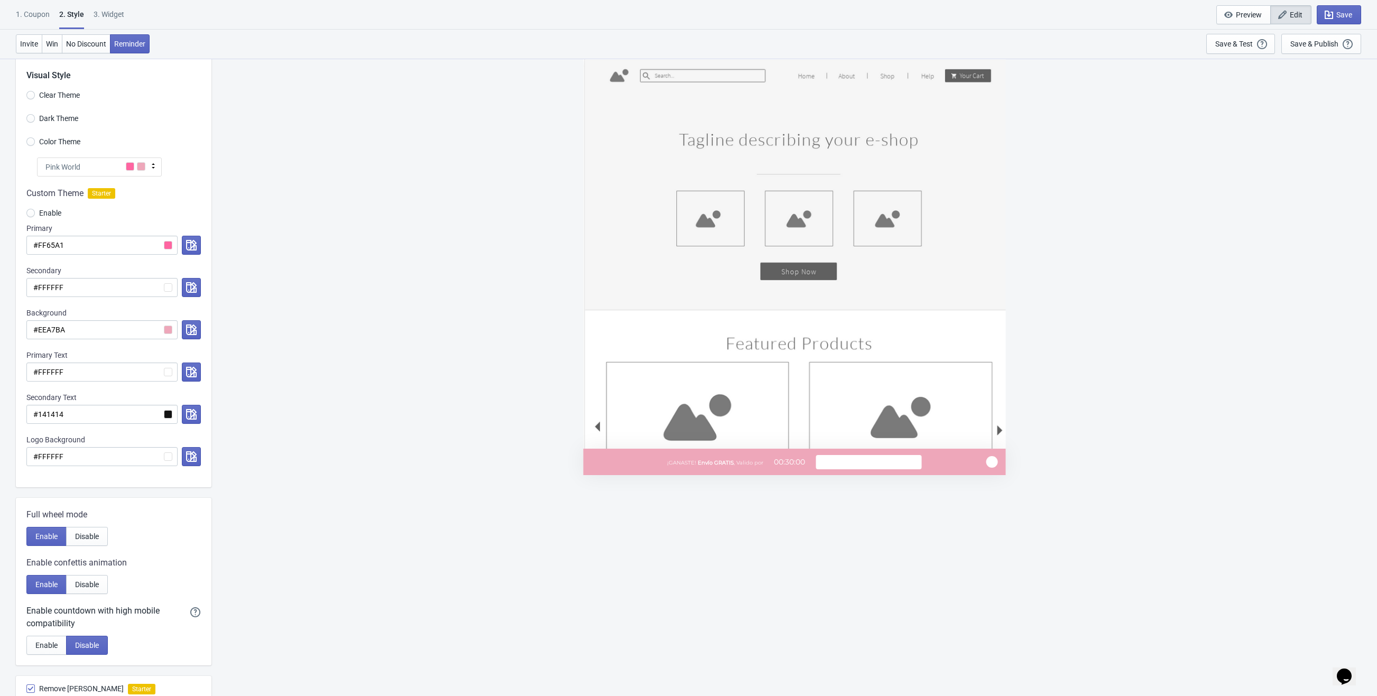
scroll to position [0, 0]
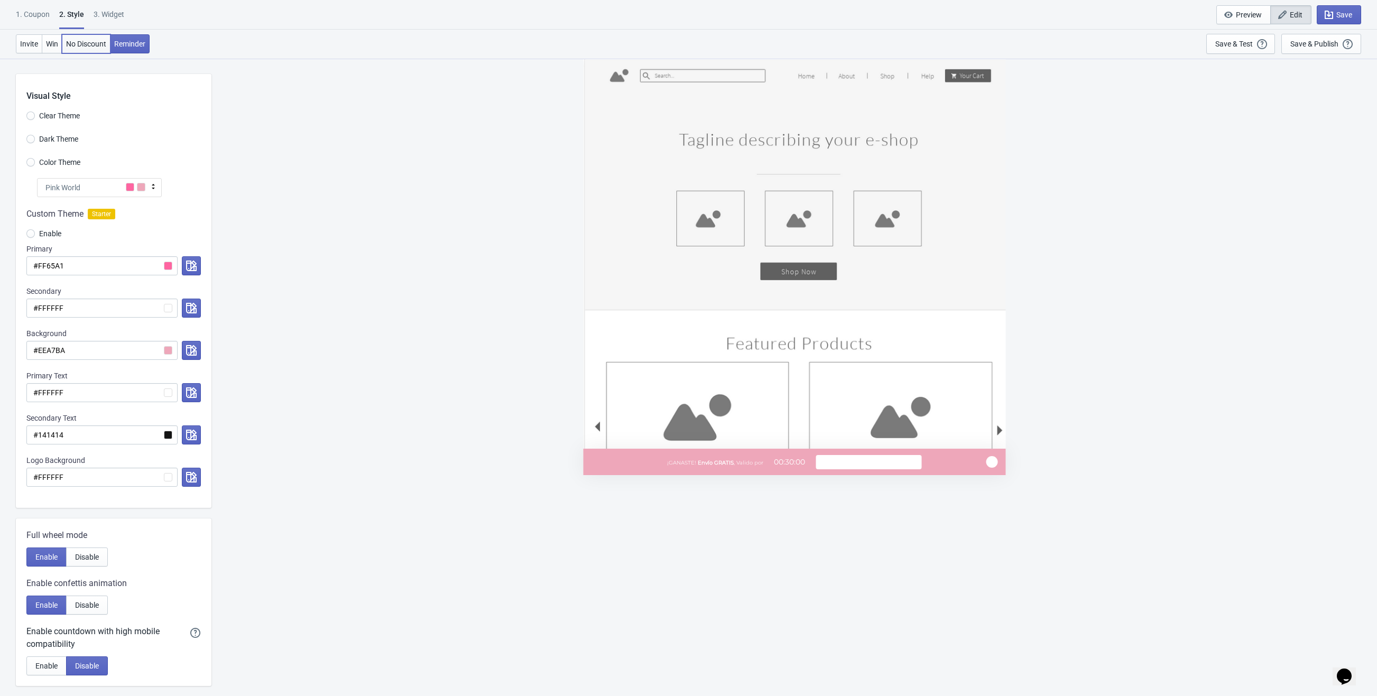
click at [88, 42] on span "No Discount" at bounding box center [86, 44] width 40 height 8
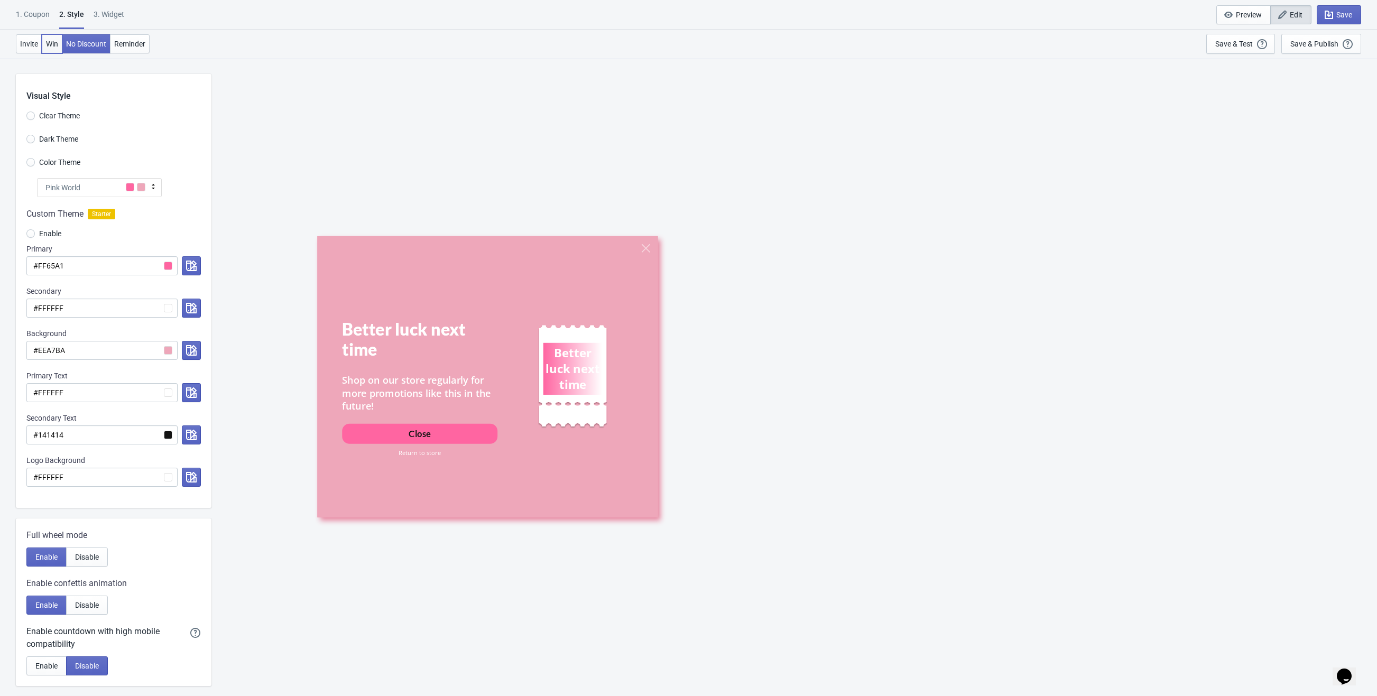
click at [48, 51] on button "Win" at bounding box center [52, 43] width 21 height 19
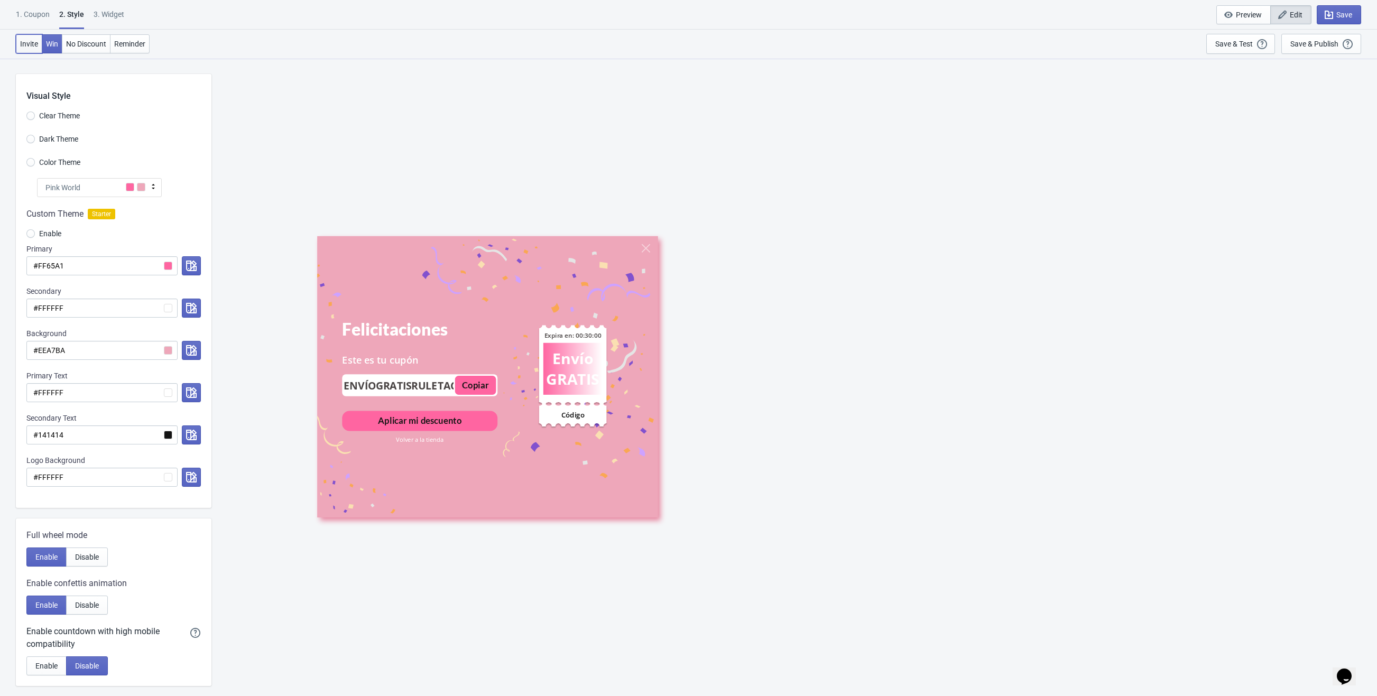
click at [27, 44] on span "Invite" at bounding box center [29, 44] width 18 height 8
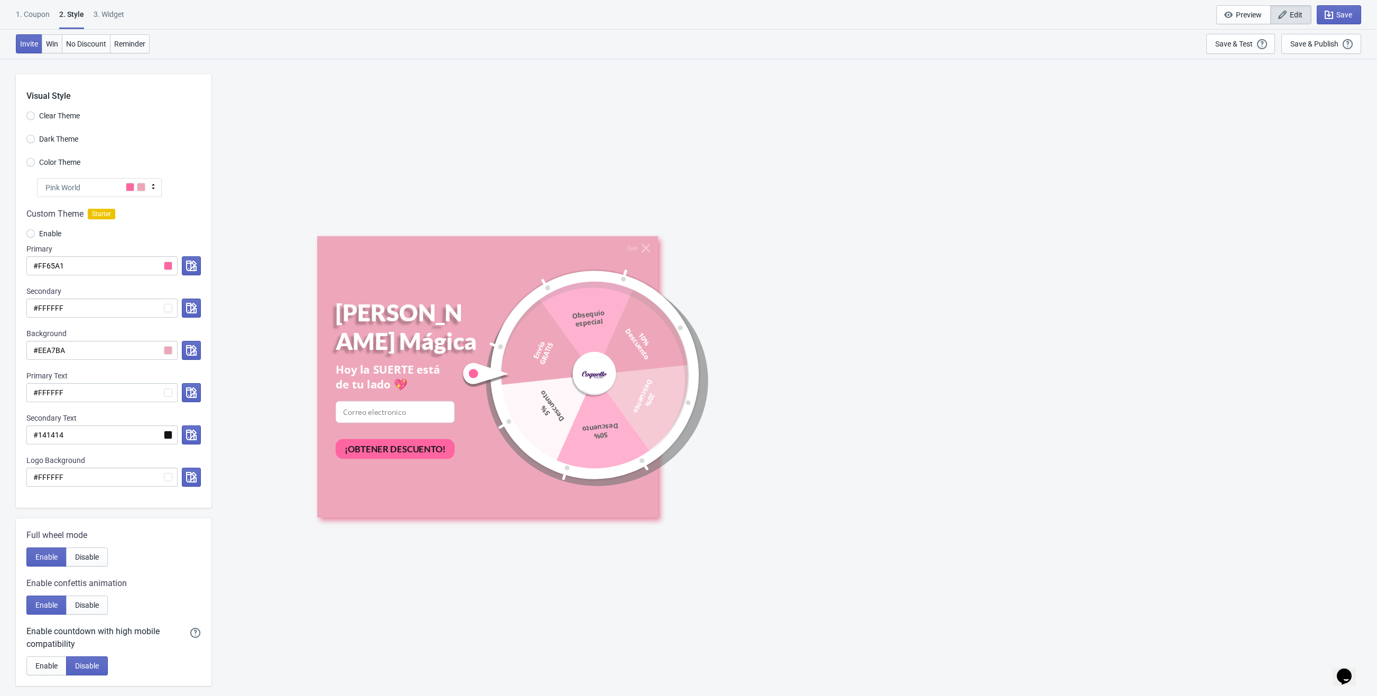
click at [57, 43] on span "Win" at bounding box center [52, 44] width 12 height 8
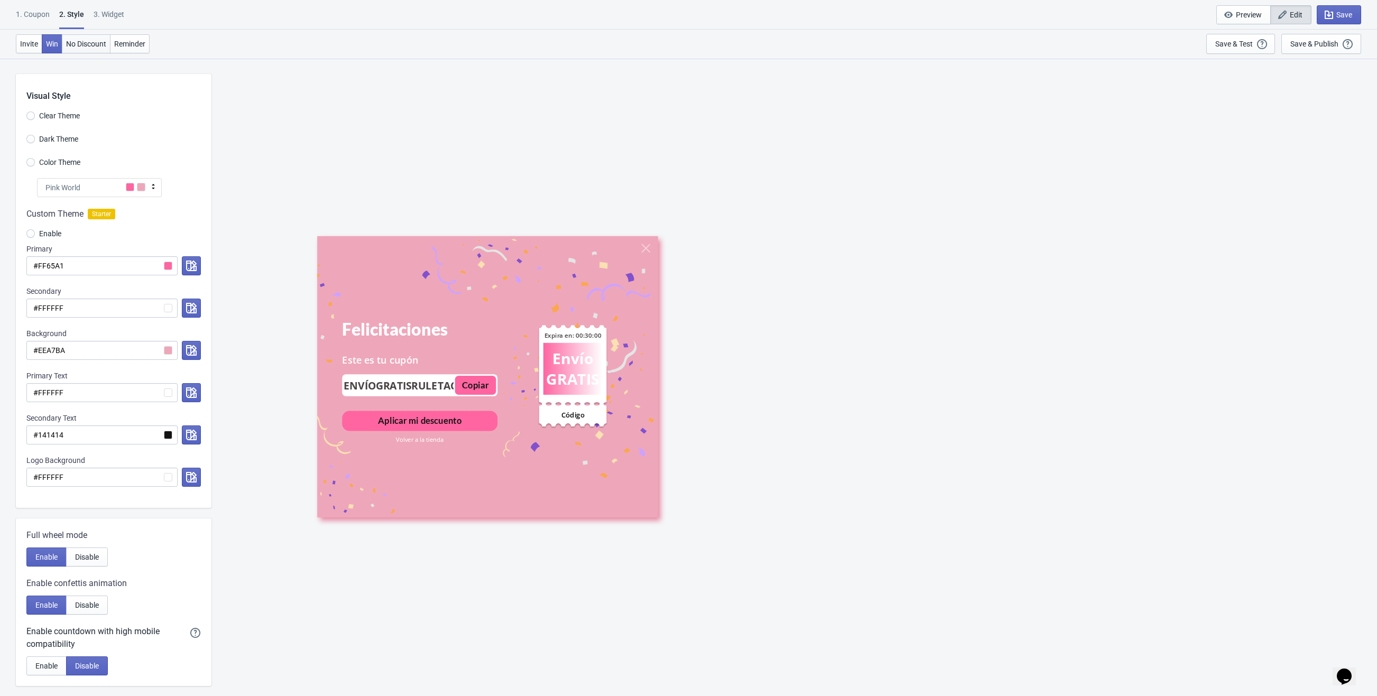
click at [85, 46] on span "No Discount" at bounding box center [86, 44] width 40 height 8
radio input "true"
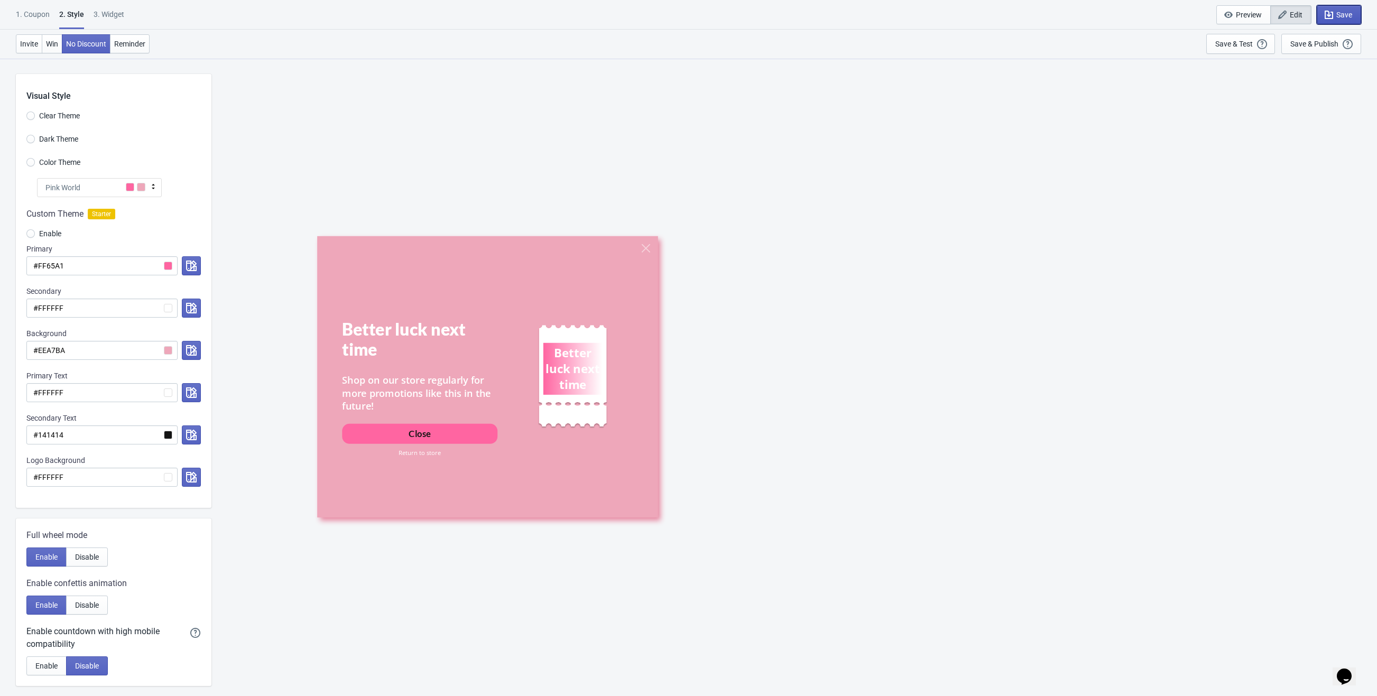
click at [1356, 13] on button "Save" at bounding box center [1338, 14] width 44 height 19
